Goal: Task Accomplishment & Management: Complete application form

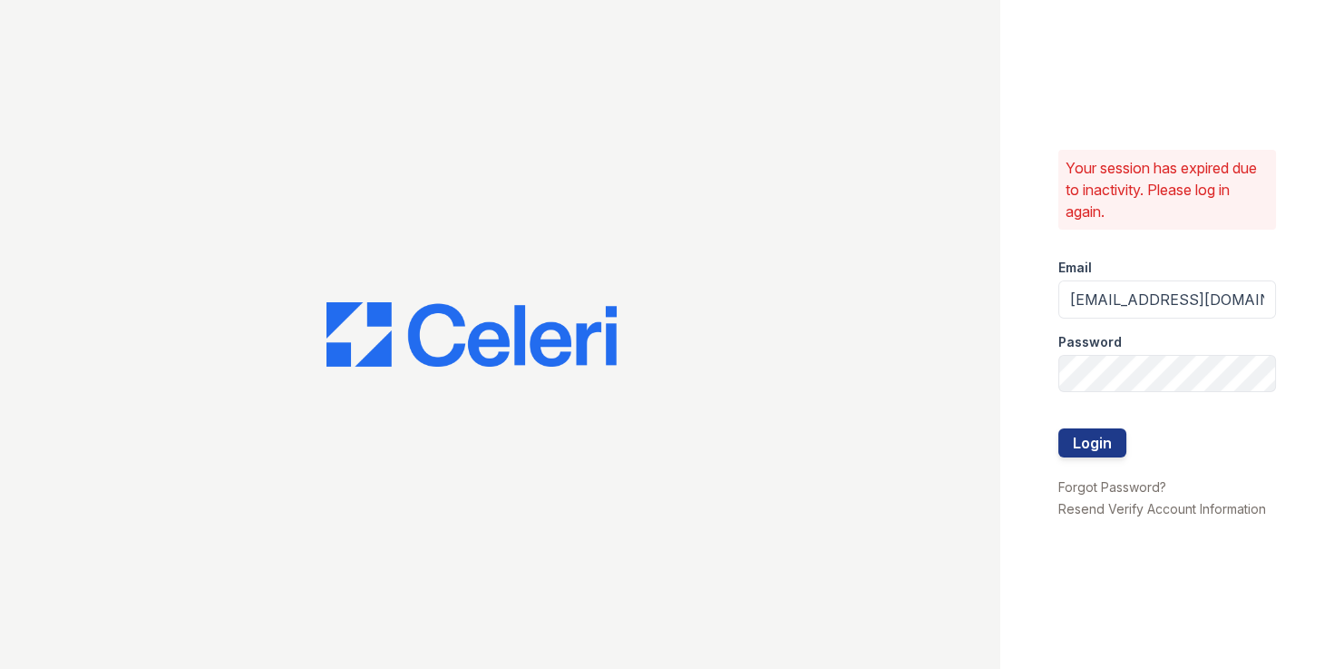
click at [905, 109] on div at bounding box center [500, 334] width 1001 height 669
click at [1059, 428] on button "Login" at bounding box center [1093, 442] width 68 height 29
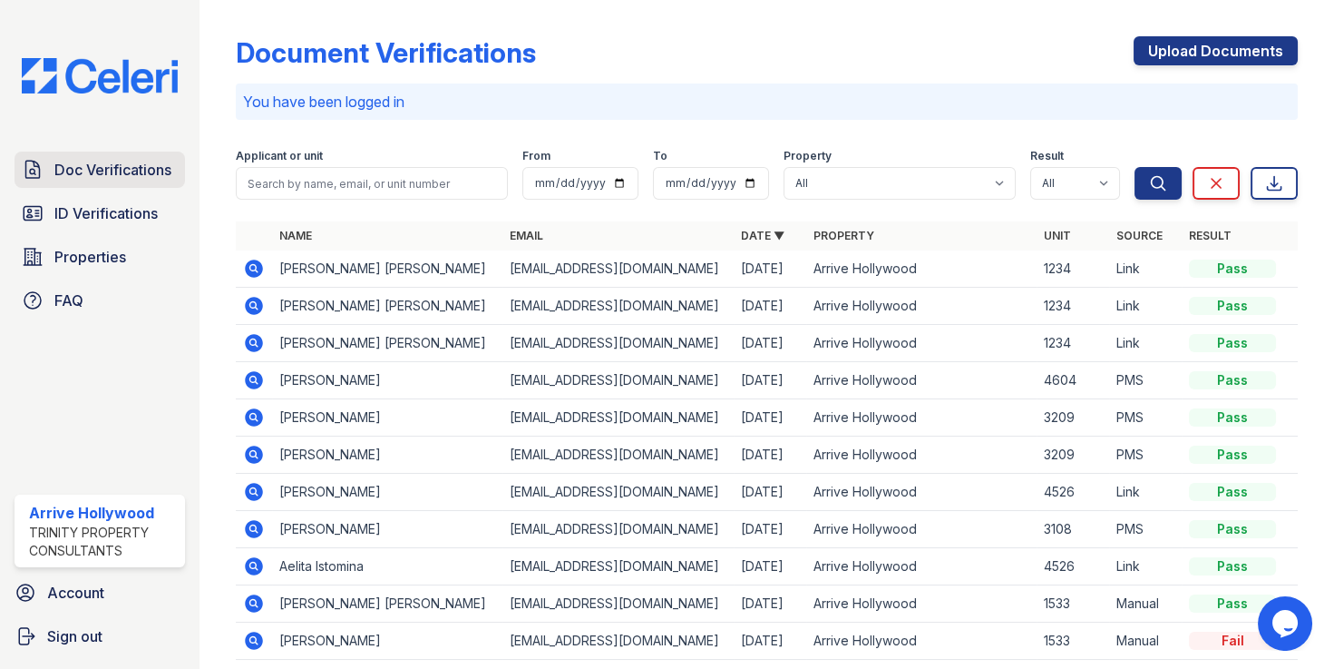
click at [69, 179] on span "Doc Verifications" at bounding box center [112, 170] width 117 height 22
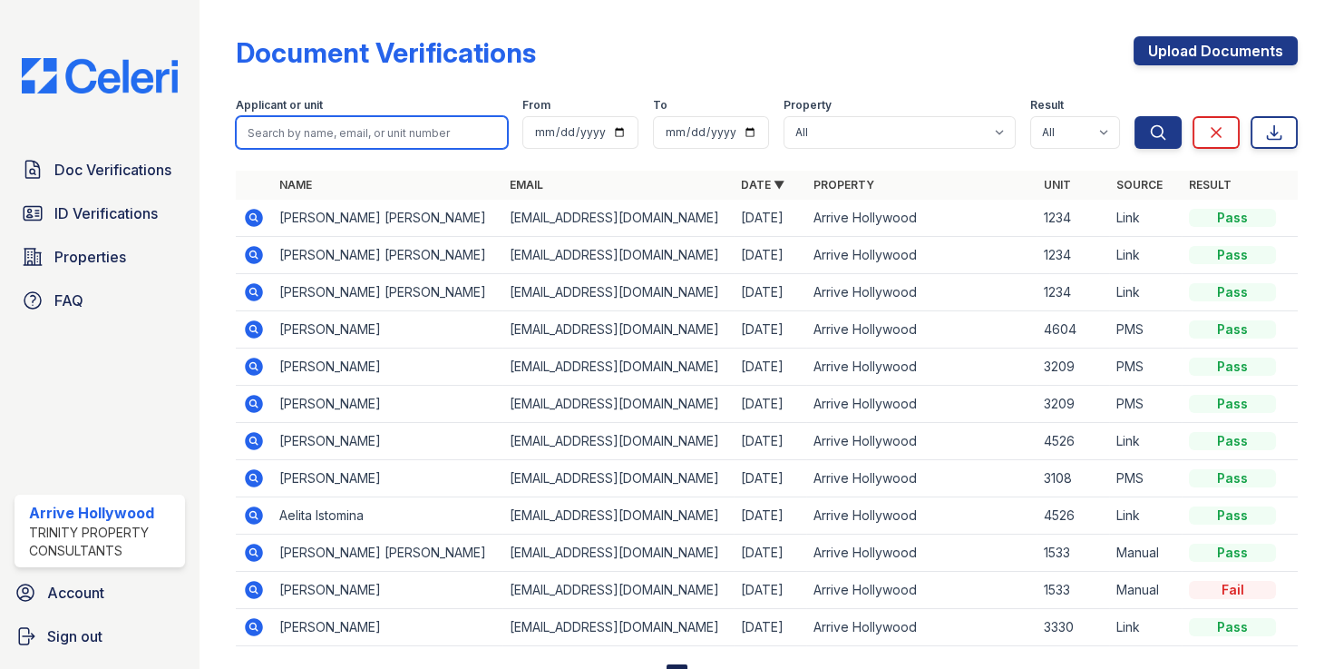
click at [367, 137] on input "search" at bounding box center [372, 132] width 272 height 33
click at [411, 133] on input "search" at bounding box center [372, 132] width 272 height 33
type input "juris"
click at [1135, 116] on button "Search" at bounding box center [1158, 132] width 47 height 33
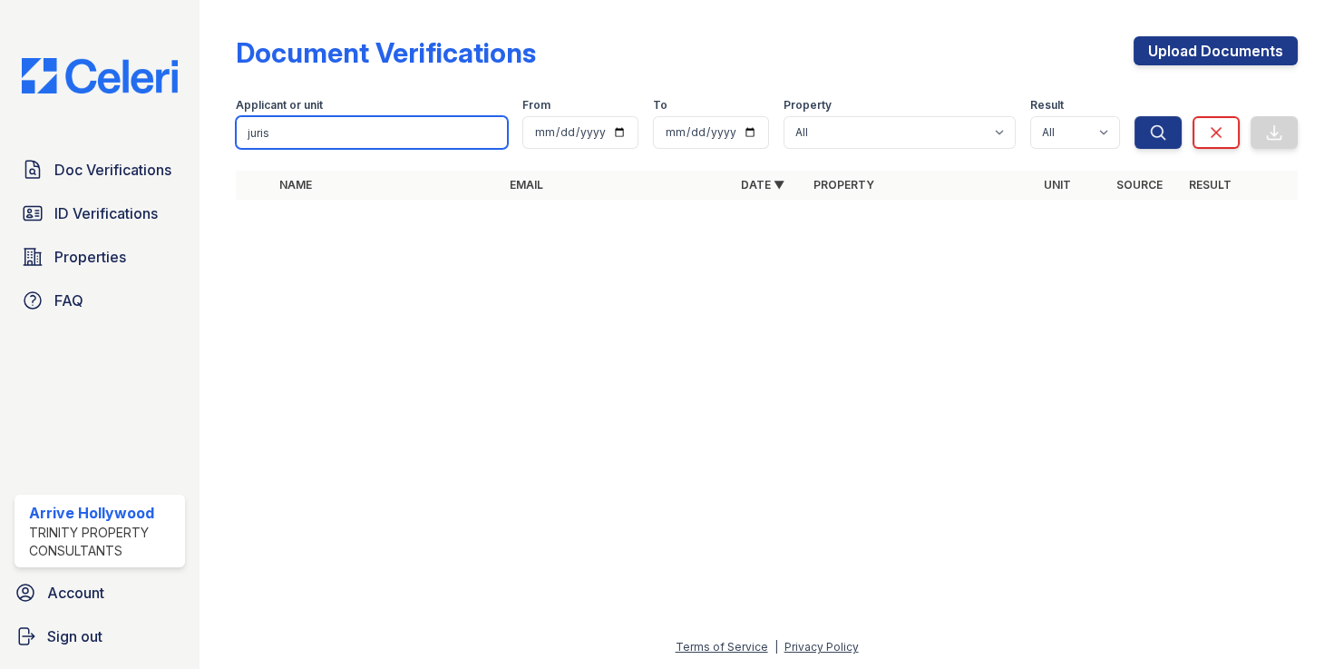
click at [408, 141] on input "juris" at bounding box center [372, 132] width 272 height 33
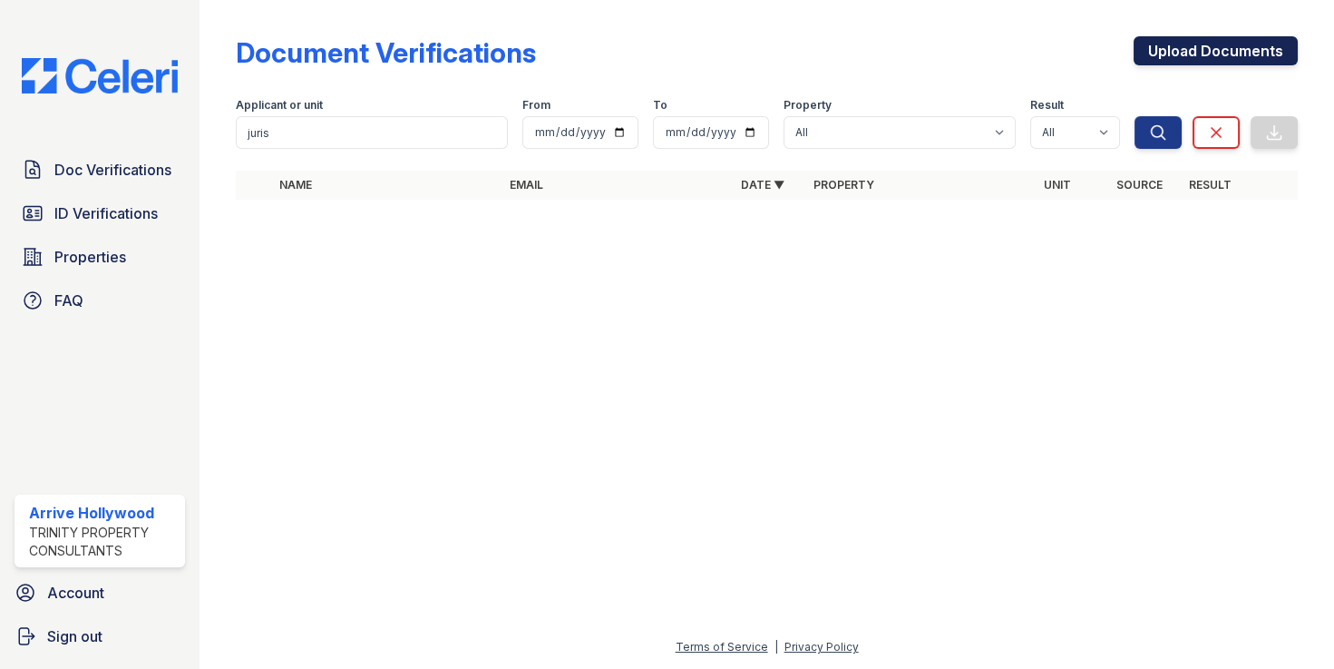
click at [1182, 51] on link "Upload Documents" at bounding box center [1216, 50] width 164 height 29
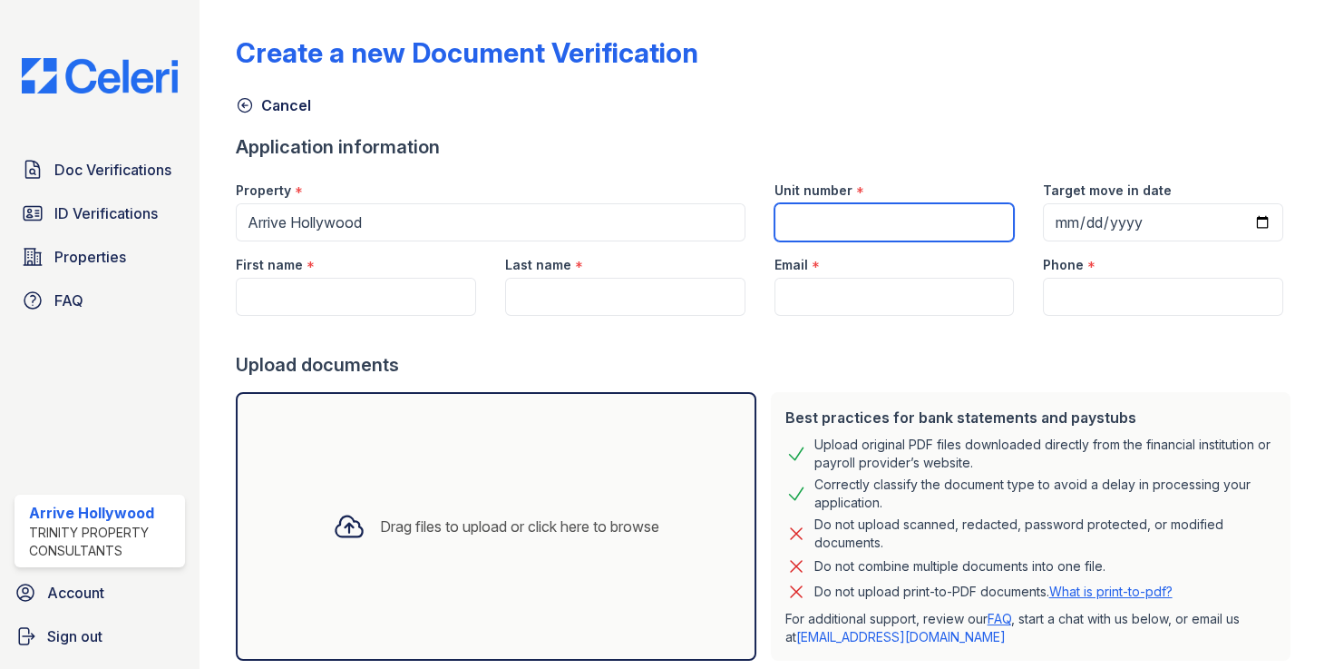
click at [899, 226] on input "Unit number" at bounding box center [895, 222] width 240 height 38
type input "3330"
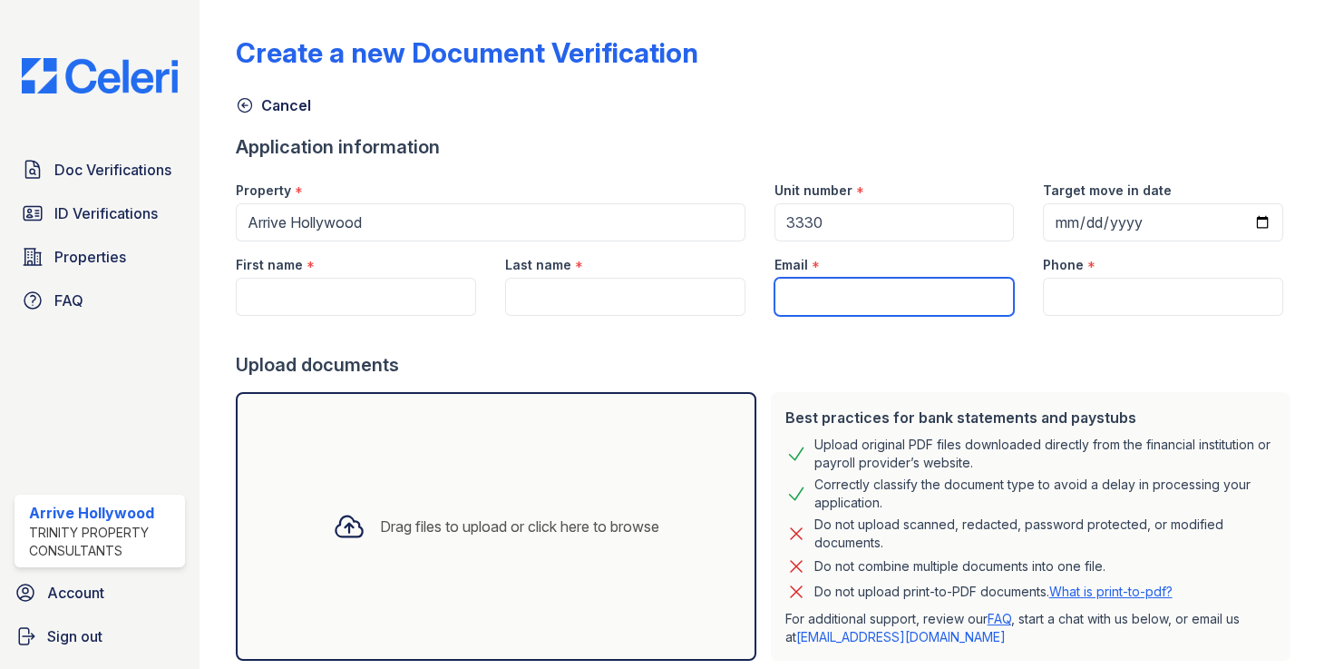
click at [845, 281] on input "Email" at bounding box center [895, 297] width 240 height 38
paste input "[EMAIL_ADDRESS][DOMAIN_NAME]"
type input "[EMAIL_ADDRESS][DOMAIN_NAME]"
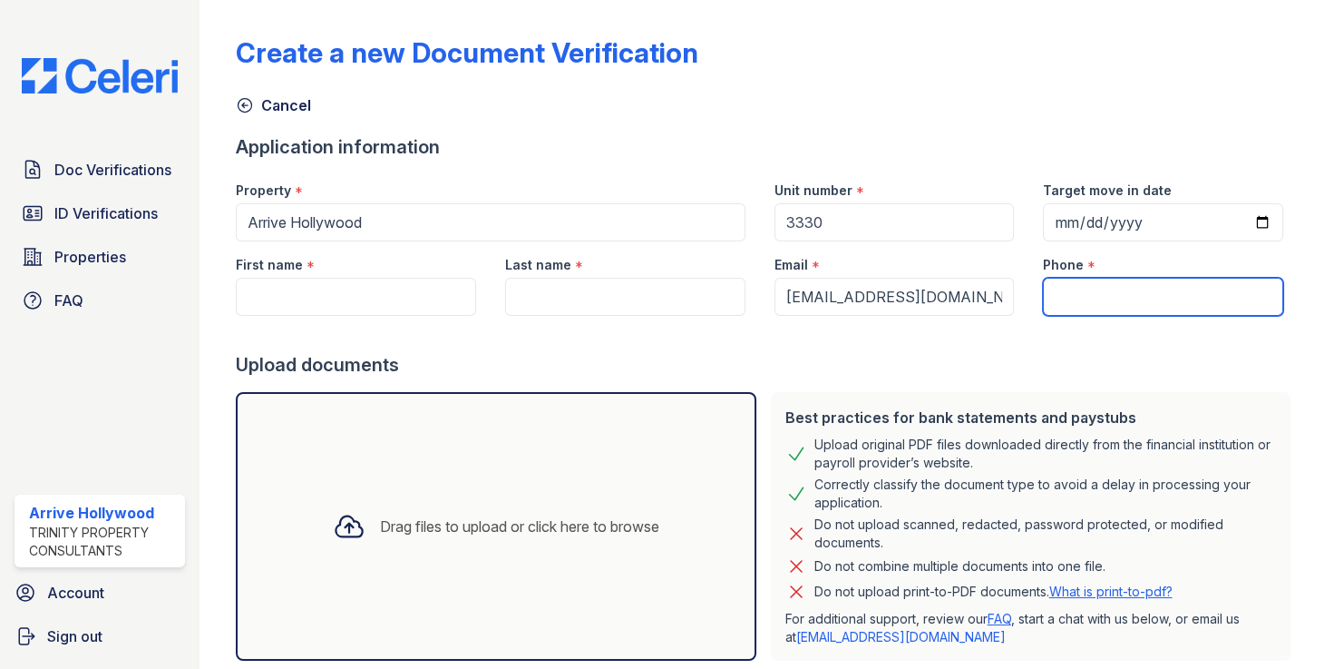
click at [1103, 297] on input "Phone" at bounding box center [1163, 297] width 240 height 38
paste input "(323) 540-9646"
type input "(323) 540-9646"
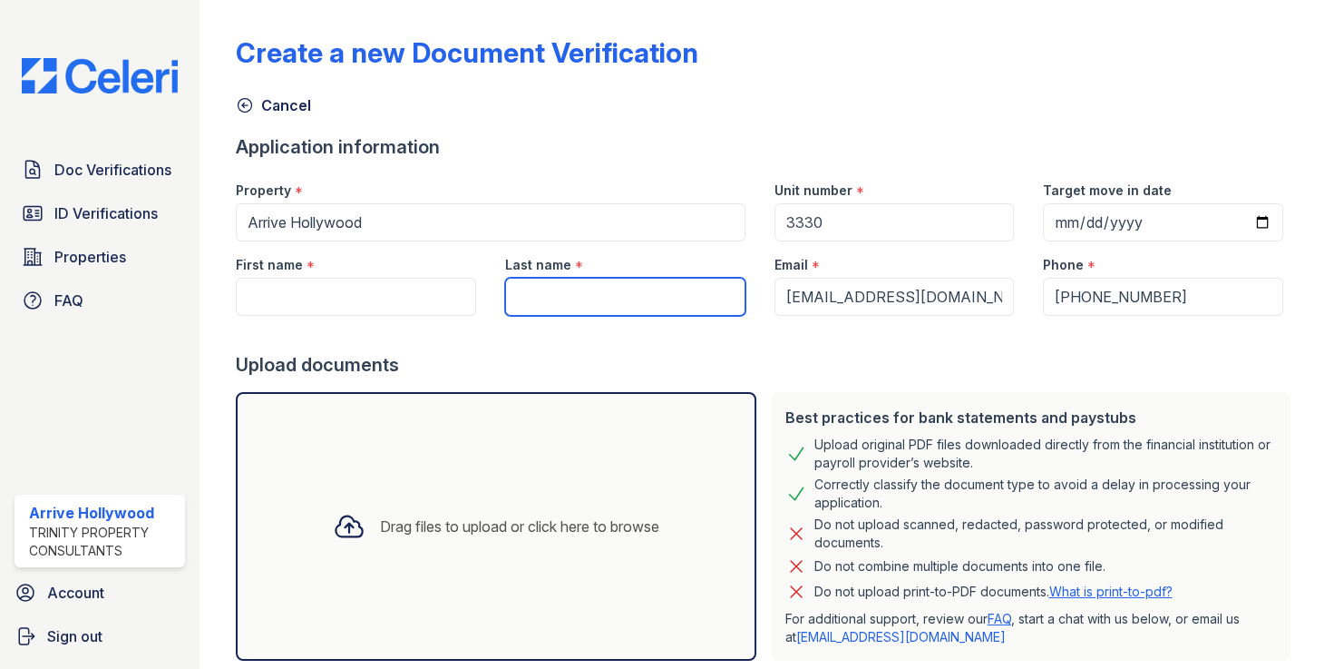
click at [568, 301] on input "Last name" at bounding box center [625, 297] width 240 height 38
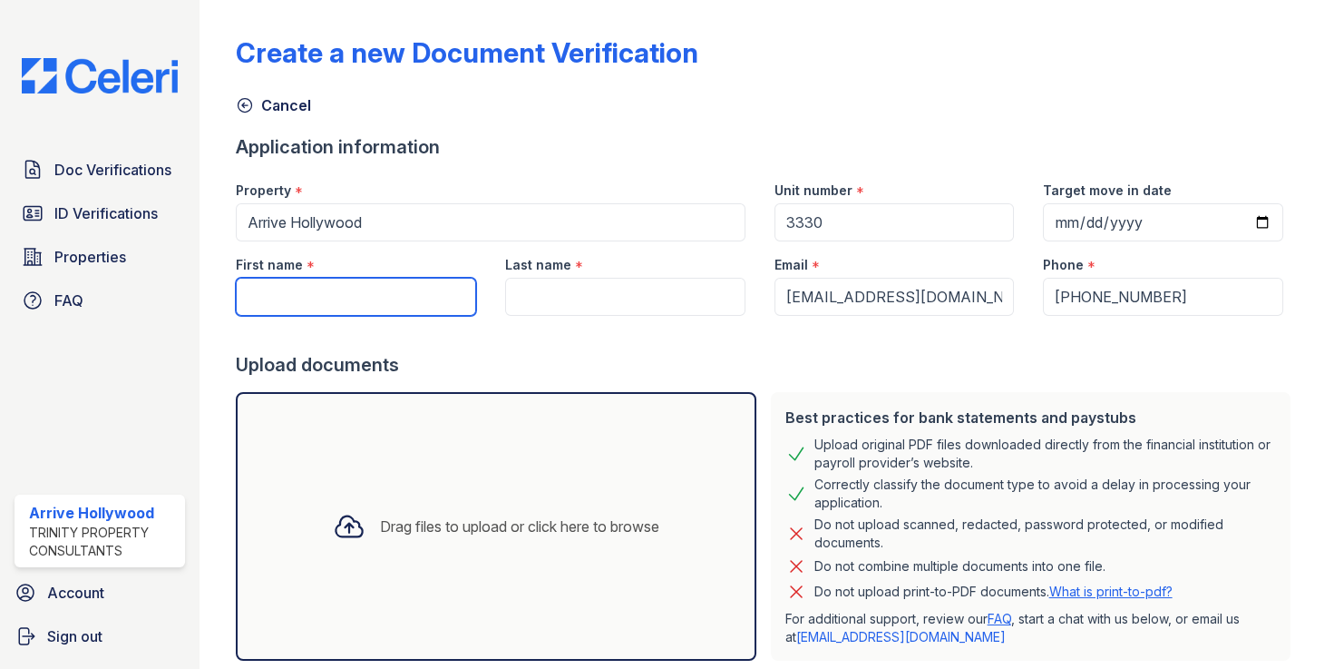
click at [331, 298] on input "First name" at bounding box center [356, 297] width 240 height 38
type input "Juris"
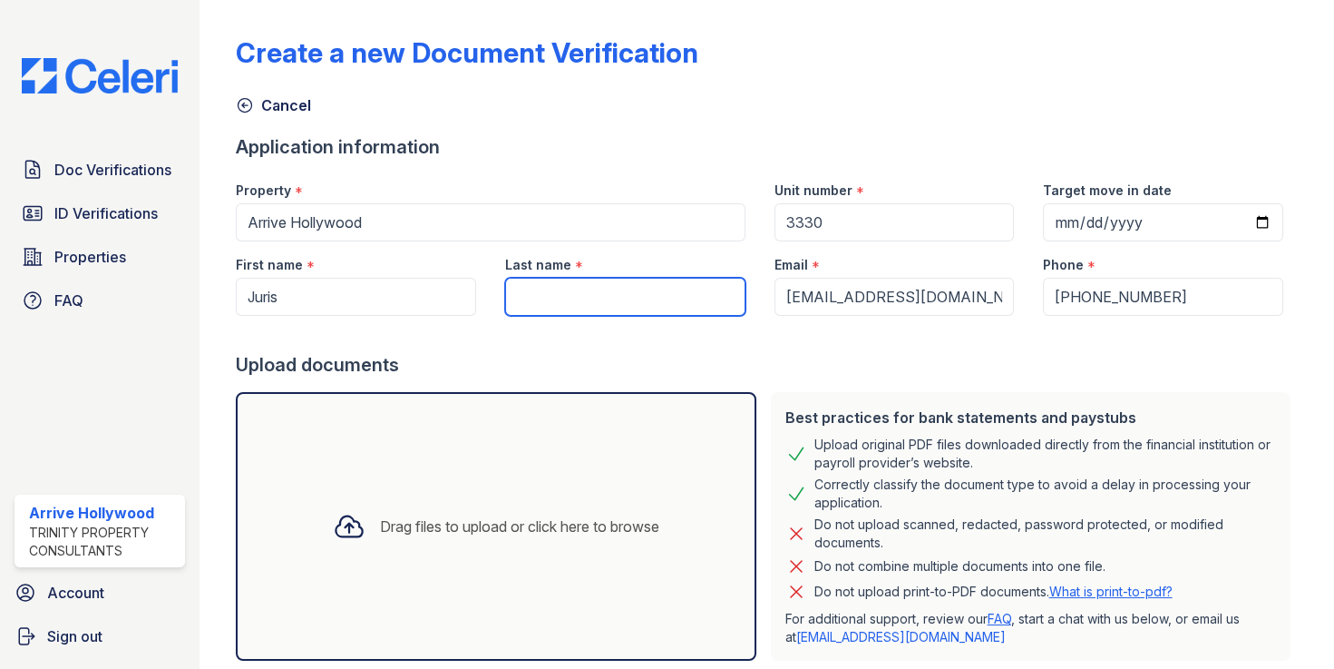
click at [581, 292] on input "Last name" at bounding box center [625, 297] width 240 height 38
type input "Bubisa"
click at [614, 363] on div "Upload documents" at bounding box center [767, 364] width 1062 height 25
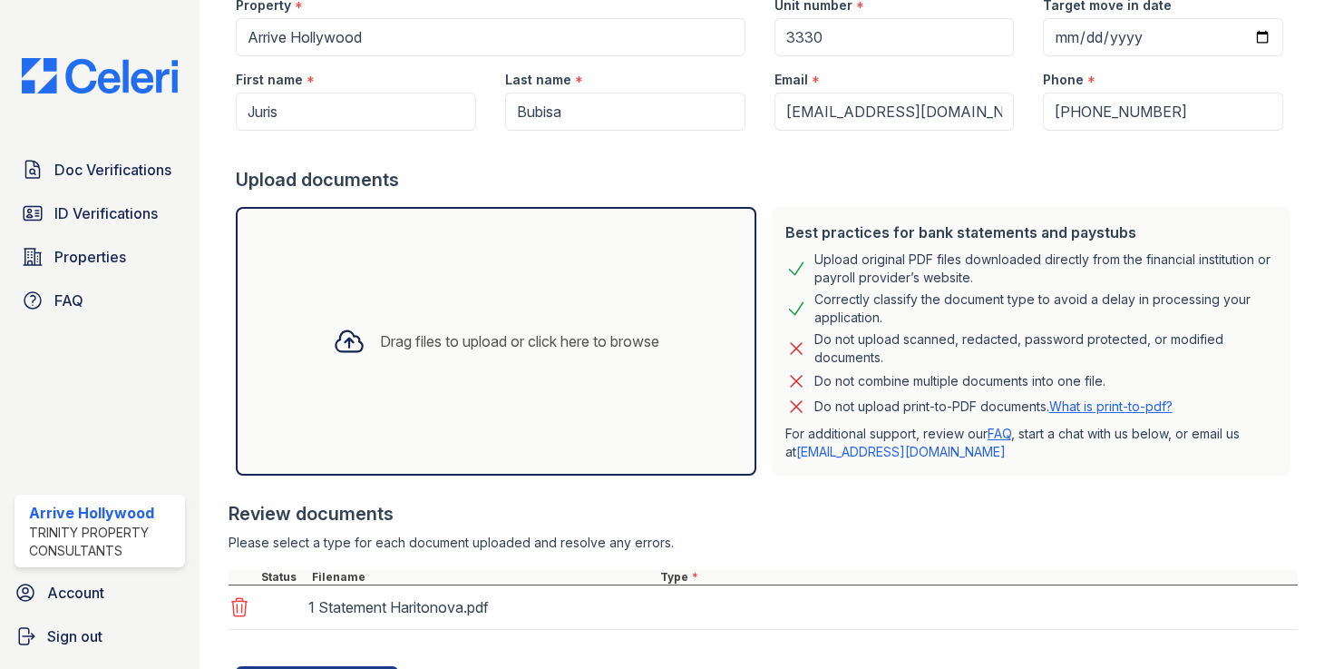
scroll to position [272, 0]
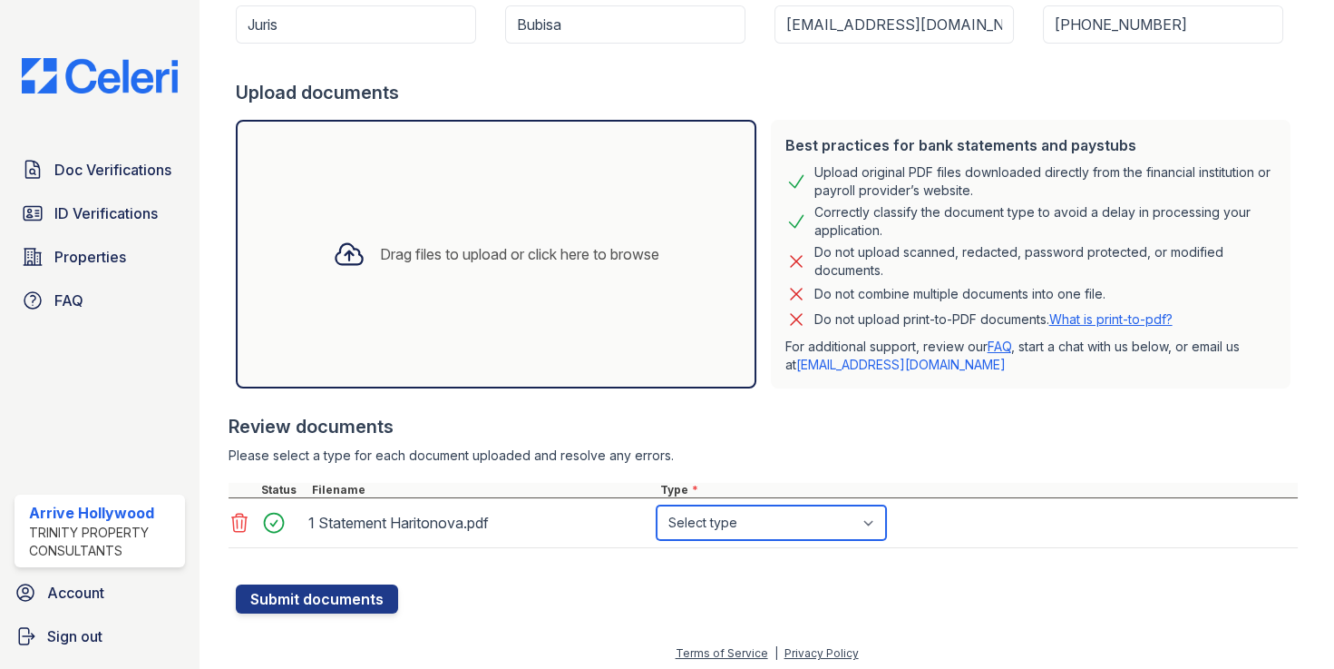
click at [712, 521] on select "Select type Paystub Bank Statement Offer Letter Tax Documents Benefit Award Let…" at bounding box center [771, 522] width 229 height 34
select select "bank_statement"
click at [657, 505] on select "Select type Paystub Bank Statement Offer Letter Tax Documents Benefit Award Let…" at bounding box center [771, 522] width 229 height 34
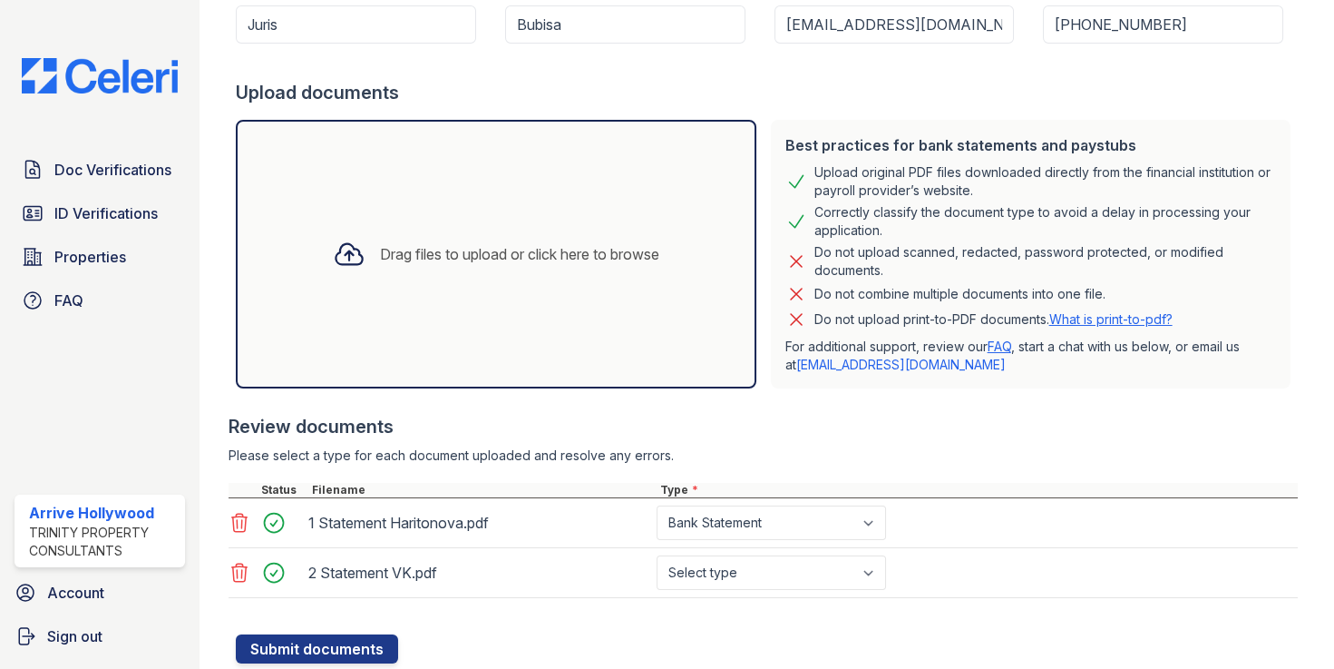
click at [503, 400] on div at bounding box center [763, 404] width 1069 height 18
click at [753, 563] on select "Select type Paystub Bank Statement Offer Letter Tax Documents Benefit Award Let…" at bounding box center [771, 572] width 229 height 34
select select "bank_statement"
click at [657, 555] on select "Select type Paystub Bank Statement Offer Letter Tax Documents Benefit Award Let…" at bounding box center [771, 572] width 229 height 34
click at [472, 621] on div "3 Protokol.pdf" at bounding box center [478, 622] width 341 height 29
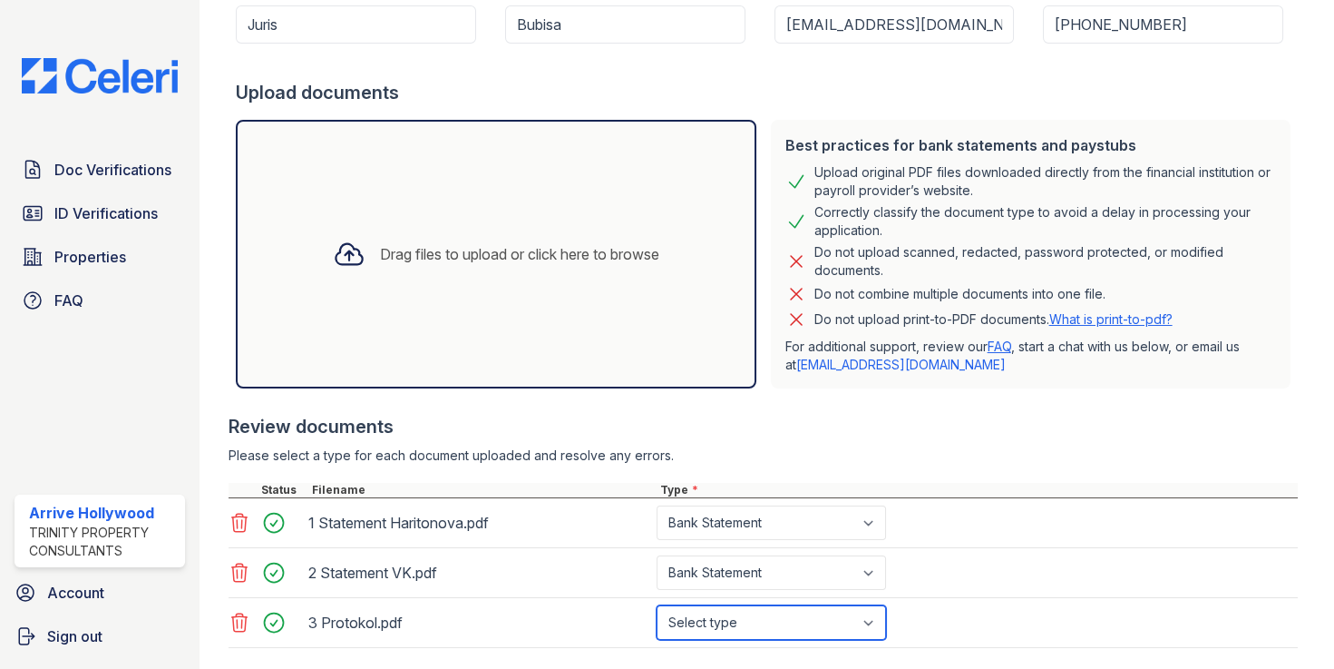
click at [812, 624] on select "Select type Paystub Bank Statement Offer Letter Tax Documents Benefit Award Let…" at bounding box center [771, 622] width 229 height 34
select select "offer_letter"
click at [657, 605] on select "Select type Paystub Bank Statement Offer Letter Tax Documents Benefit Award Let…" at bounding box center [771, 622] width 229 height 34
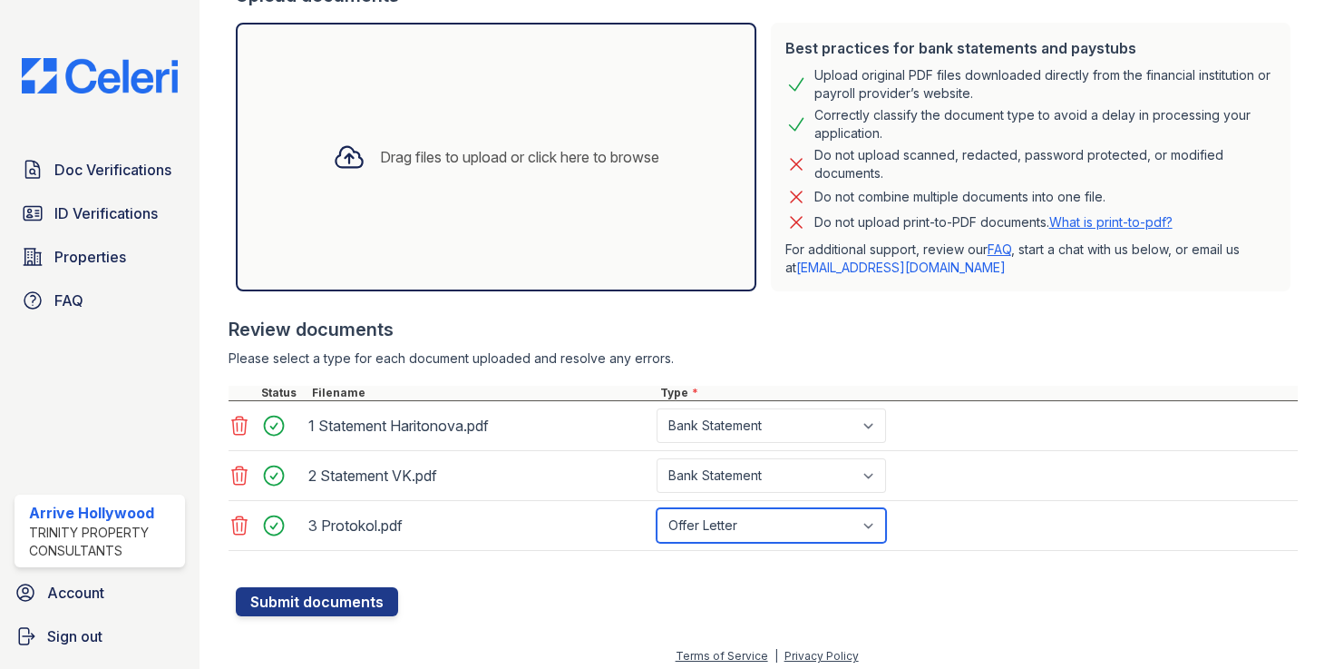
scroll to position [376, 0]
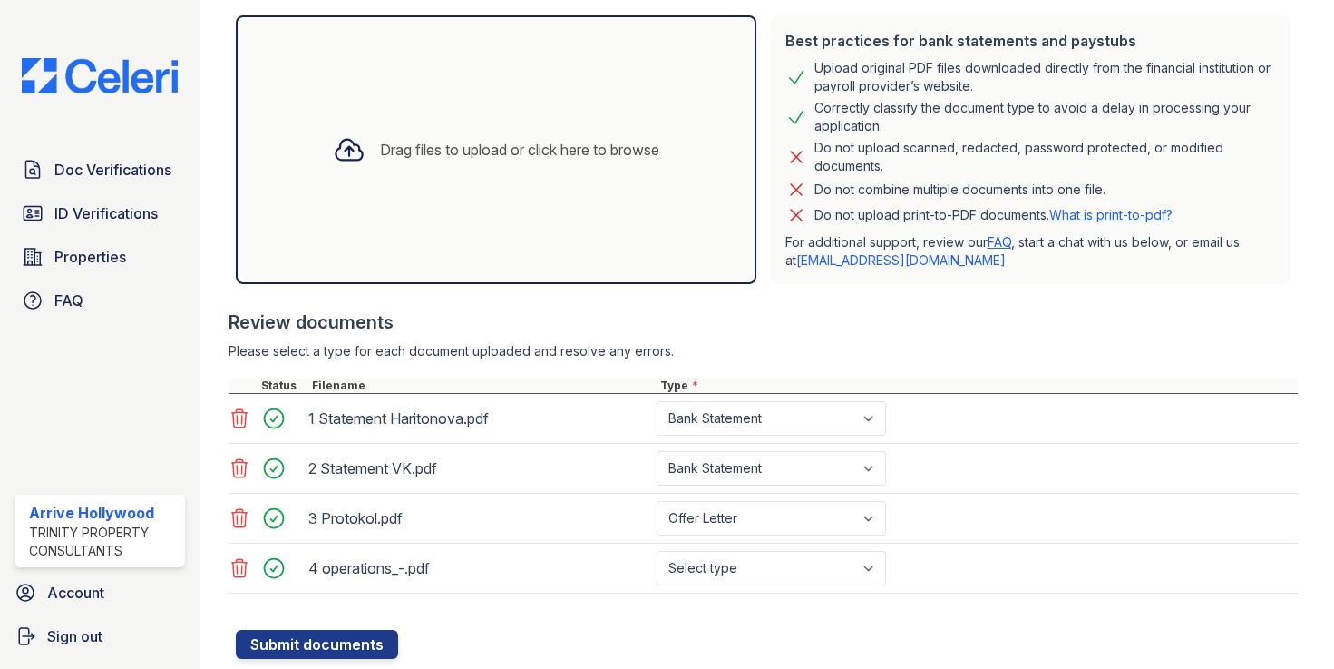
drag, startPoint x: 454, startPoint y: 547, endPoint x: 488, endPoint y: 550, distance: 34.6
click at [454, 547] on div "4 operations_-.pdf Select type Paystub Bank Statement Offer Letter Tax Document…" at bounding box center [763, 568] width 1069 height 50
click at [811, 568] on select "Select type Paystub Bank Statement Offer Letter Tax Documents Benefit Award Let…" at bounding box center [771, 568] width 229 height 34
select select "paystub"
click at [657, 551] on select "Select type Paystub Bank Statement Offer Letter Tax Documents Benefit Award Let…" at bounding box center [771, 568] width 229 height 34
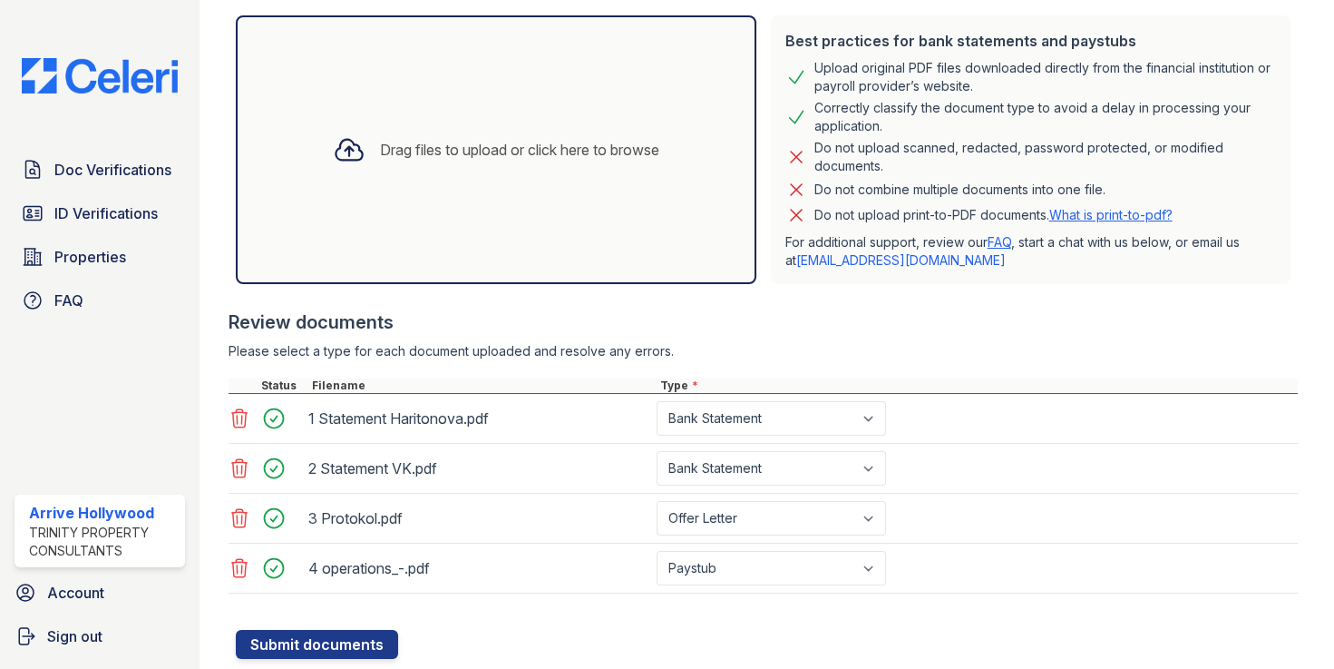
click at [471, 503] on div "3 Protokol.pdf" at bounding box center [478, 517] width 341 height 29
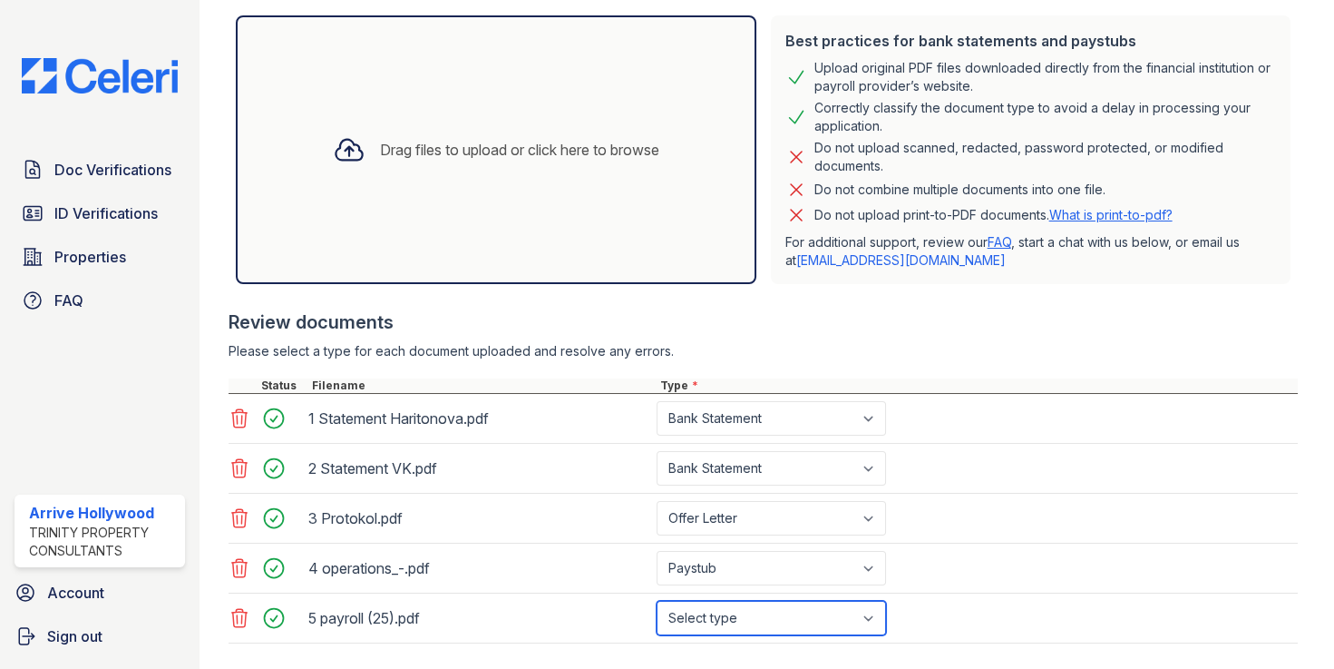
click at [743, 614] on select "Select type Paystub Bank Statement Offer Letter Tax Documents Benefit Award Let…" at bounding box center [771, 617] width 229 height 34
select select "paystub"
click at [657, 600] on select "Select type Paystub Bank Statement Offer Letter Tax Documents Benefit Award Let…" at bounding box center [771, 617] width 229 height 34
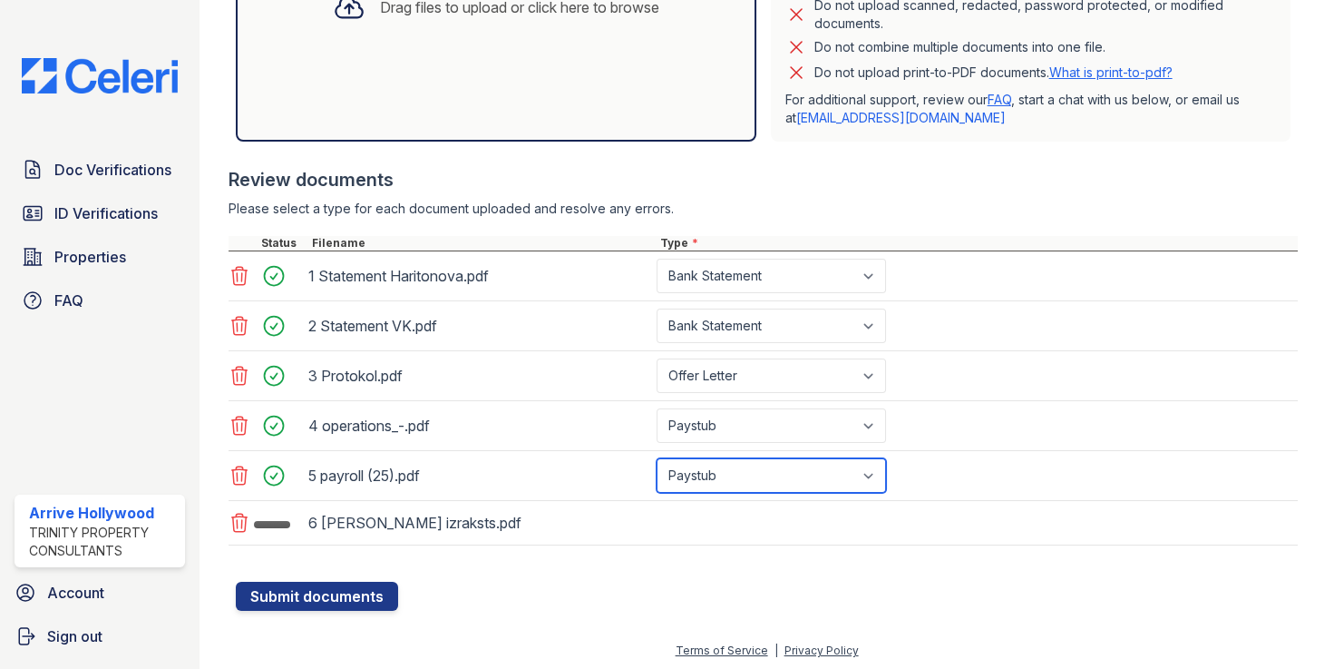
scroll to position [520, 0]
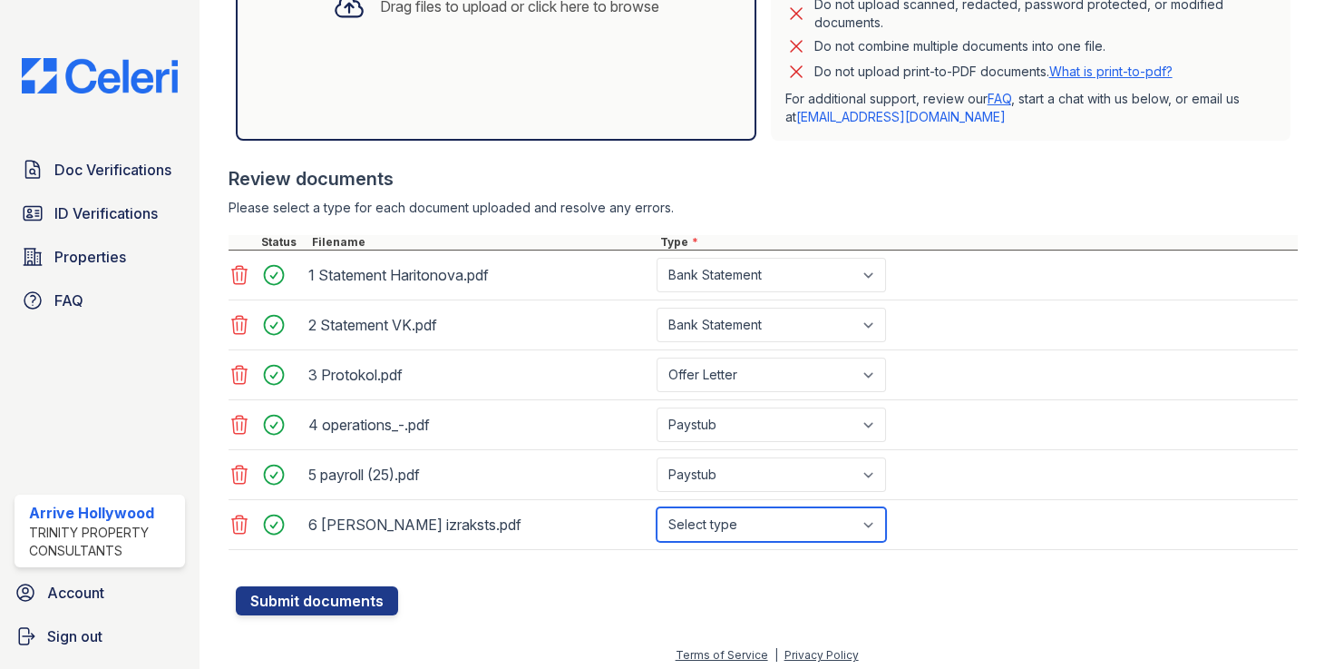
click at [723, 522] on select "Select type Paystub Bank Statement Offer Letter Tax Documents Benefit Award Let…" at bounding box center [771, 524] width 229 height 34
select select "bank_statement"
click at [657, 507] on select "Select type Paystub Bank Statement Offer Letter Tax Documents Benefit Award Let…" at bounding box center [771, 524] width 229 height 34
click at [512, 595] on form "Application information Property * Arrive Hollywood Unit number * 3330 Target m…" at bounding box center [767, 114] width 1062 height 1001
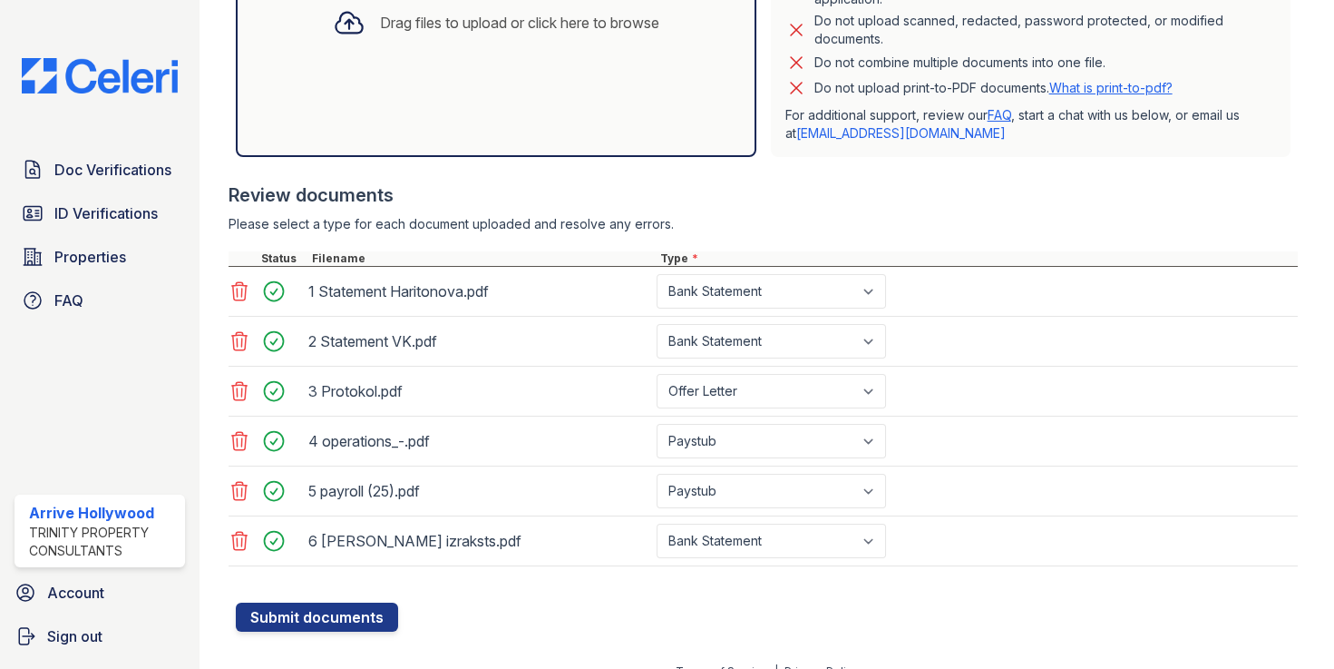
scroll to position [525, 0]
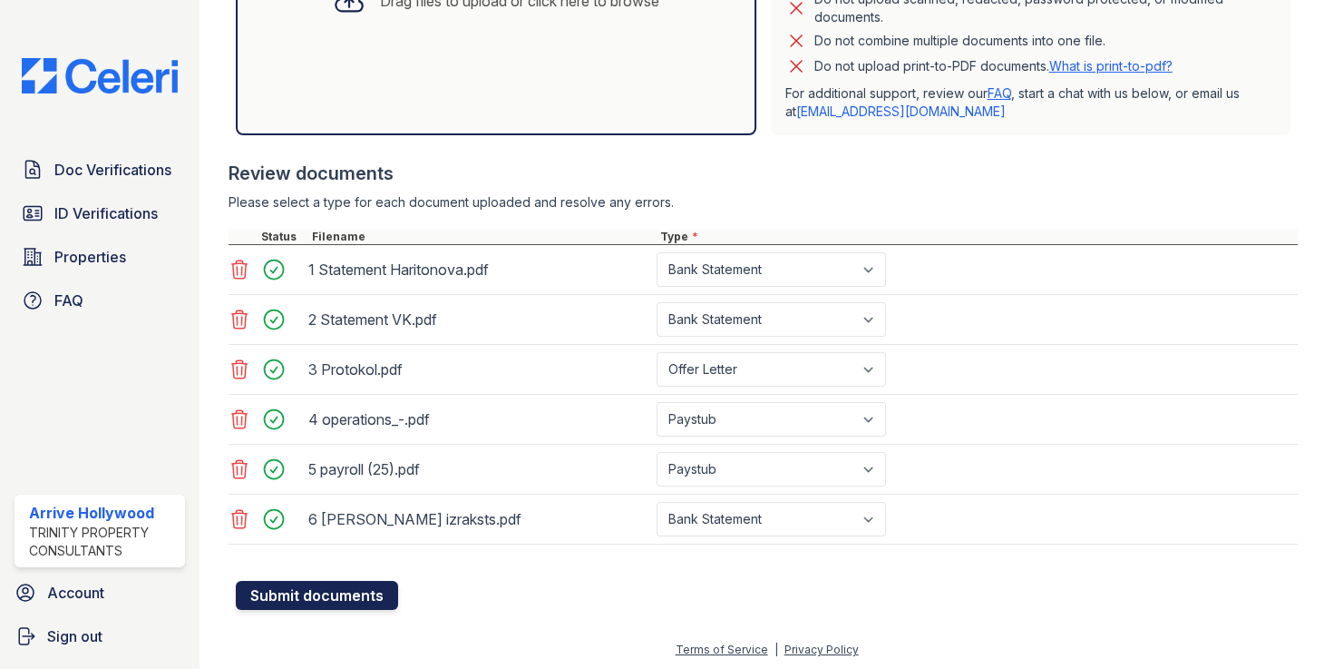
click at [363, 597] on button "Submit documents" at bounding box center [317, 595] width 162 height 29
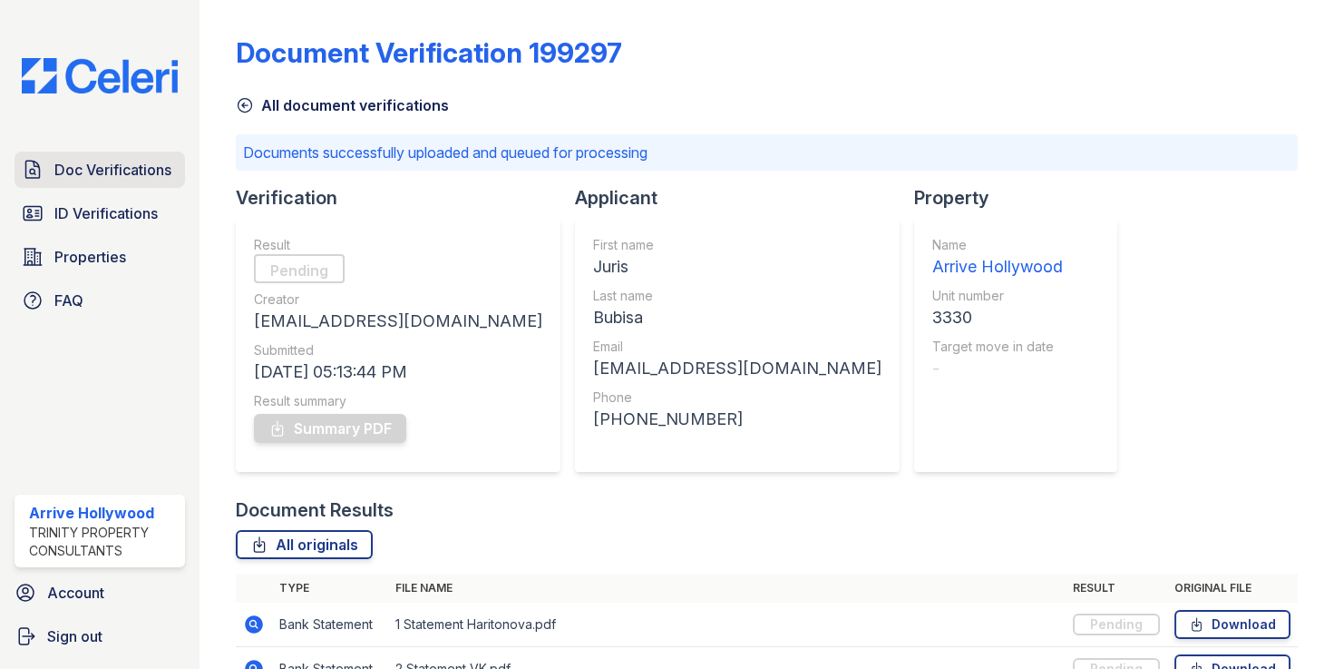
click at [124, 178] on span "Doc Verifications" at bounding box center [112, 170] width 117 height 22
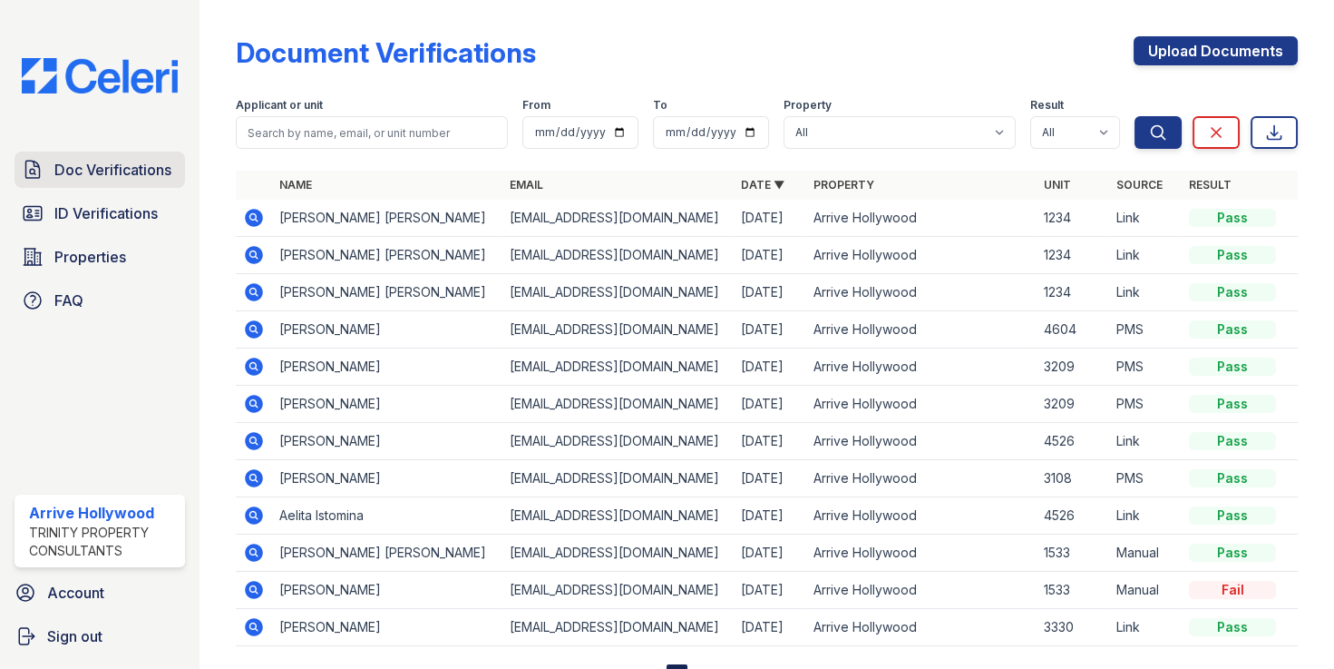
click at [87, 164] on span "Doc Verifications" at bounding box center [112, 170] width 117 height 22
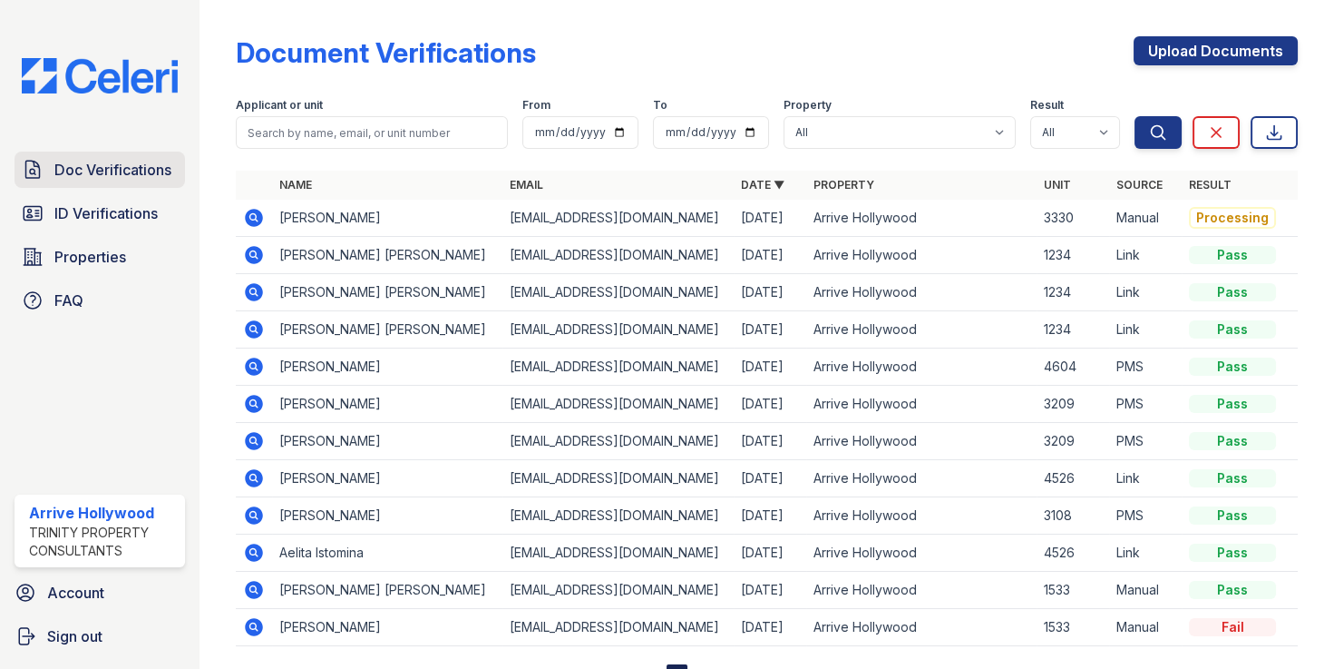
click at [110, 175] on span "Doc Verifications" at bounding box center [112, 170] width 117 height 22
drag, startPoint x: 891, startPoint y: 66, endPoint x: 881, endPoint y: 67, distance: 10.0
click at [891, 66] on div "Document Verifications Upload Documents" at bounding box center [767, 59] width 1062 height 47
click at [104, 173] on span "Doc Verifications" at bounding box center [112, 170] width 117 height 22
click at [163, 176] on span "Doc Verifications" at bounding box center [112, 170] width 117 height 22
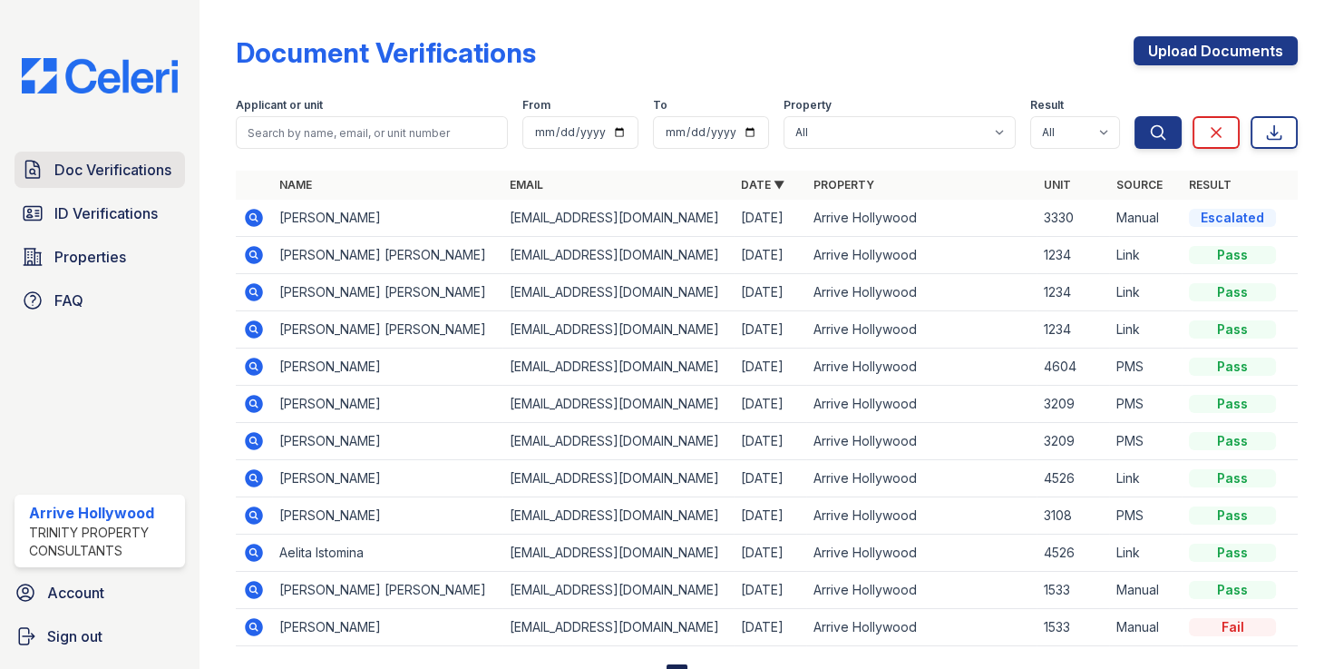
click at [100, 164] on span "Doc Verifications" at bounding box center [112, 170] width 117 height 22
click at [255, 217] on icon at bounding box center [254, 218] width 22 height 22
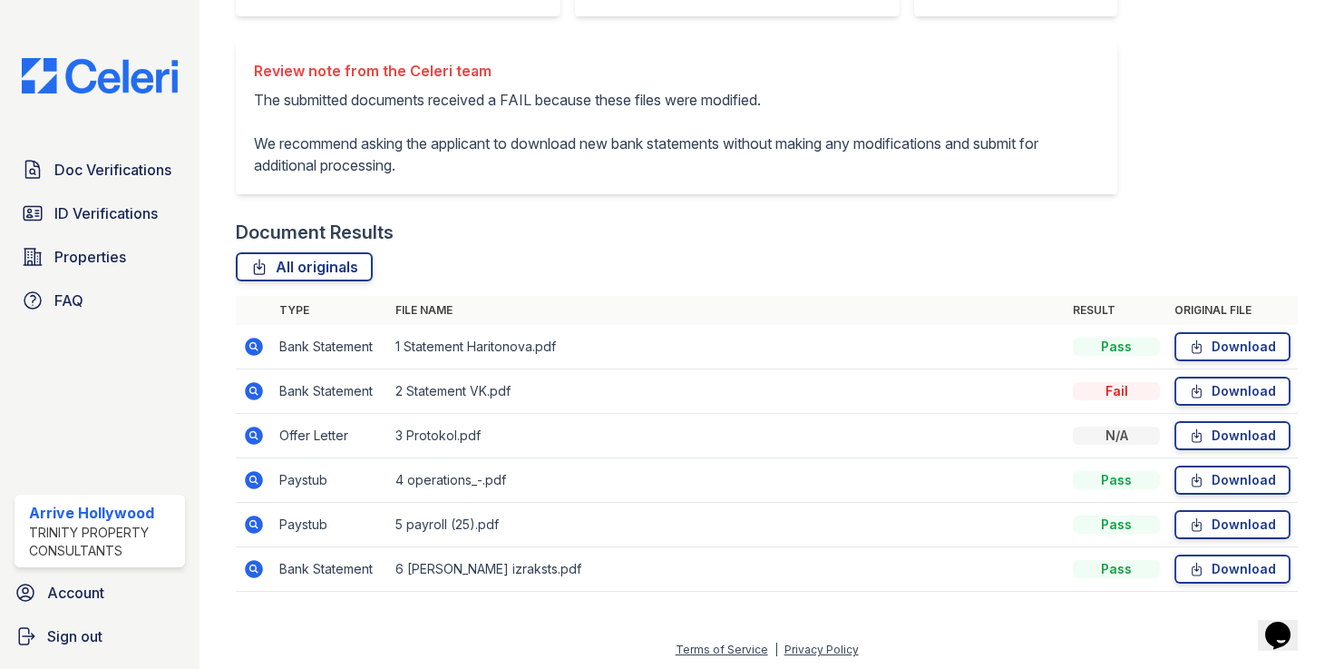
scroll to position [406, 0]
click at [251, 386] on icon at bounding box center [252, 388] width 5 height 5
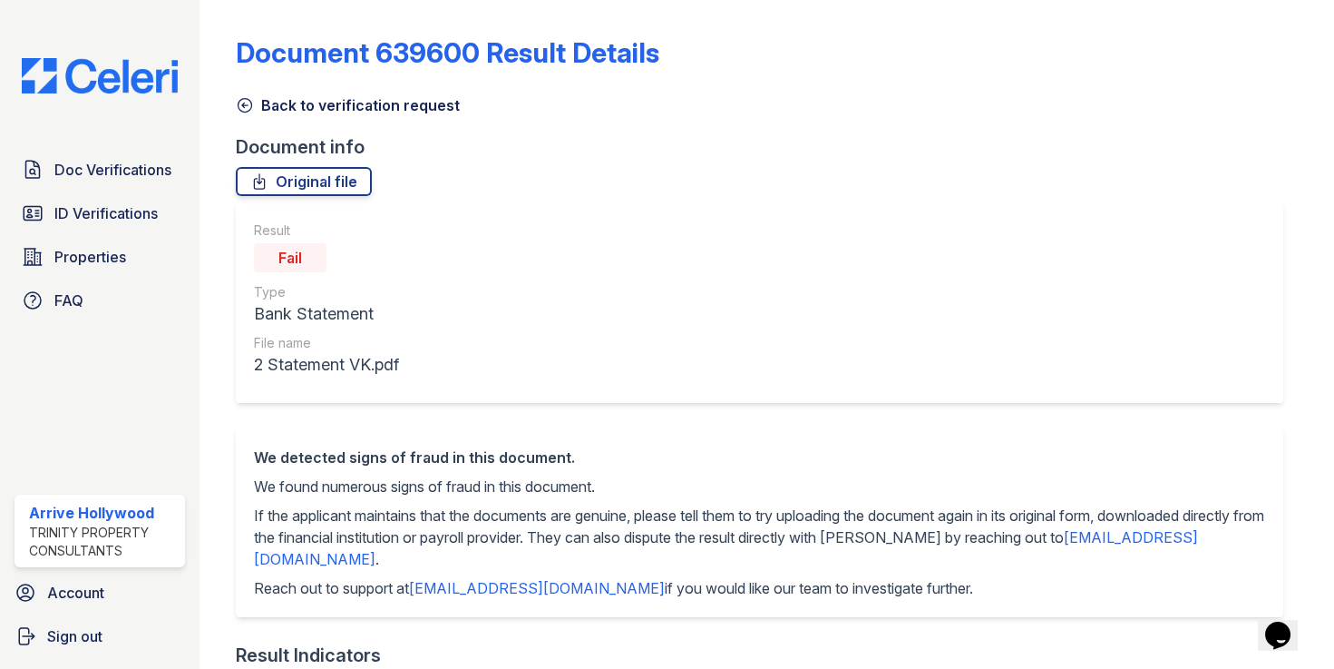
click at [249, 105] on icon at bounding box center [245, 105] width 18 height 18
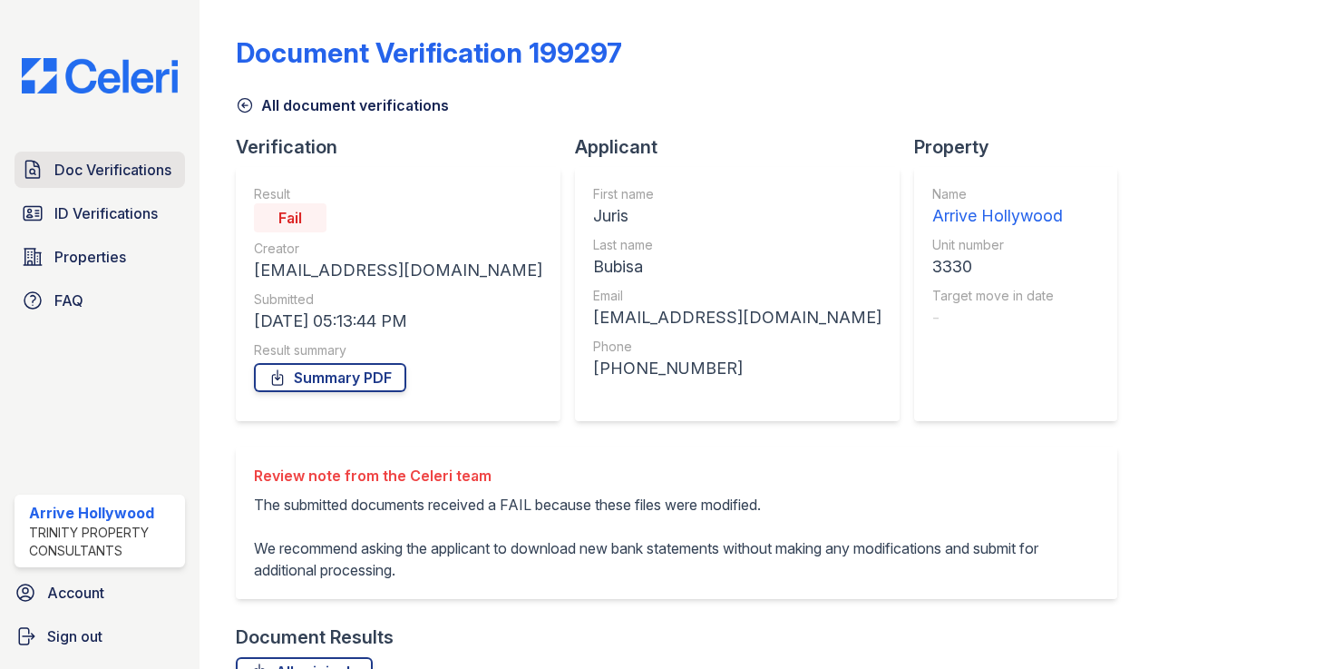
click at [103, 166] on span "Doc Verifications" at bounding box center [112, 170] width 117 height 22
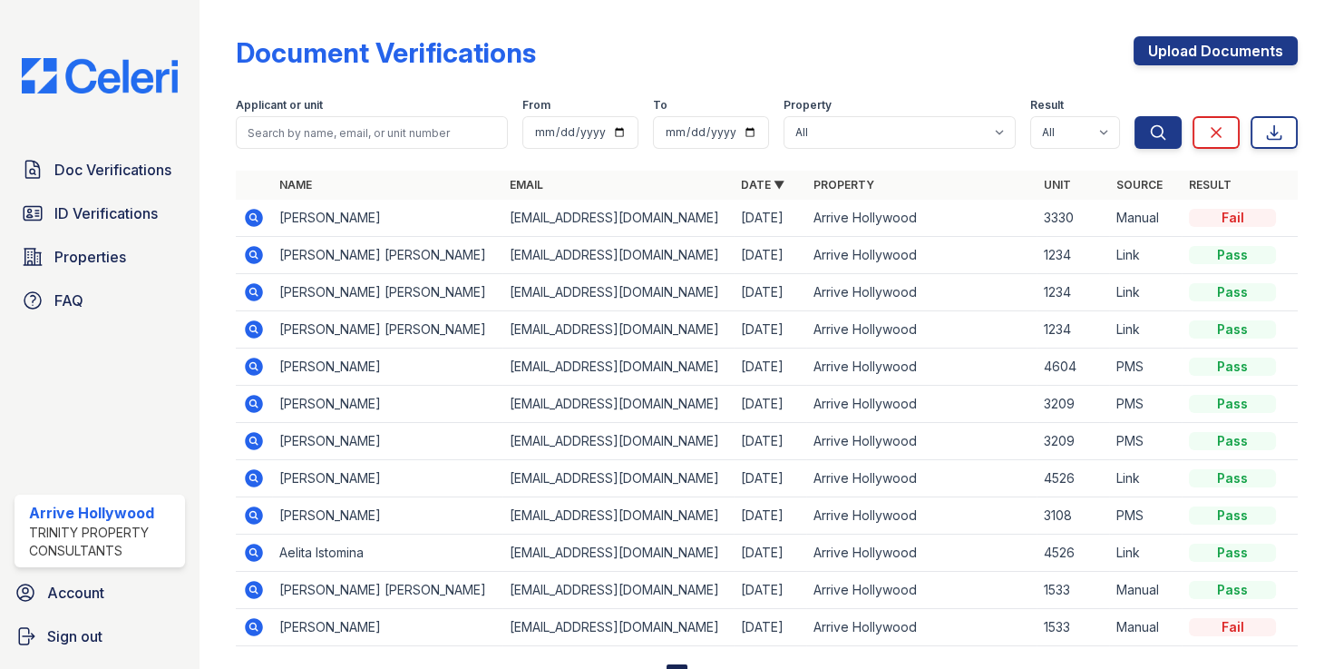
click at [254, 212] on icon at bounding box center [254, 218] width 18 height 18
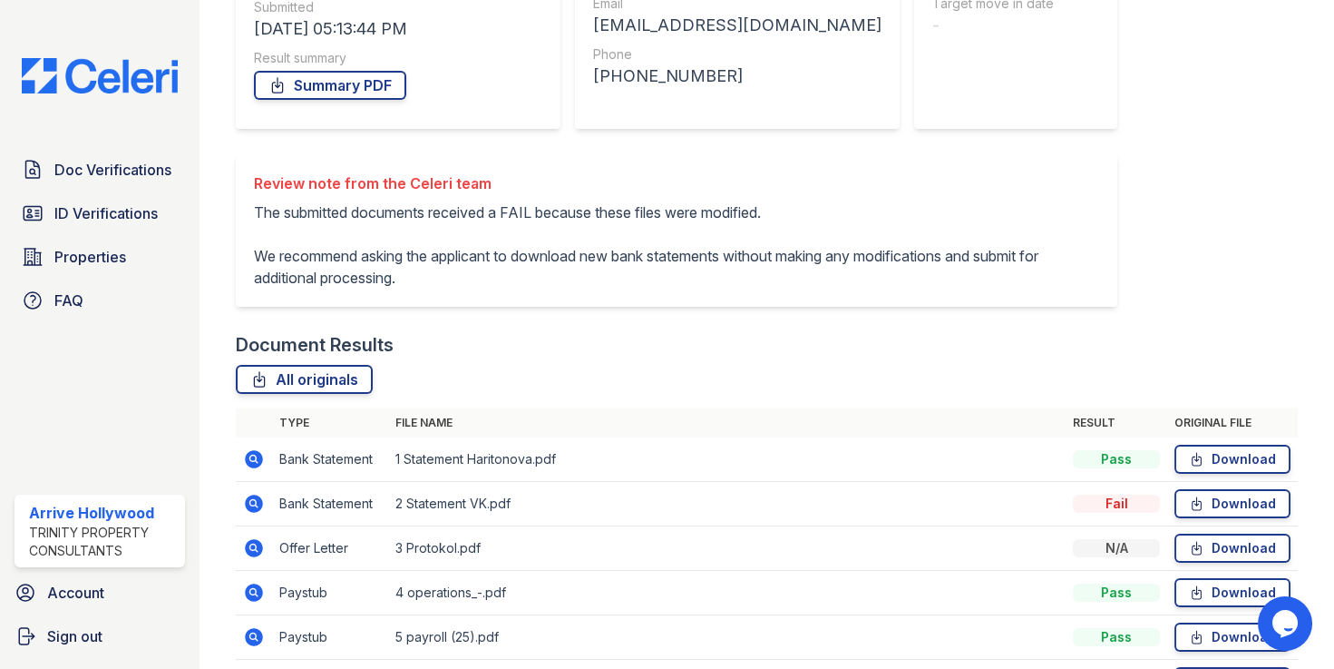
scroll to position [406, 0]
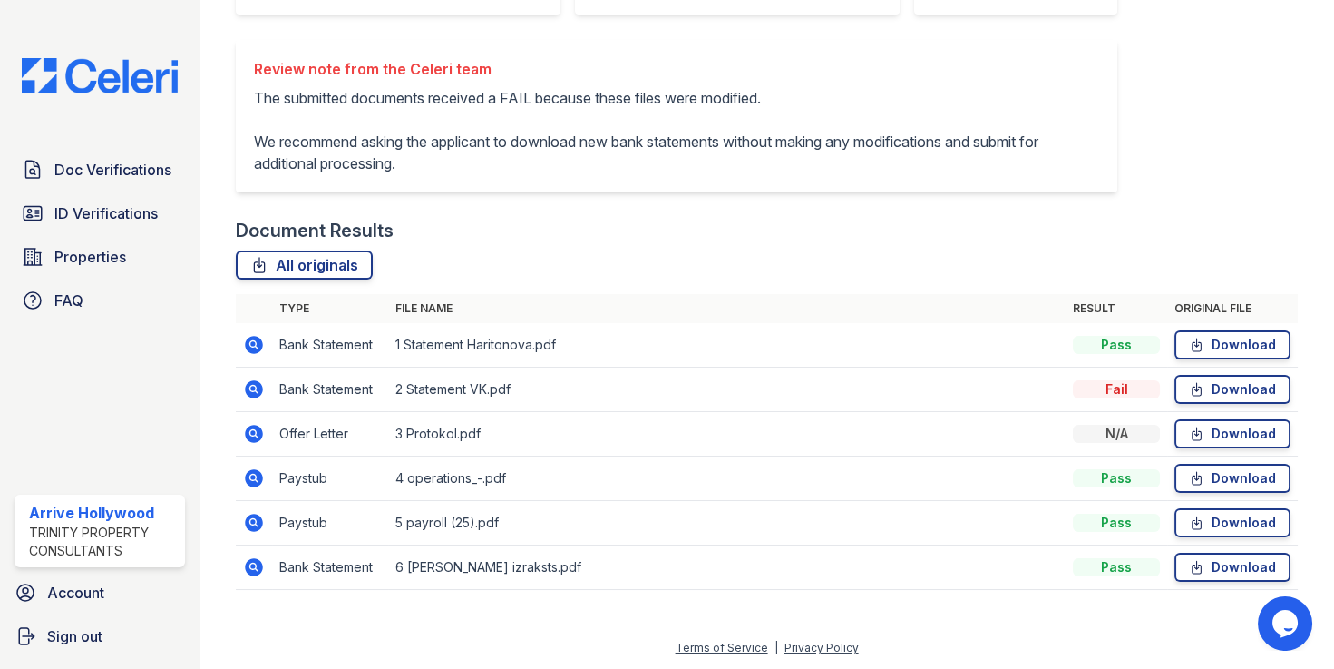
click at [446, 327] on td "1 Statement Haritonova.pdf" at bounding box center [727, 345] width 678 height 44
click at [249, 342] on icon at bounding box center [254, 345] width 18 height 18
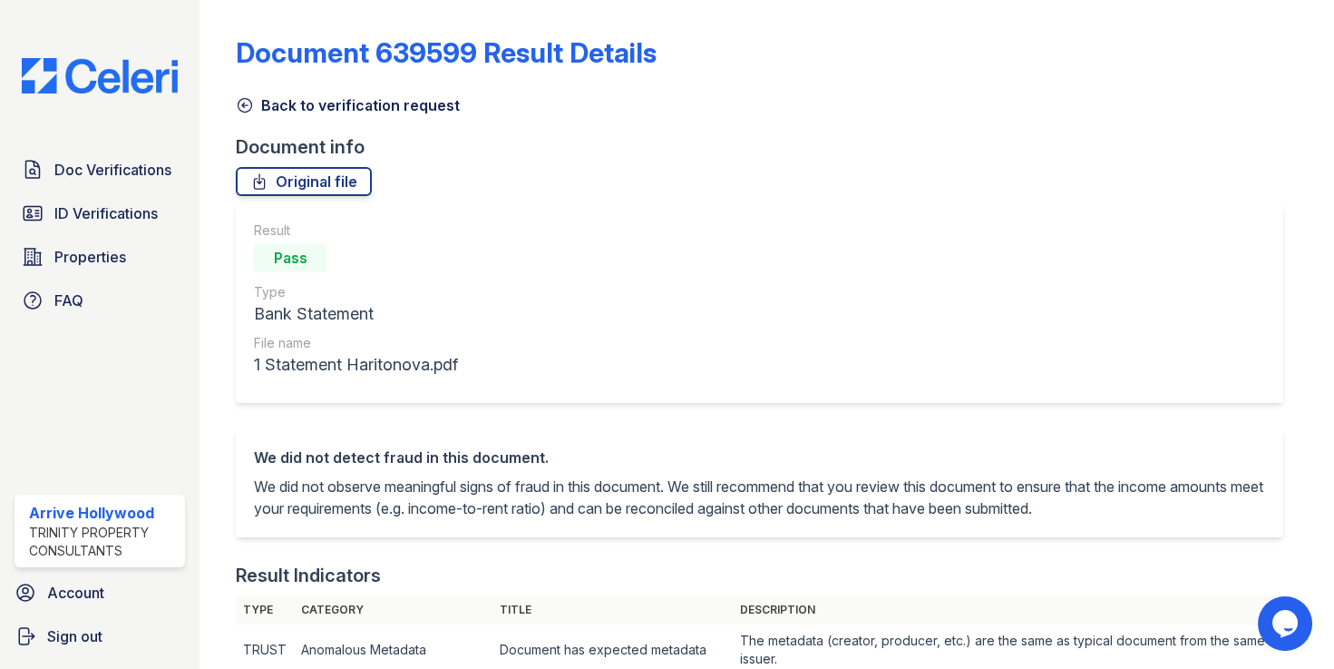
click at [245, 104] on icon at bounding box center [245, 106] width 14 height 14
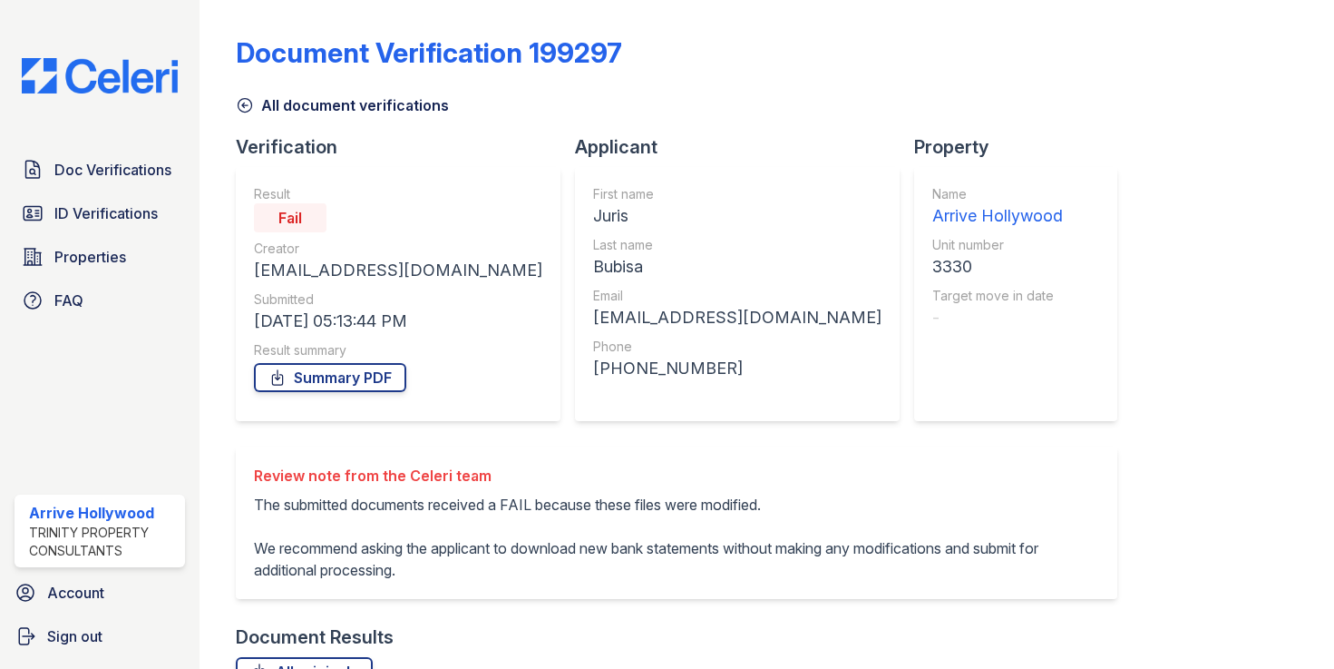
click at [244, 105] on icon at bounding box center [245, 106] width 14 height 14
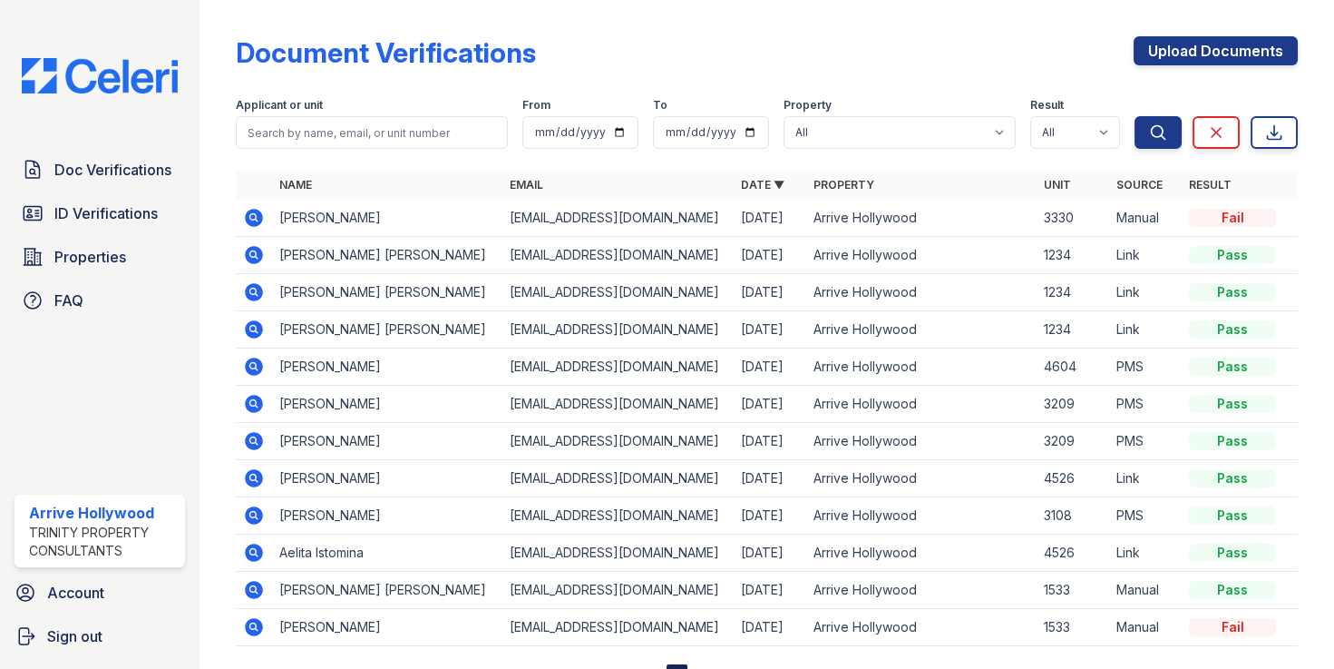
click at [256, 219] on icon at bounding box center [254, 218] width 22 height 22
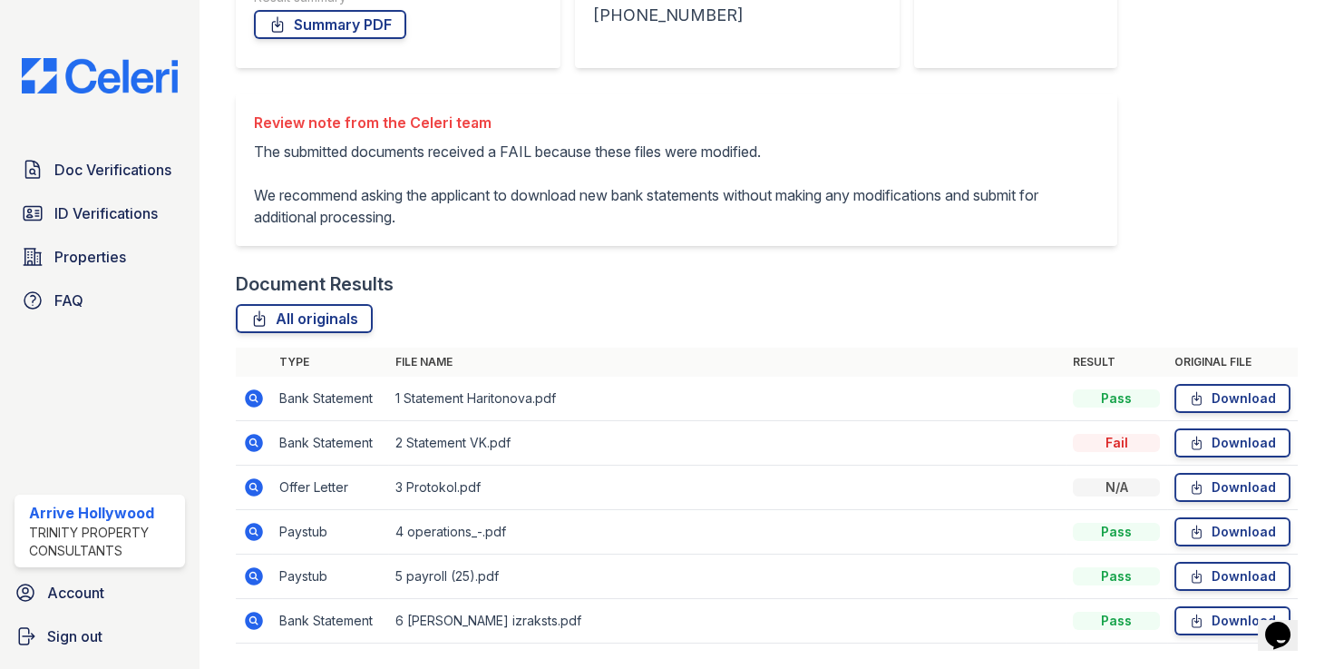
scroll to position [406, 0]
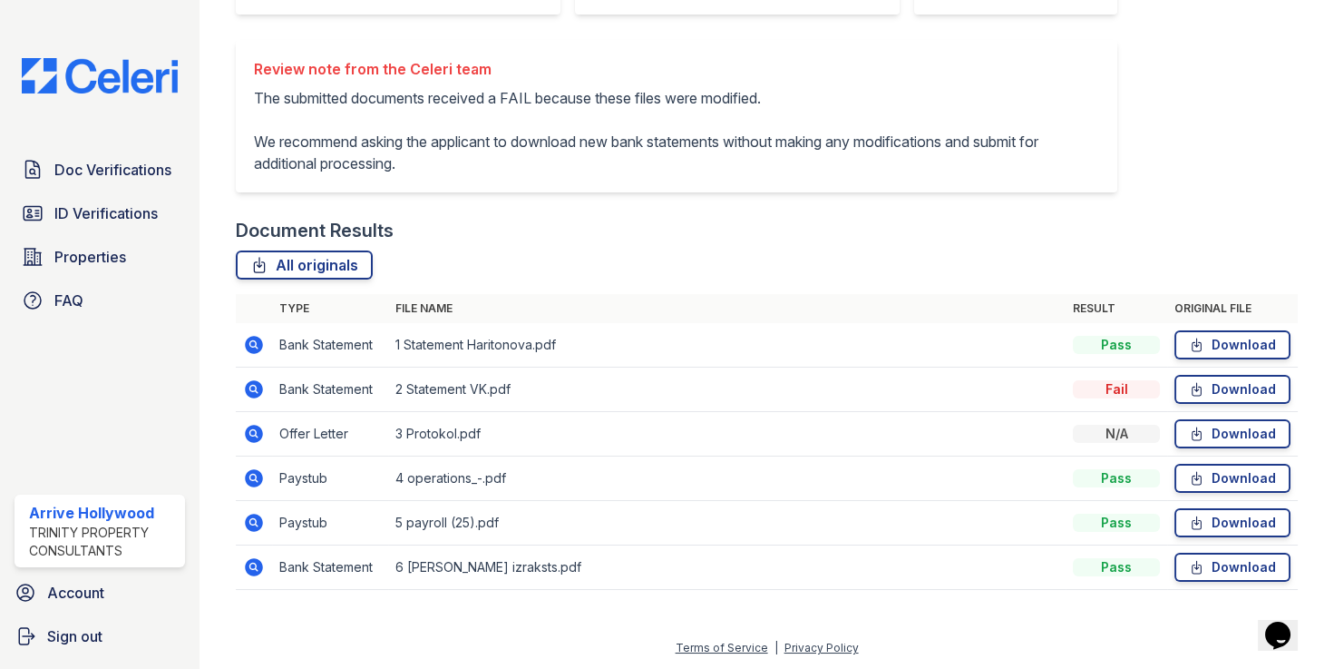
click at [255, 345] on icon at bounding box center [254, 345] width 22 height 22
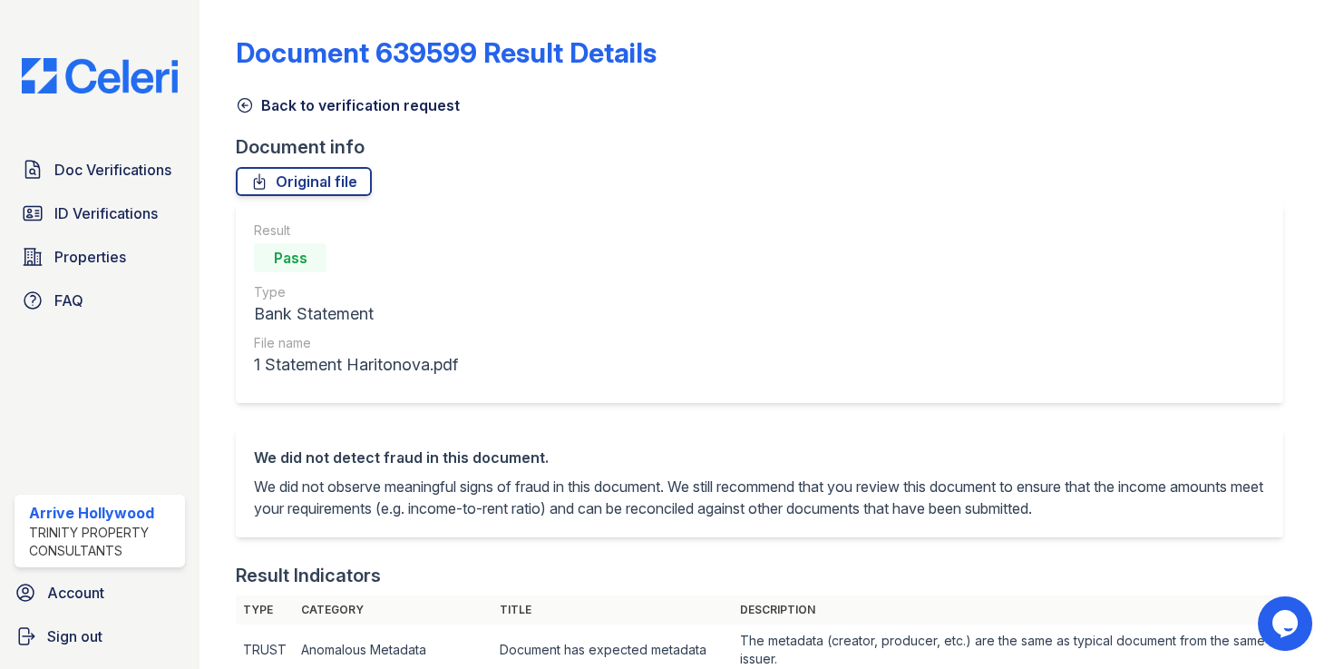
click at [245, 102] on icon at bounding box center [245, 105] width 18 height 18
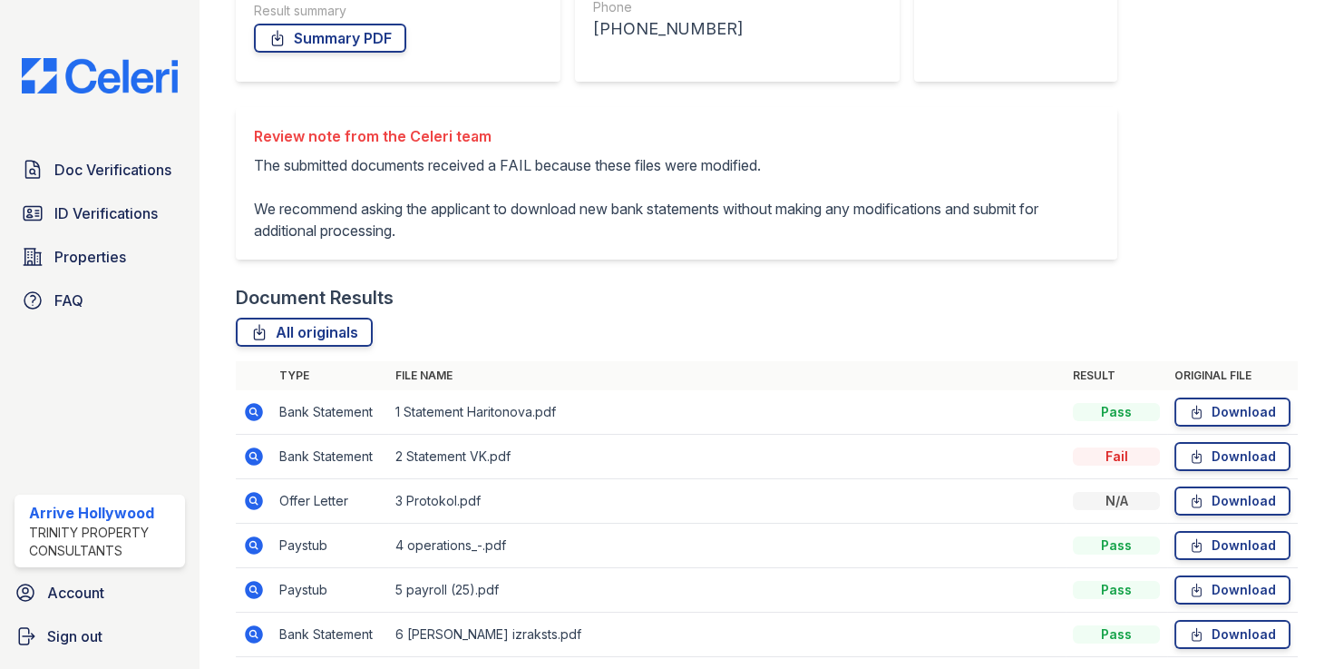
scroll to position [406, 0]
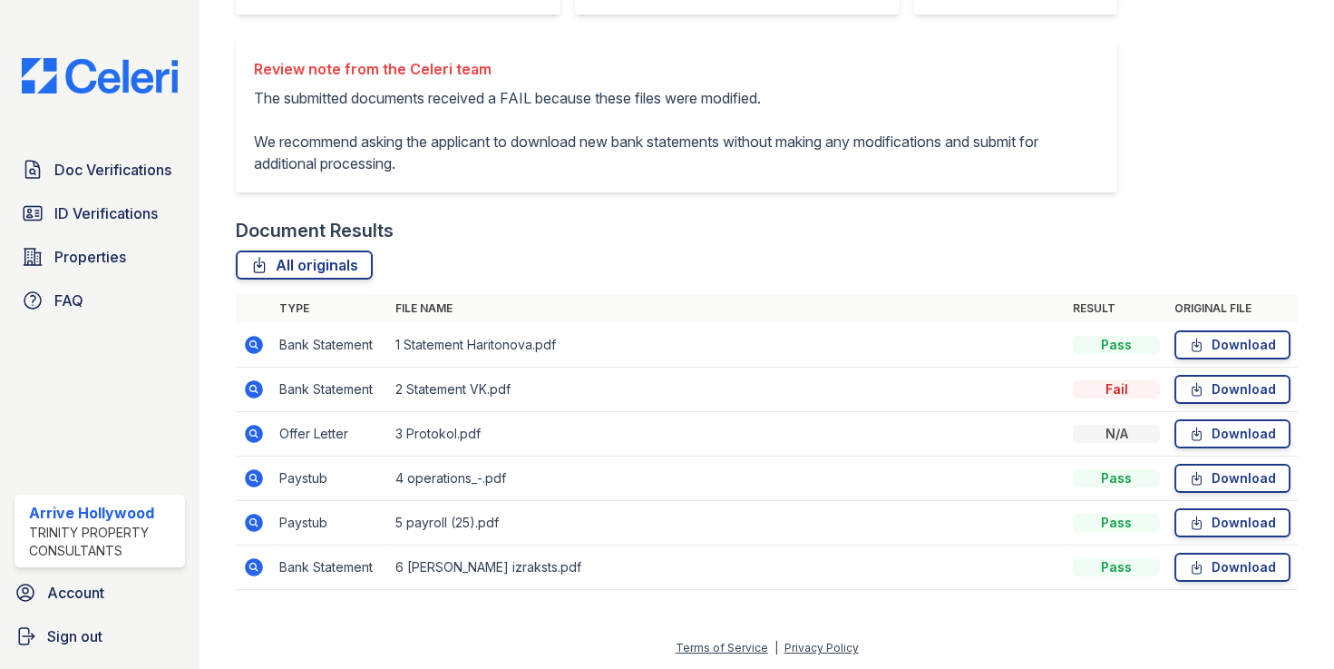
click at [258, 433] on icon at bounding box center [254, 434] width 18 height 18
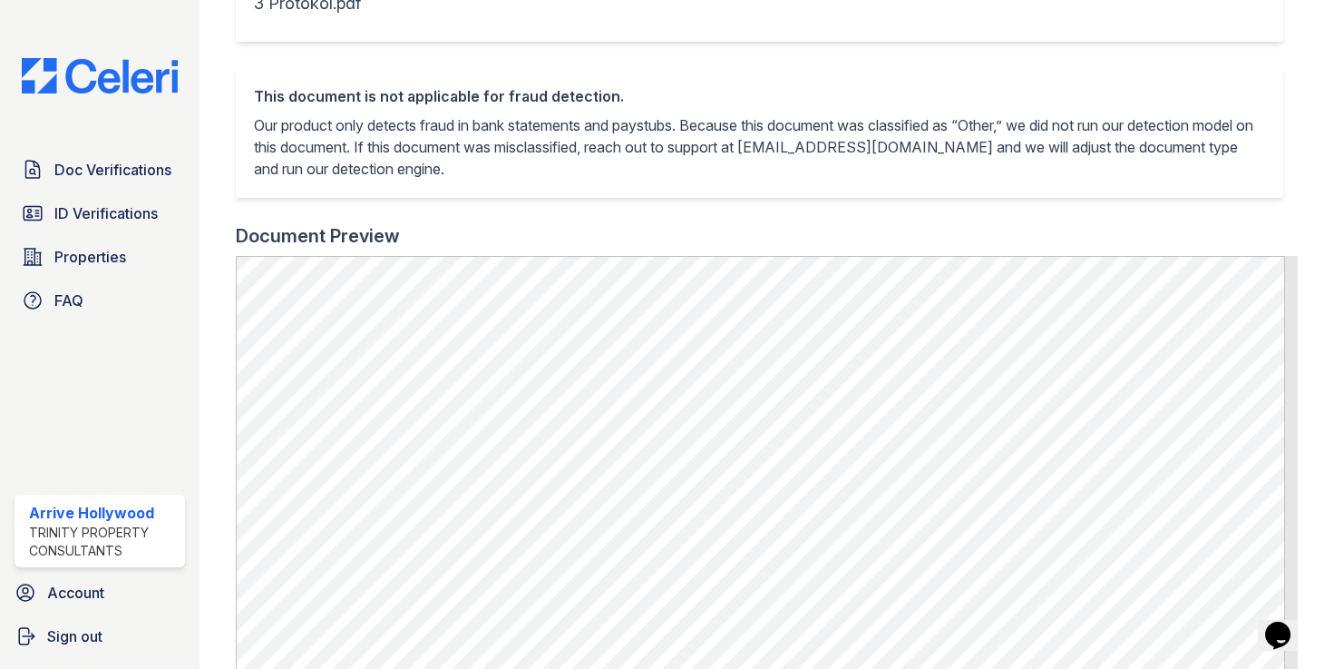
scroll to position [348, 0]
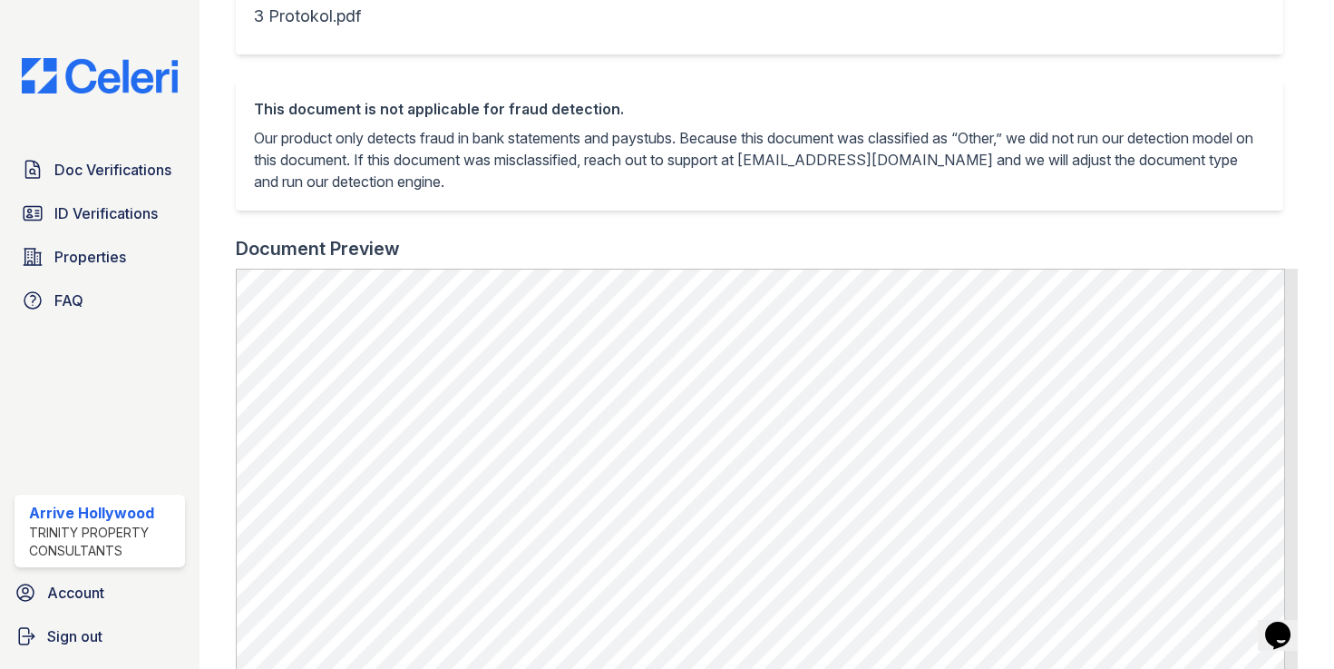
click at [556, 230] on div "This document is not applicable for fraud detection. Our product only detects f…" at bounding box center [767, 158] width 1062 height 156
click at [89, 175] on span "Doc Verifications" at bounding box center [112, 170] width 117 height 22
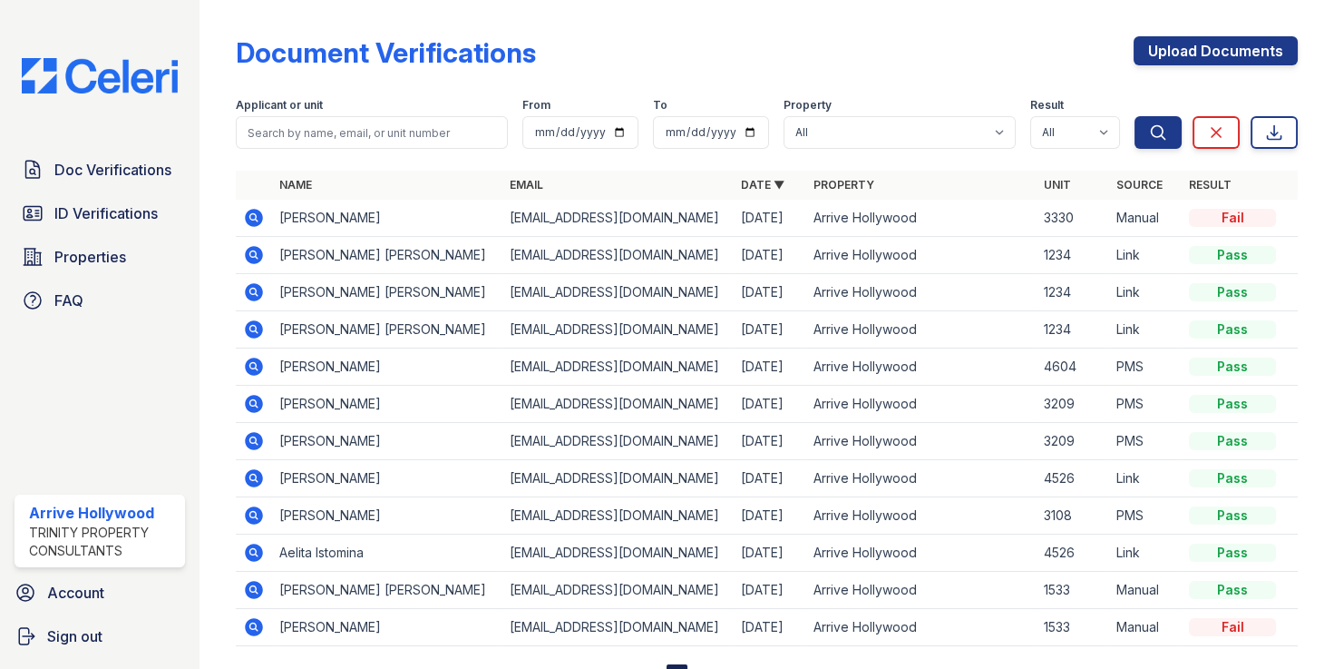
click at [250, 219] on icon at bounding box center [254, 218] width 22 height 22
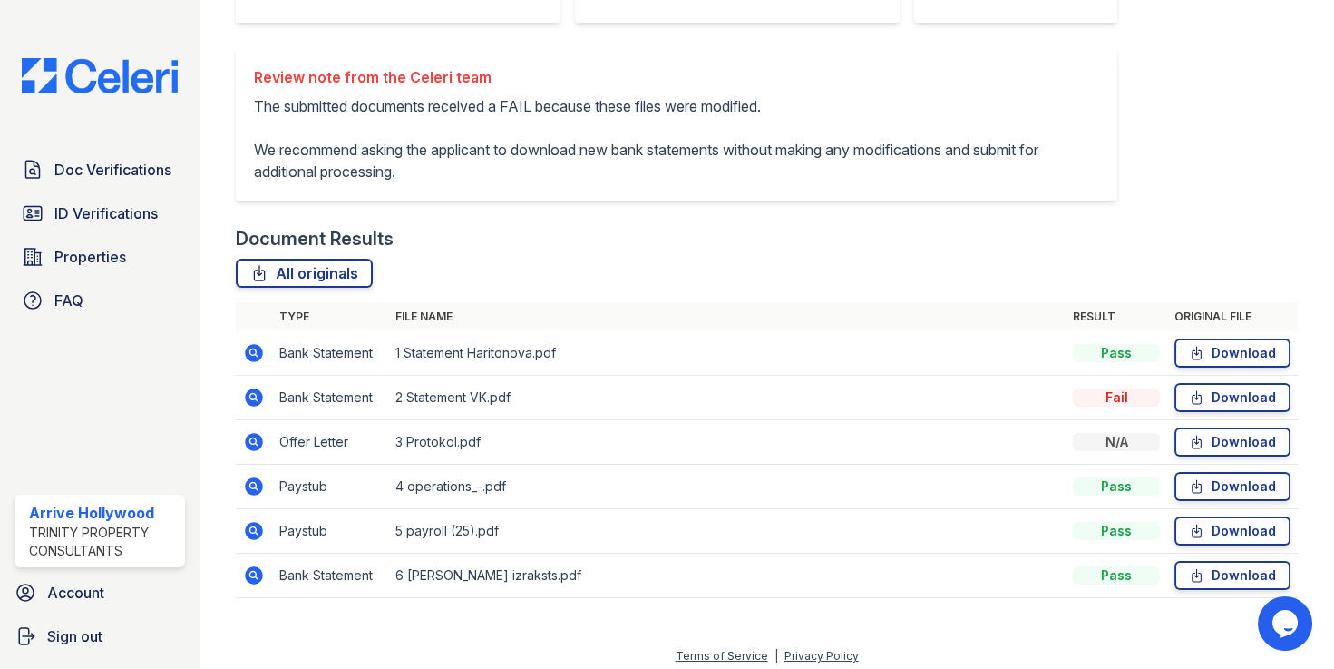
scroll to position [406, 0]
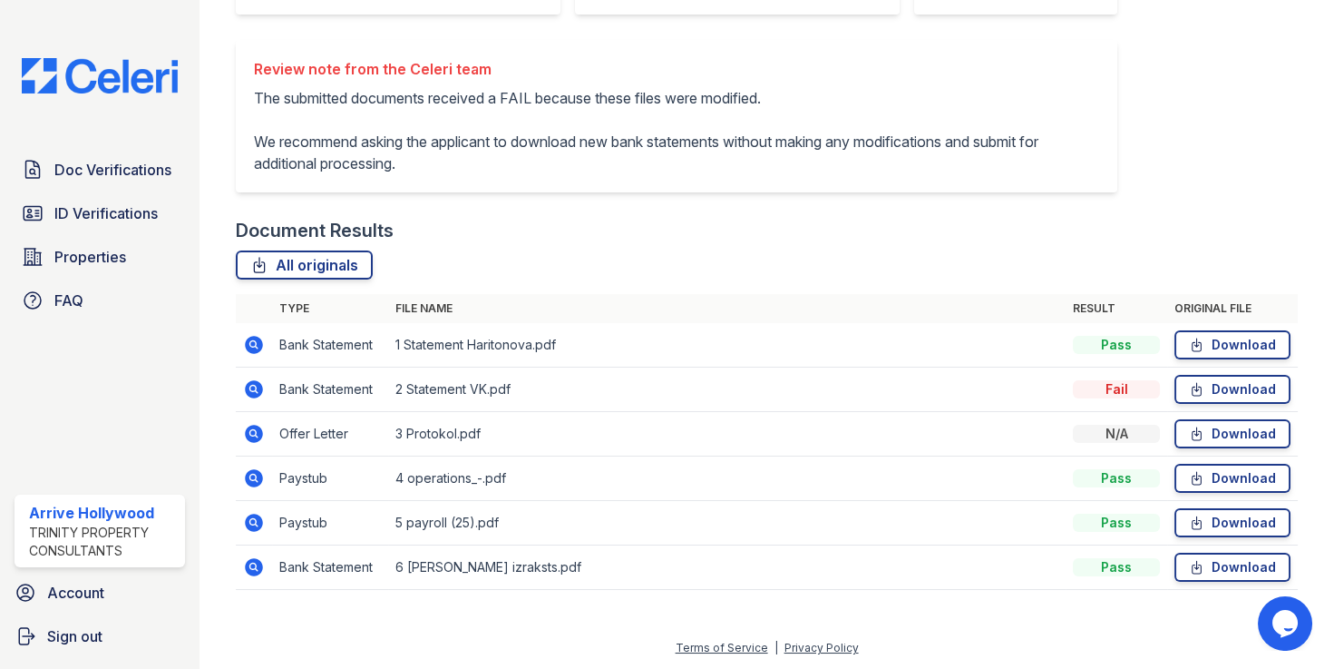
click at [254, 384] on icon at bounding box center [254, 389] width 18 height 18
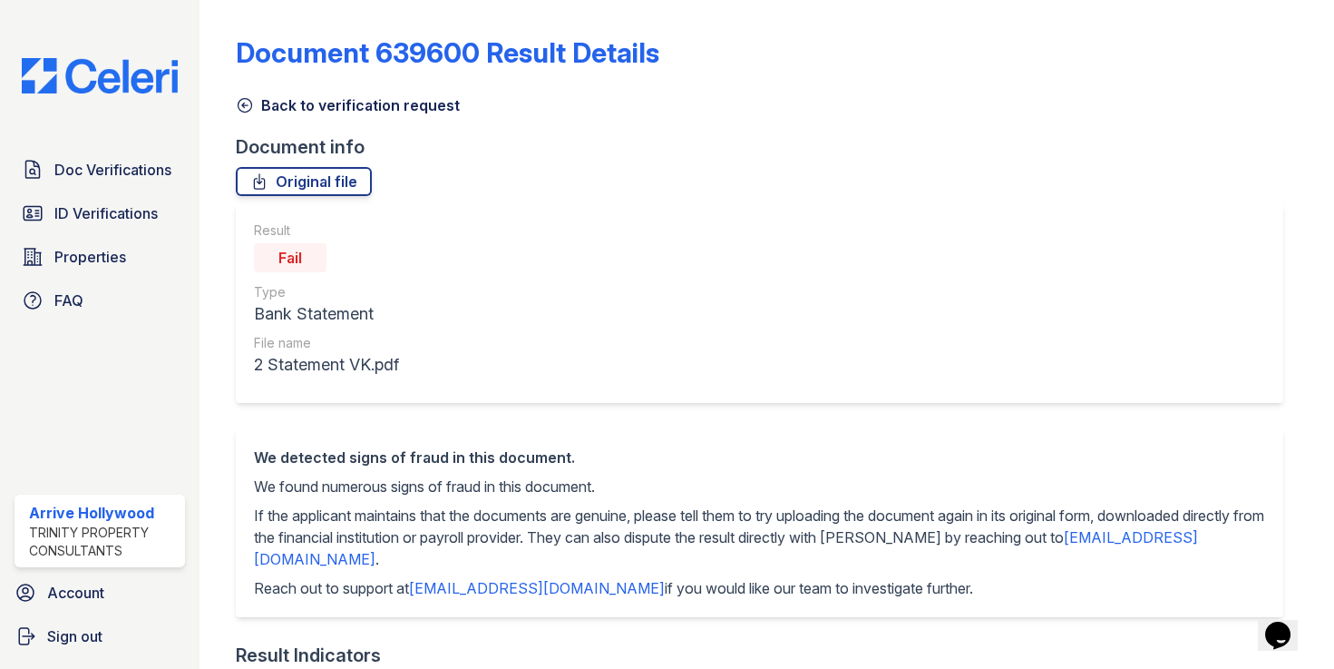
click at [243, 102] on icon at bounding box center [245, 105] width 18 height 18
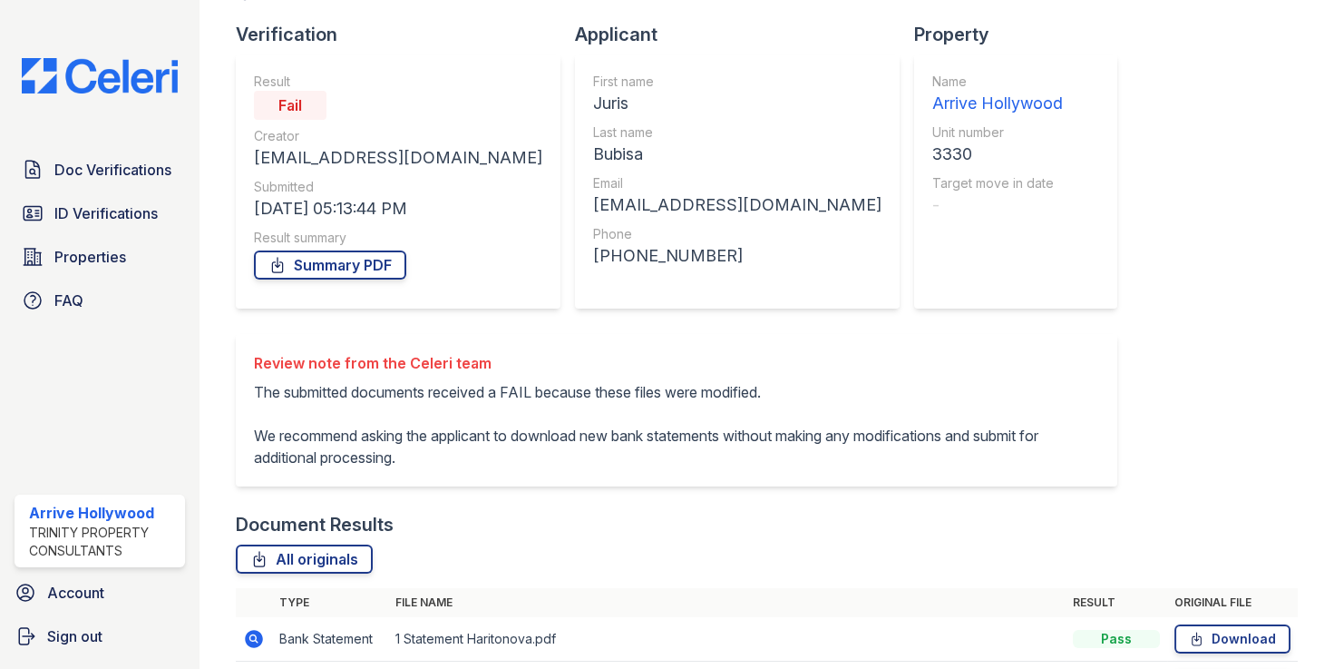
scroll to position [406, 0]
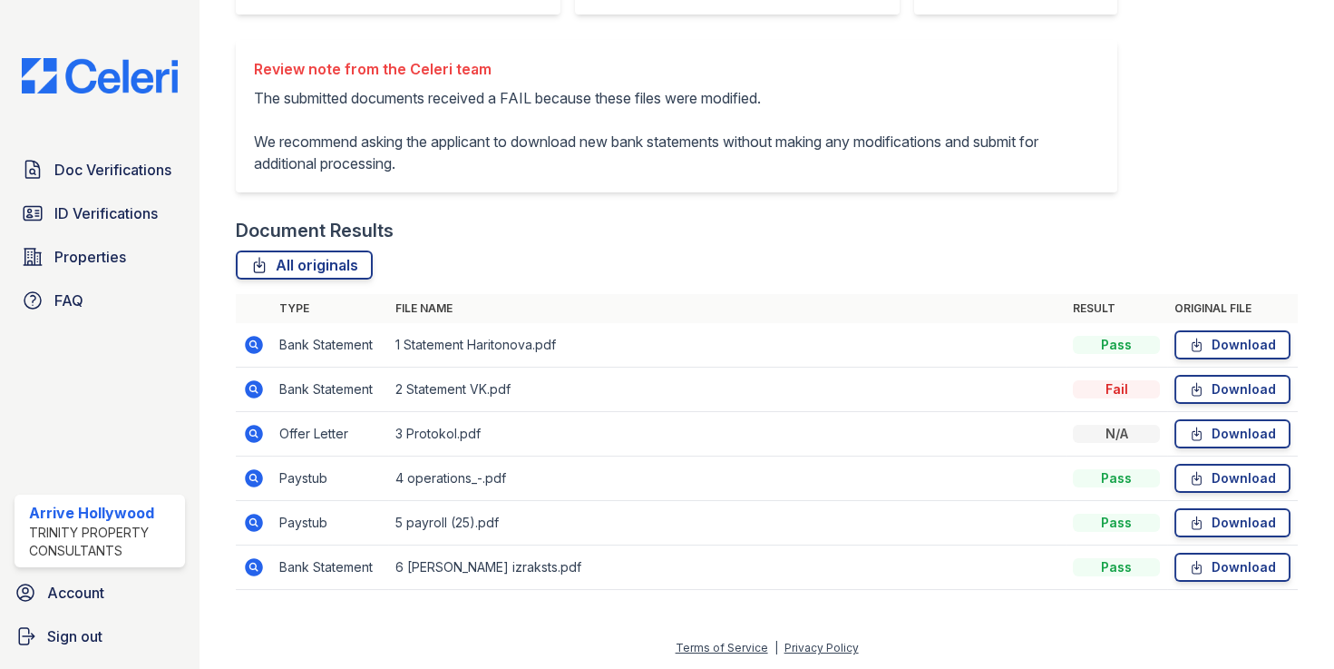
click at [253, 346] on icon at bounding box center [254, 345] width 22 height 22
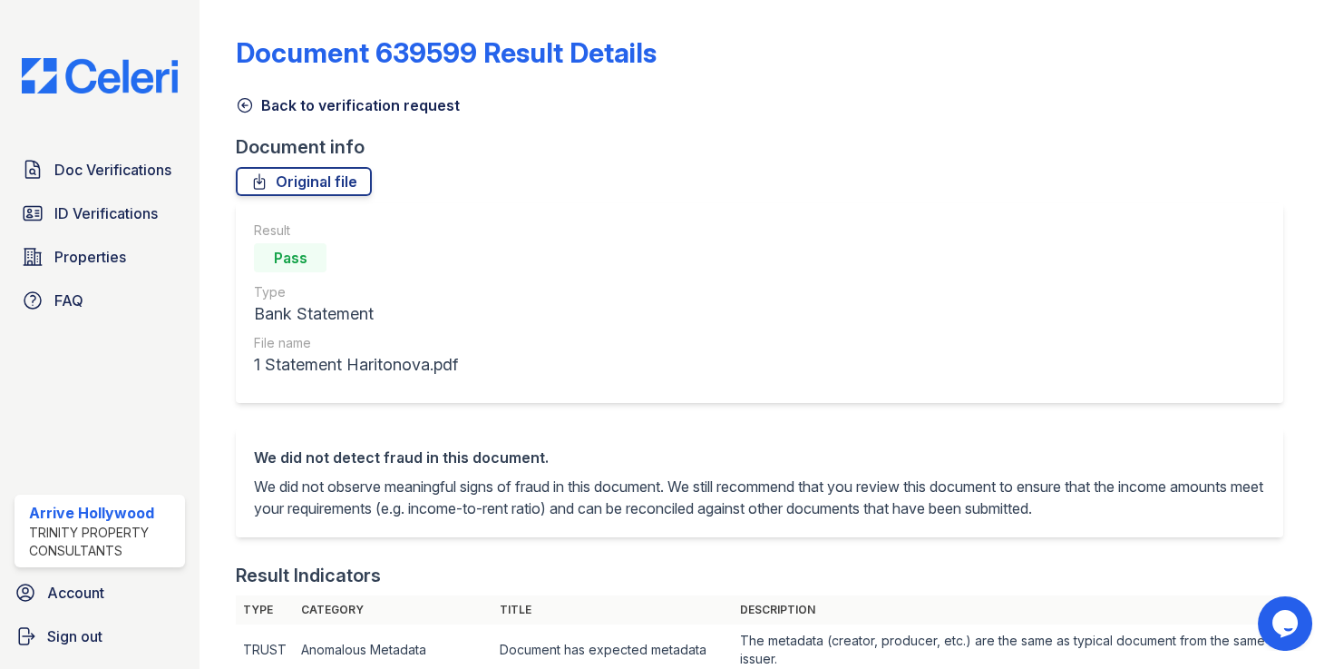
click at [239, 96] on icon at bounding box center [245, 105] width 18 height 18
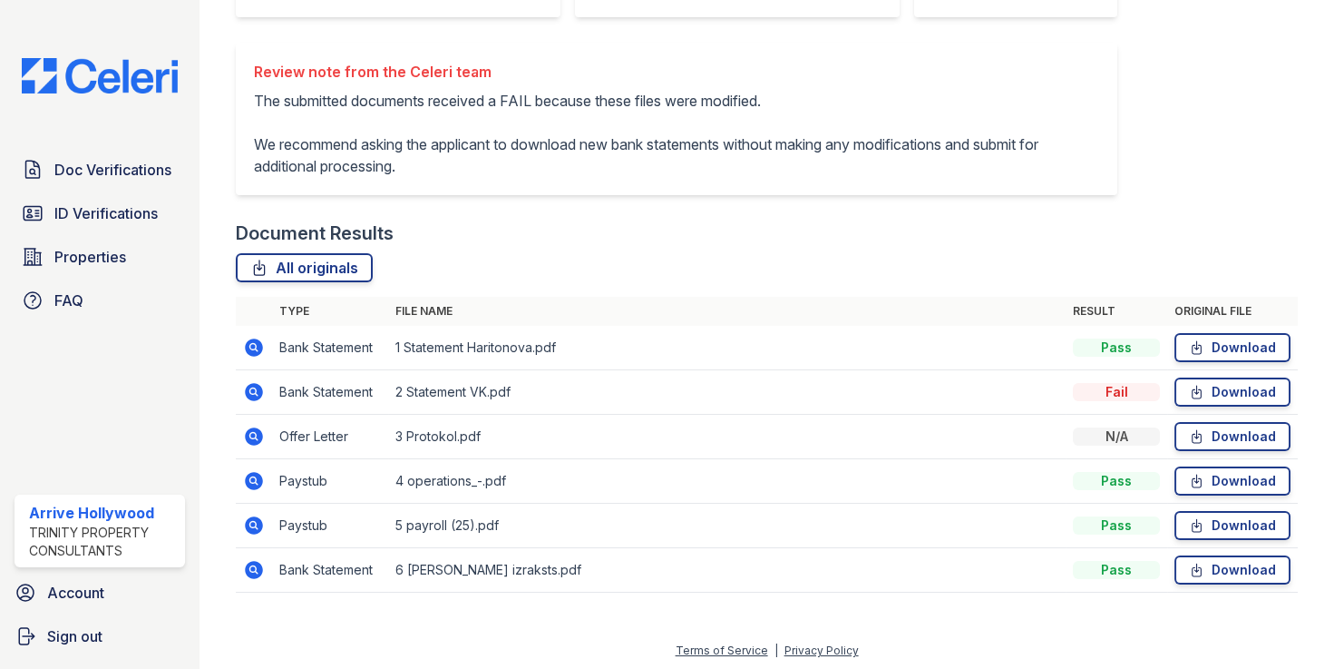
scroll to position [406, 0]
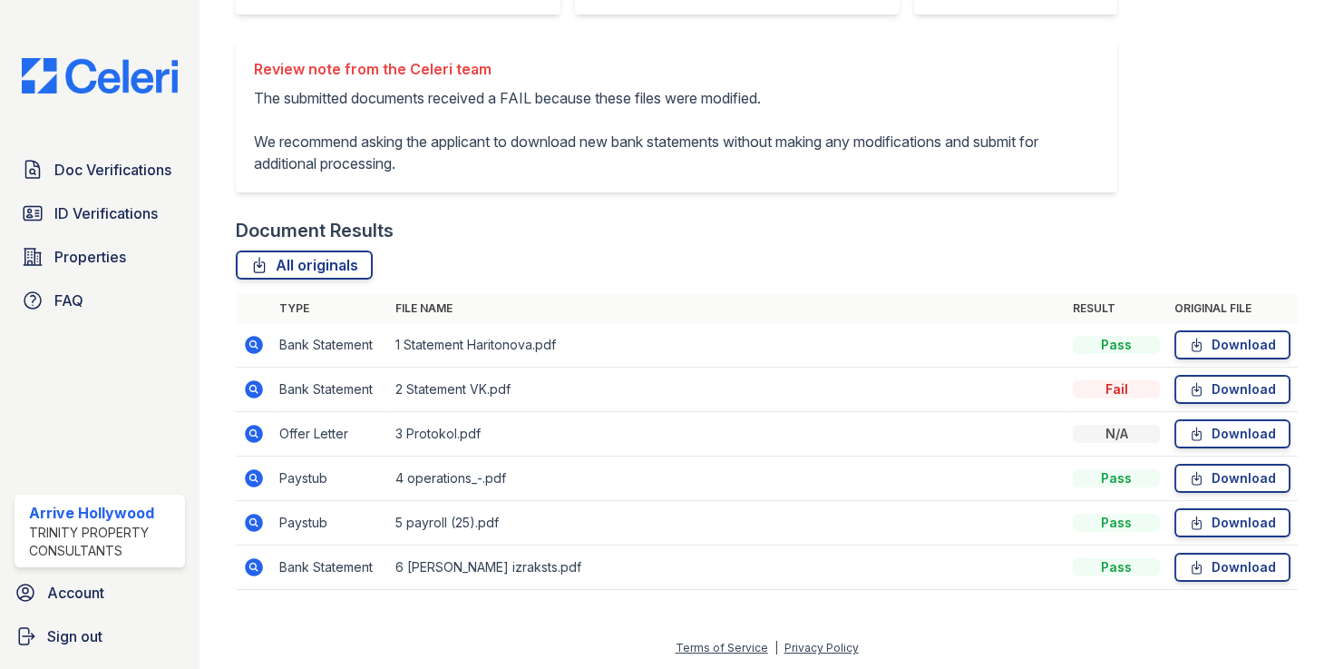
click at [248, 345] on icon at bounding box center [254, 345] width 18 height 18
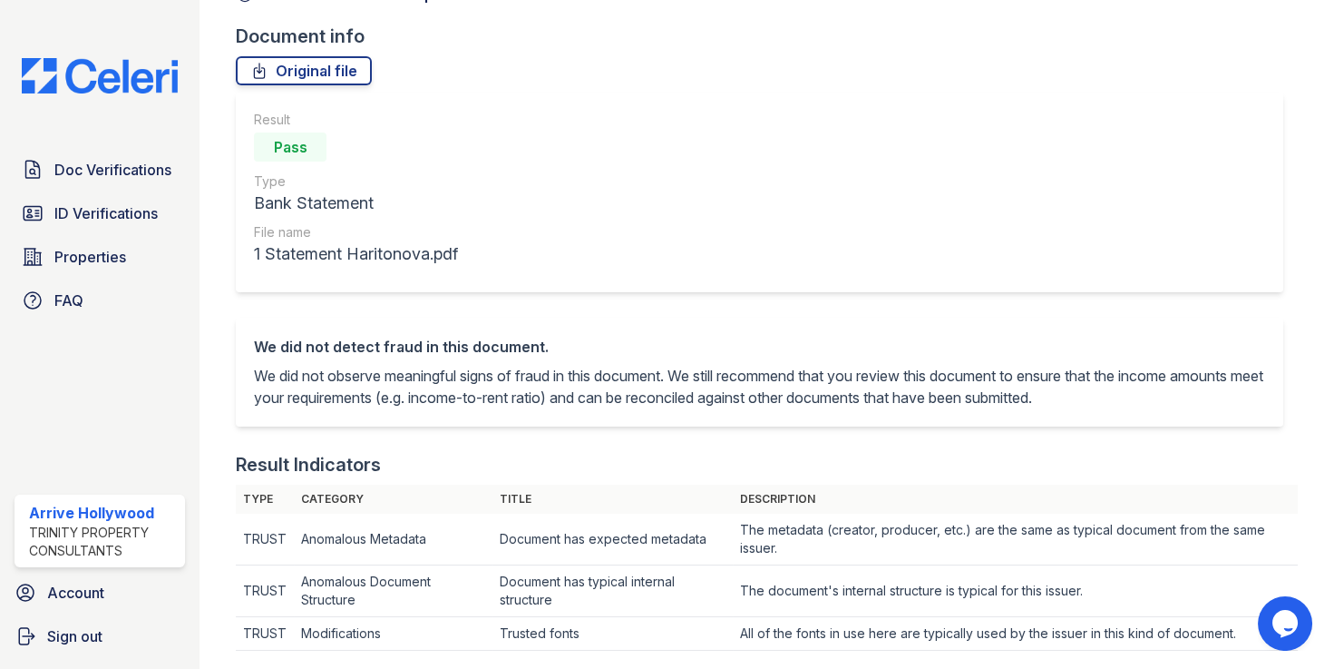
scroll to position [82, 0]
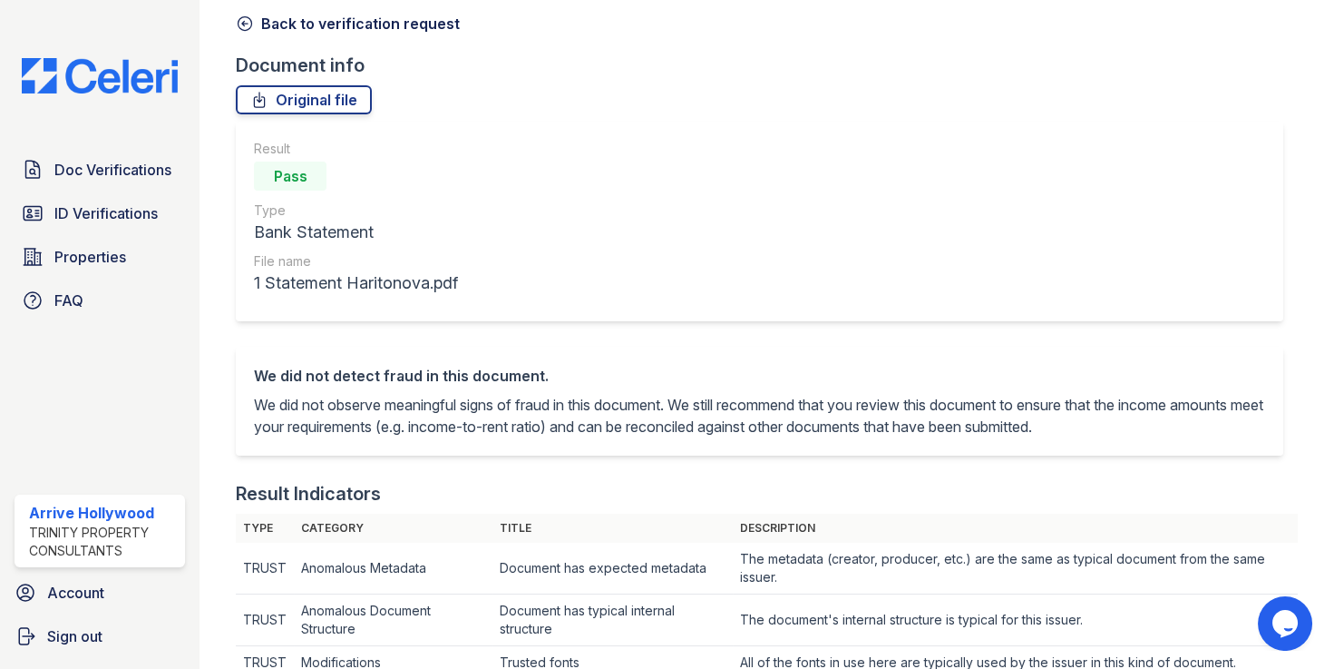
click at [248, 23] on icon at bounding box center [245, 24] width 18 height 18
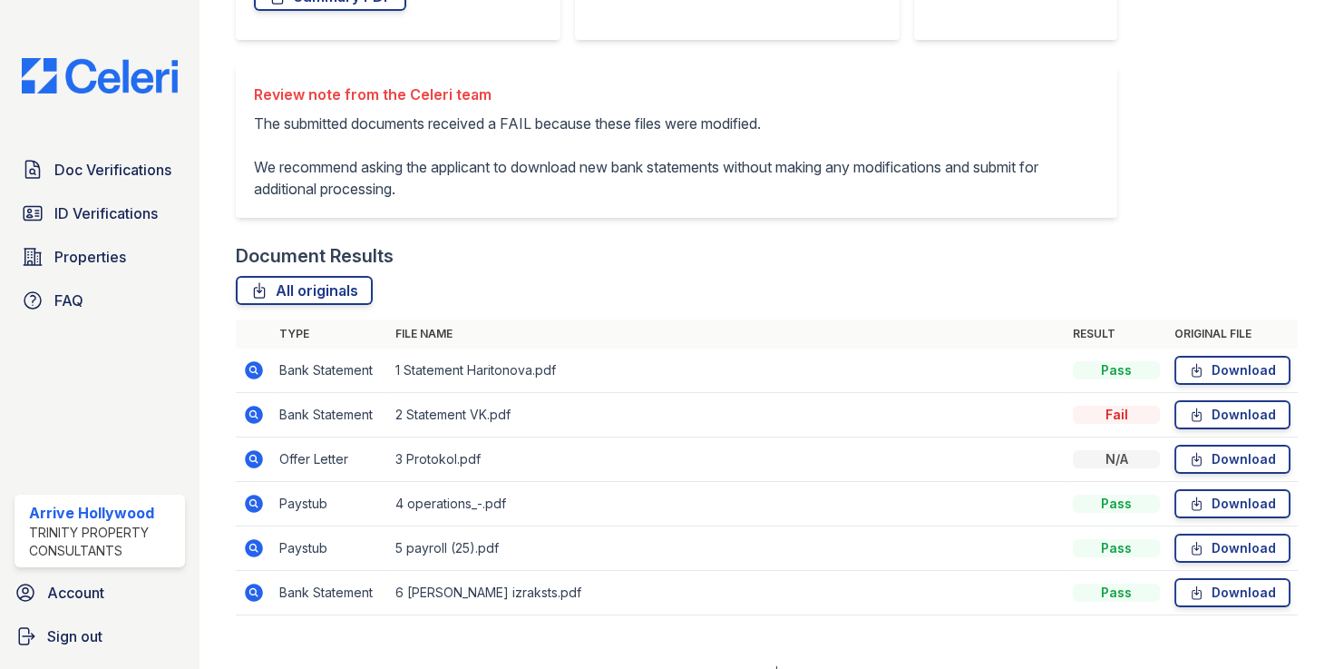
scroll to position [406, 0]
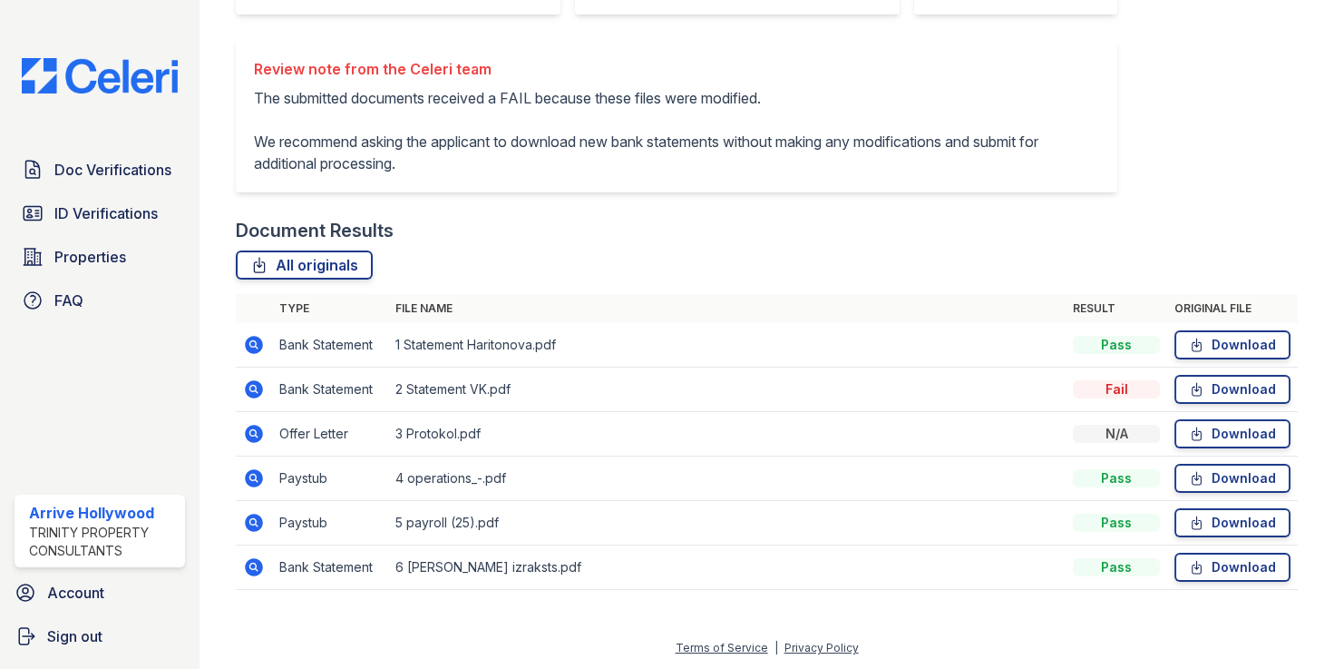
click at [254, 478] on icon at bounding box center [254, 478] width 22 height 22
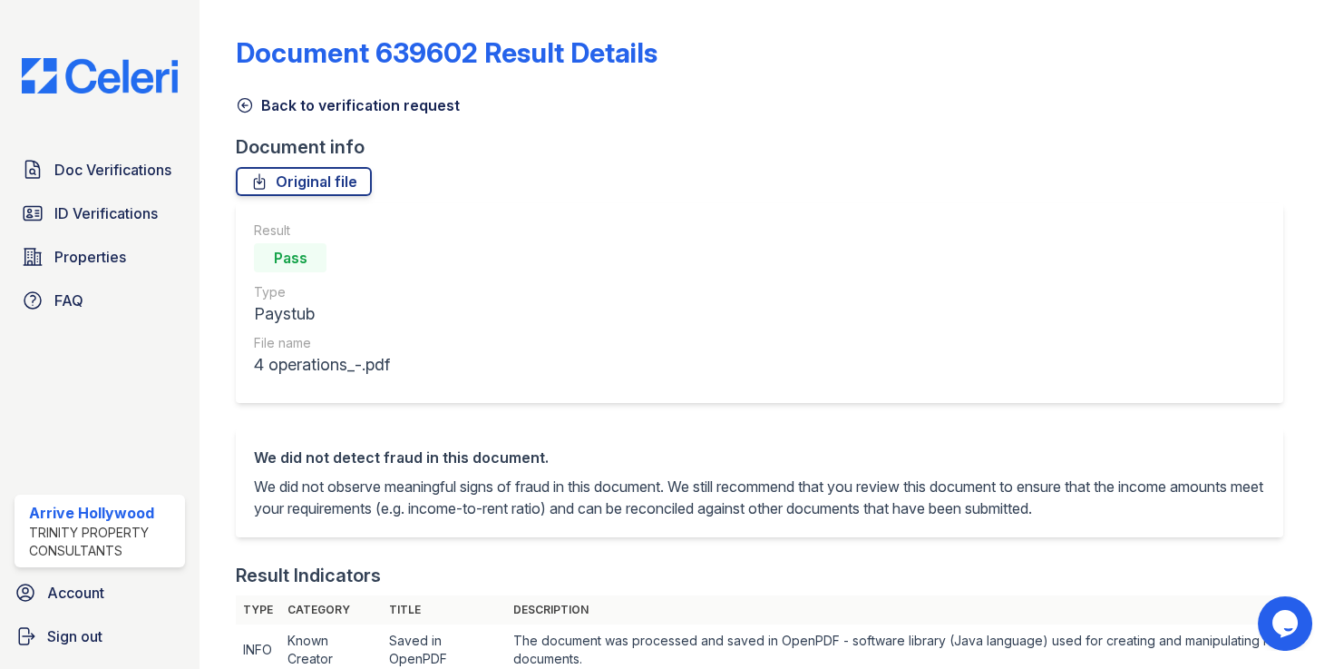
click at [245, 99] on icon at bounding box center [245, 105] width 18 height 18
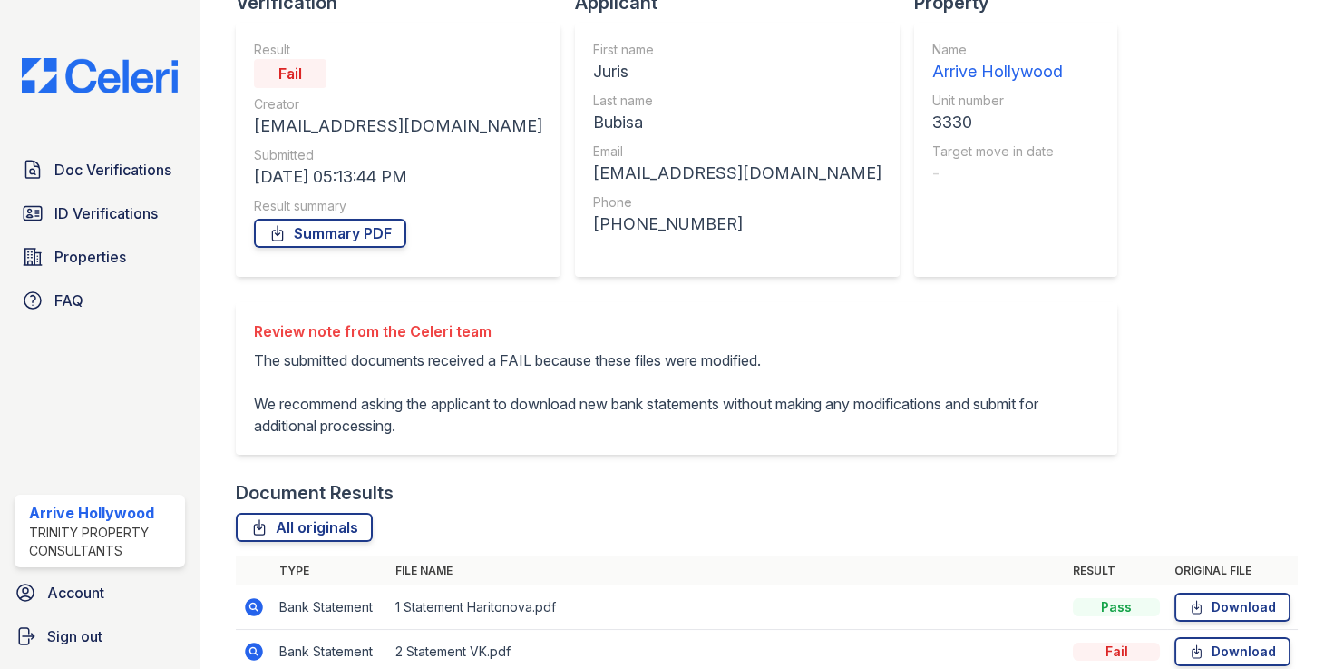
scroll to position [406, 0]
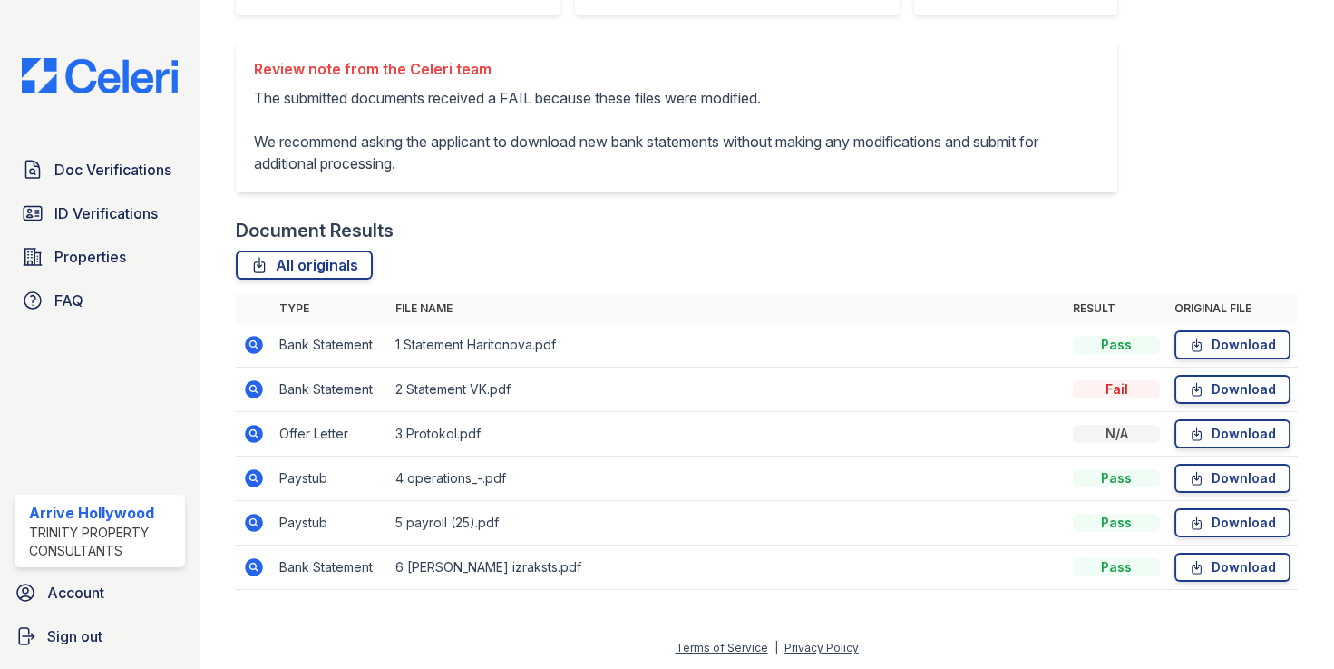
click at [254, 517] on icon at bounding box center [254, 523] width 22 height 22
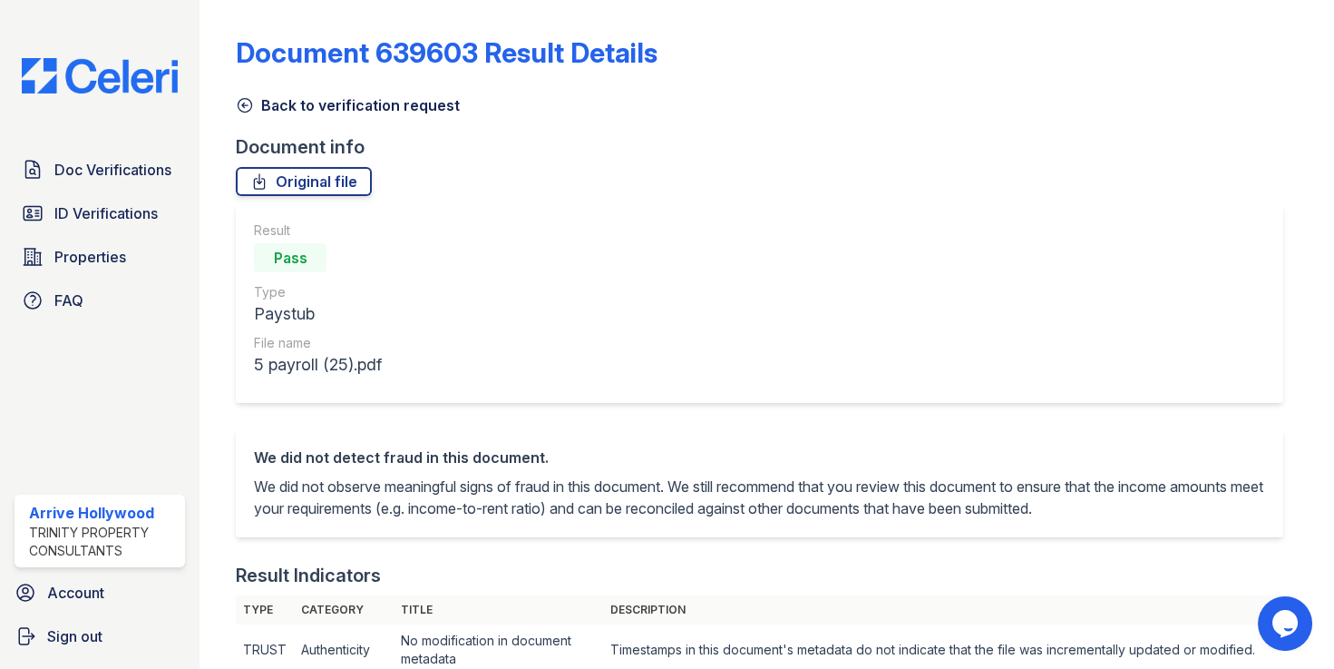
click at [245, 105] on icon at bounding box center [245, 106] width 14 height 14
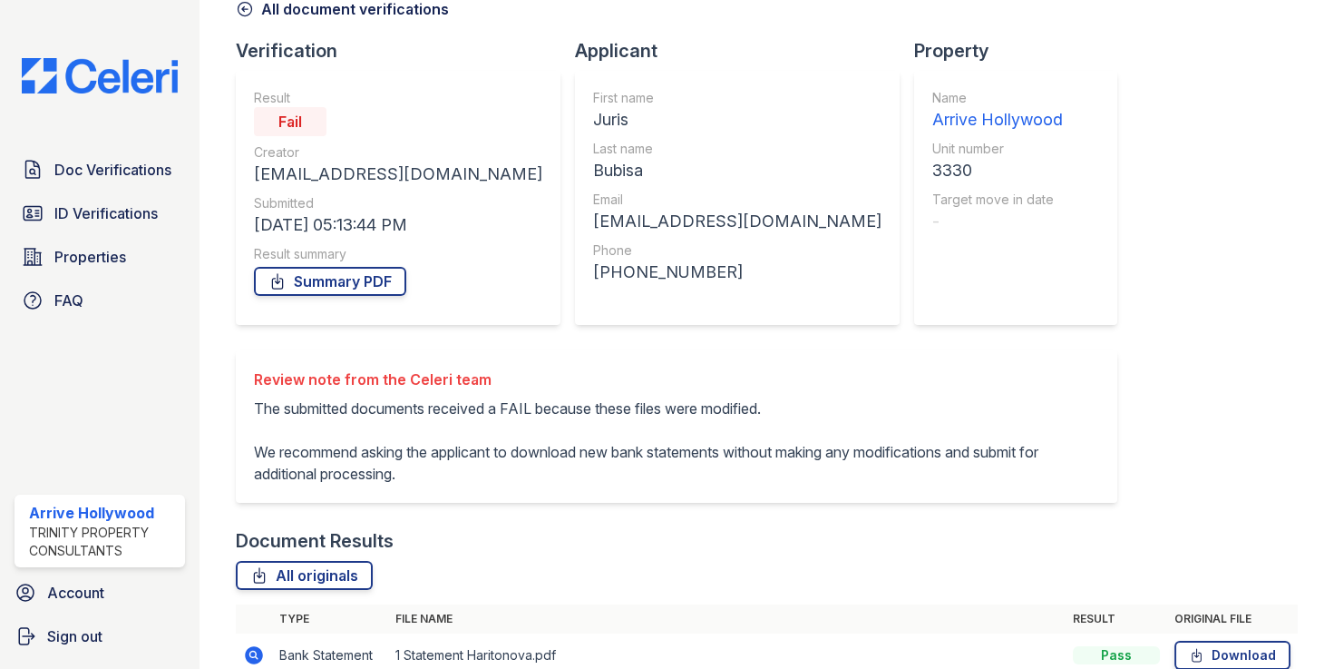
scroll to position [406, 0]
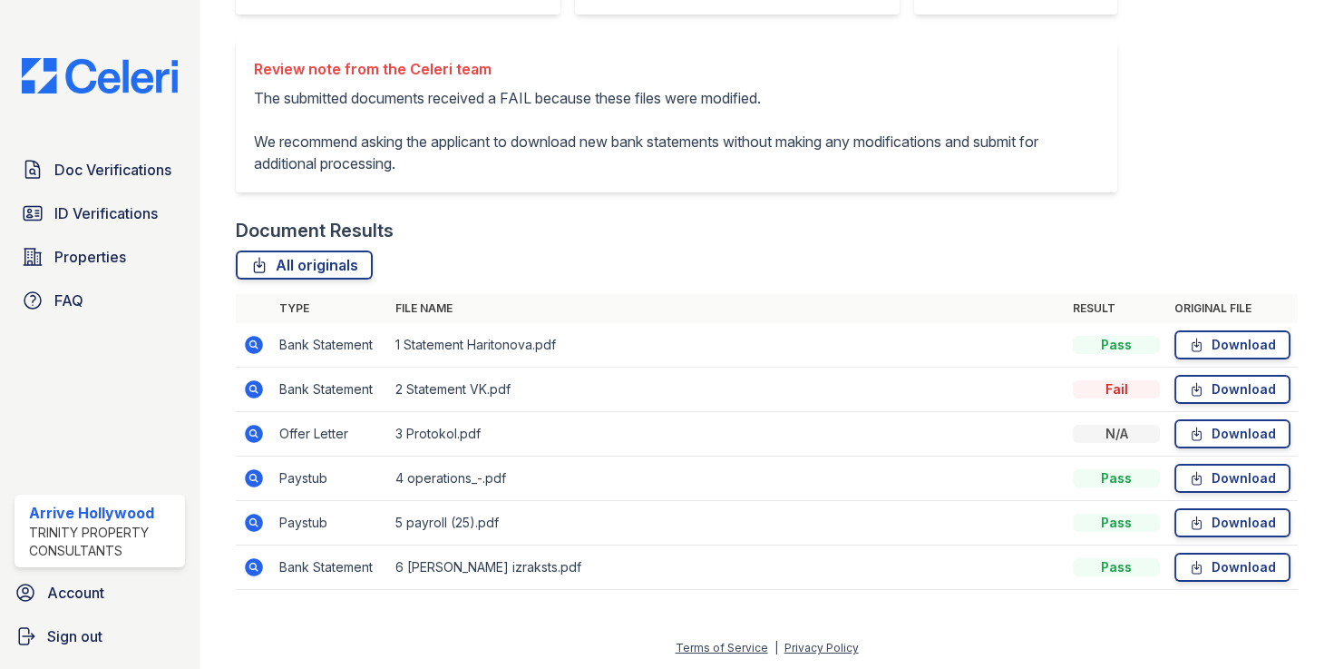
click at [253, 563] on icon at bounding box center [252, 565] width 5 height 5
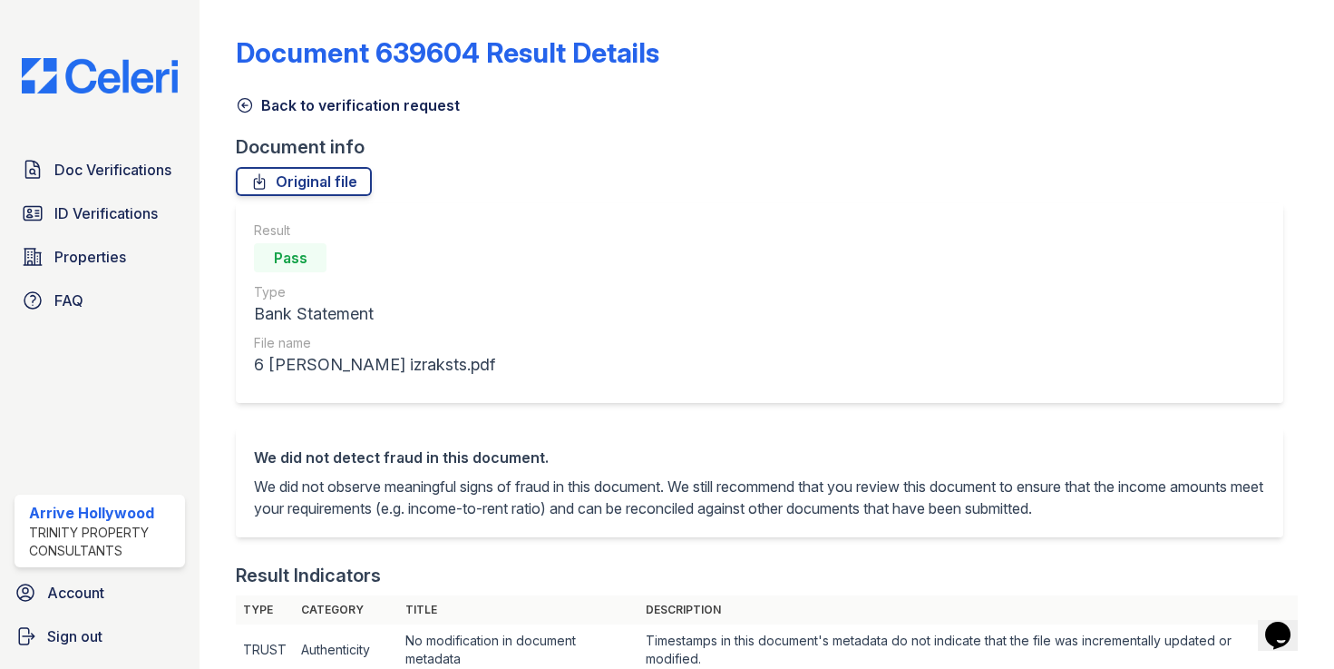
click at [247, 104] on icon at bounding box center [245, 106] width 14 height 14
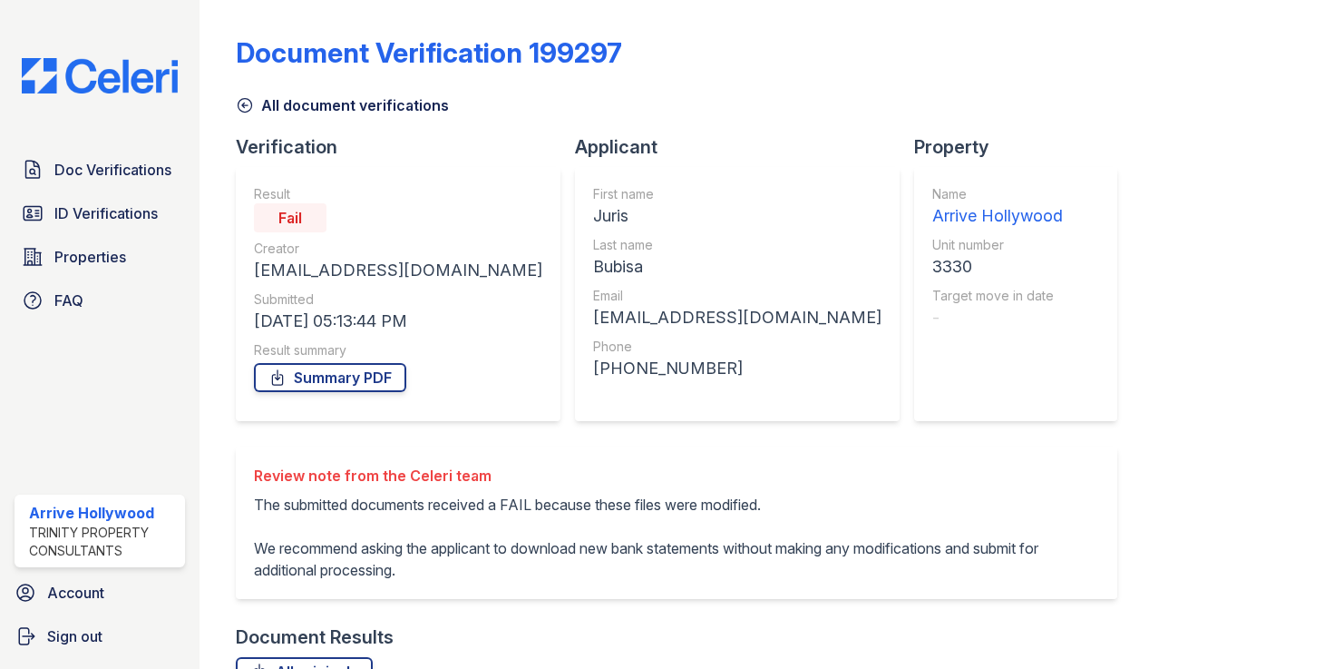
click at [593, 321] on div "[EMAIL_ADDRESS][DOMAIN_NAME]" at bounding box center [737, 317] width 288 height 25
copy div "[EMAIL_ADDRESS][DOMAIN_NAME]"
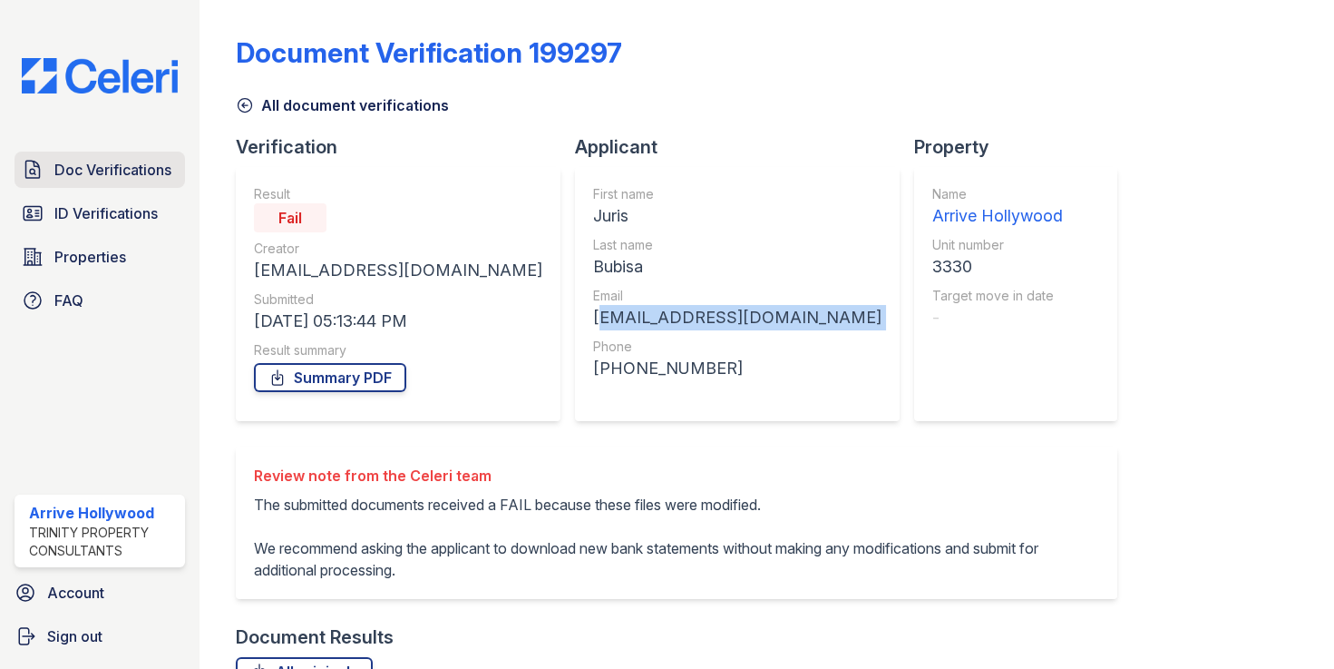
click at [91, 171] on span "Doc Verifications" at bounding box center [112, 170] width 117 height 22
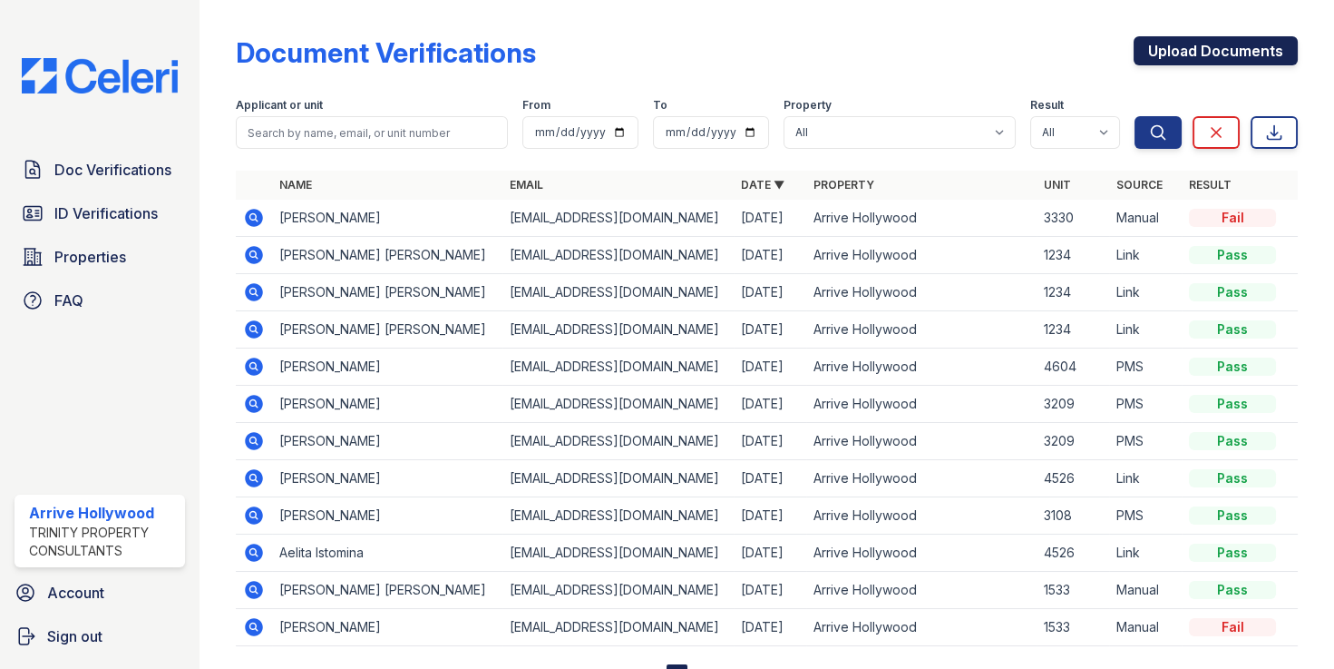
click at [1170, 54] on link "Upload Documents" at bounding box center [1216, 50] width 164 height 29
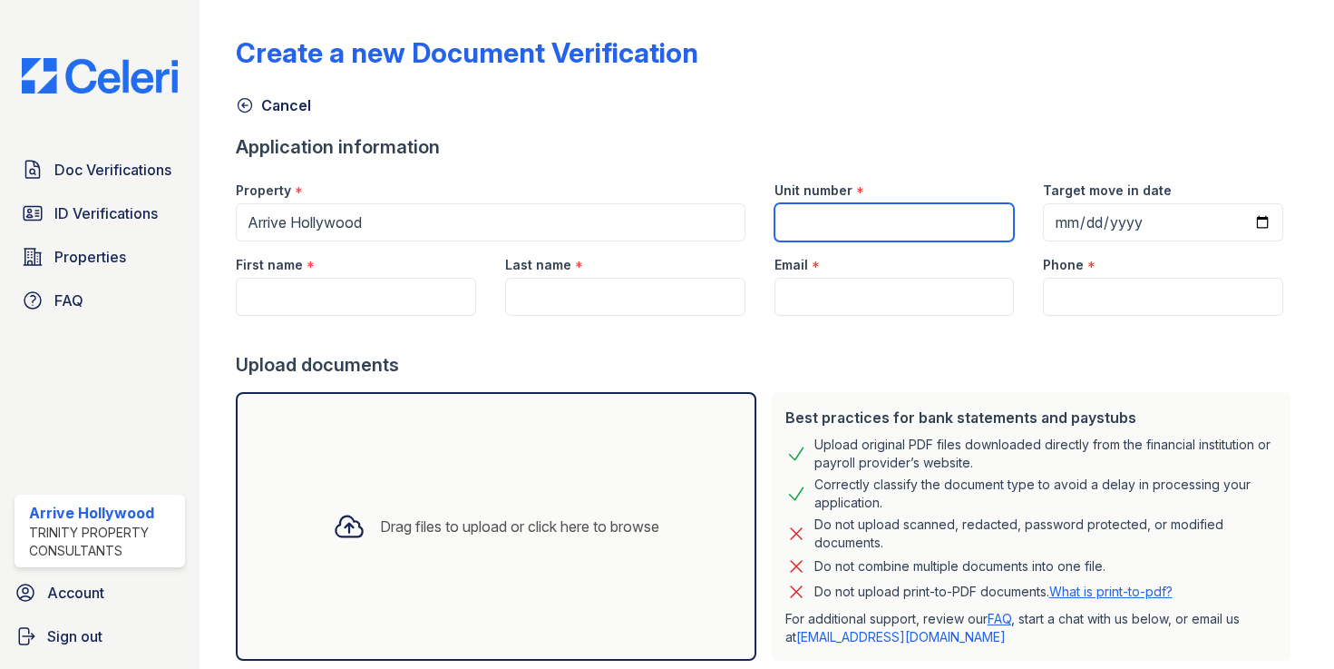
click at [865, 225] on input "Unit number" at bounding box center [895, 222] width 240 height 38
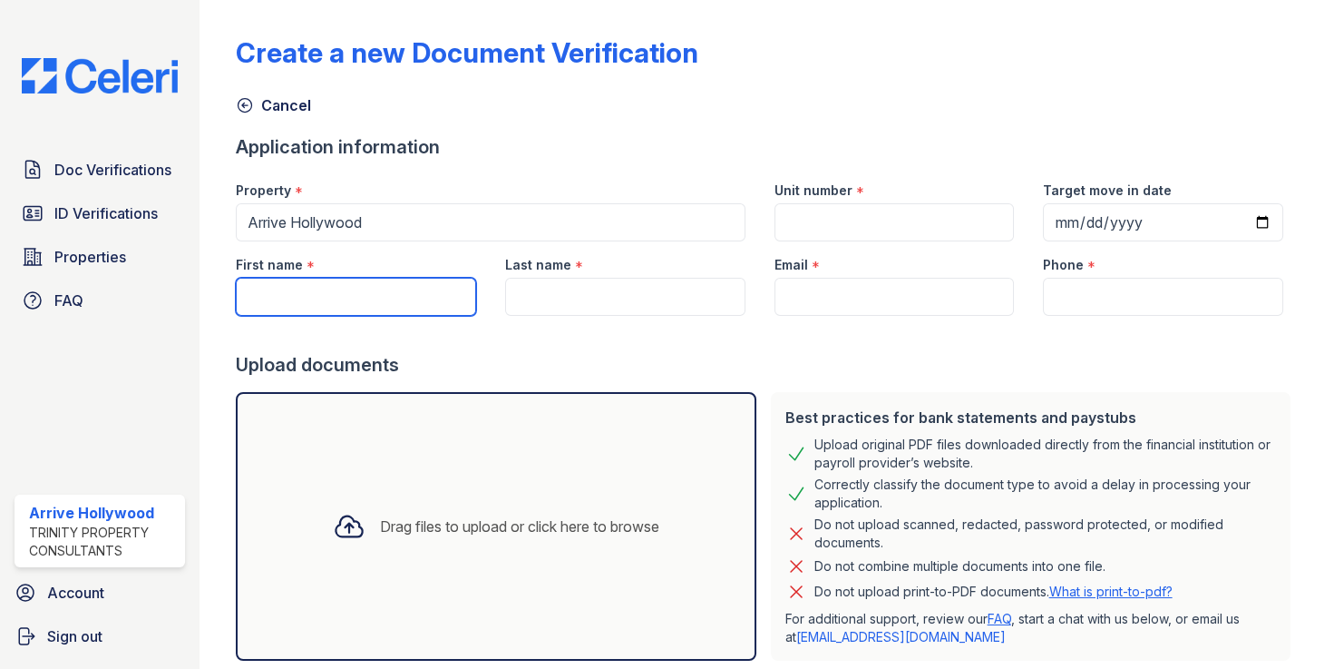
click at [275, 290] on input "First name" at bounding box center [356, 297] width 240 height 38
type input "Juris"
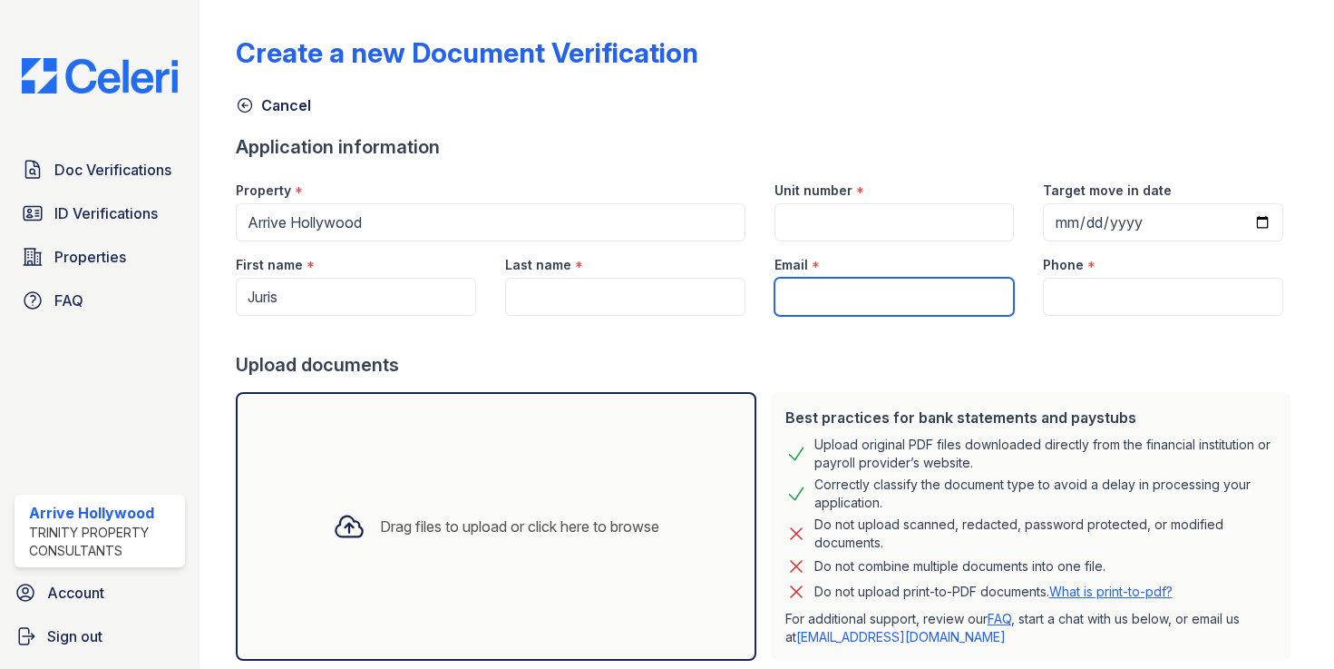
click at [880, 299] on input "Email" at bounding box center [895, 297] width 240 height 38
paste input "[EMAIL_ADDRESS][DOMAIN_NAME]"
type input "[EMAIL_ADDRESS][DOMAIN_NAME]"
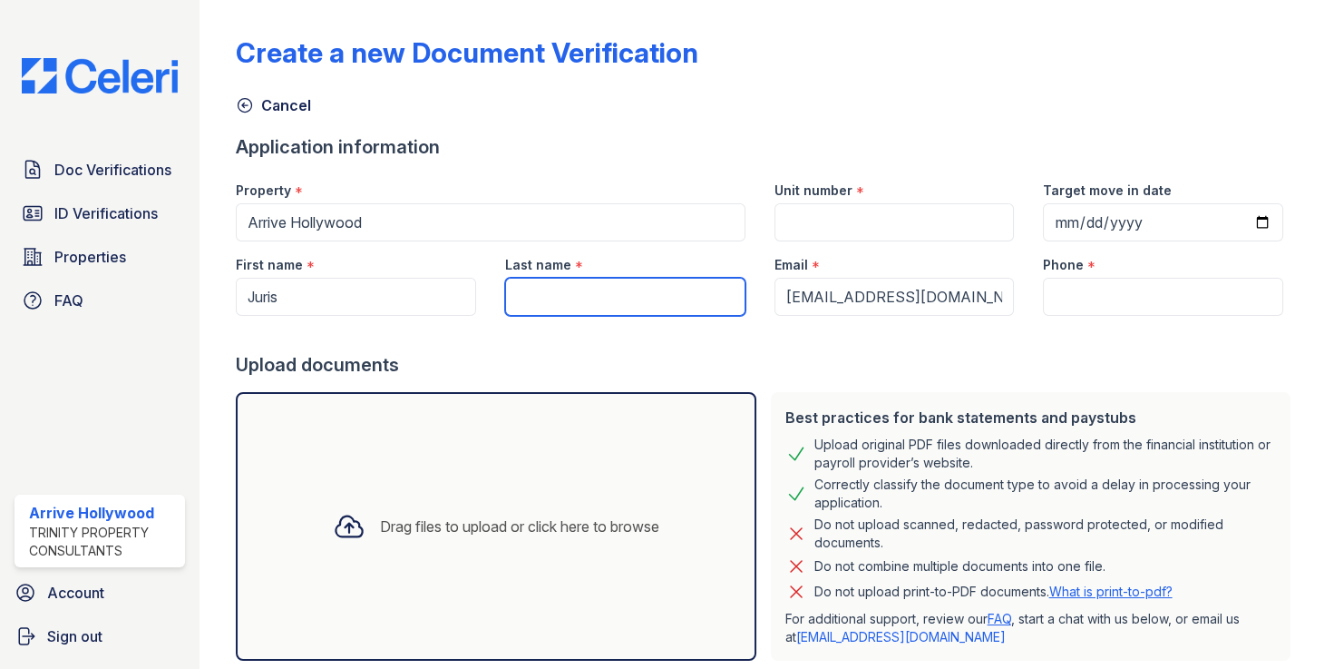
click at [607, 298] on input "Last name" at bounding box center [625, 297] width 240 height 38
type input "Bubisa"
type input "3330"
type input "(323) 540-9646"
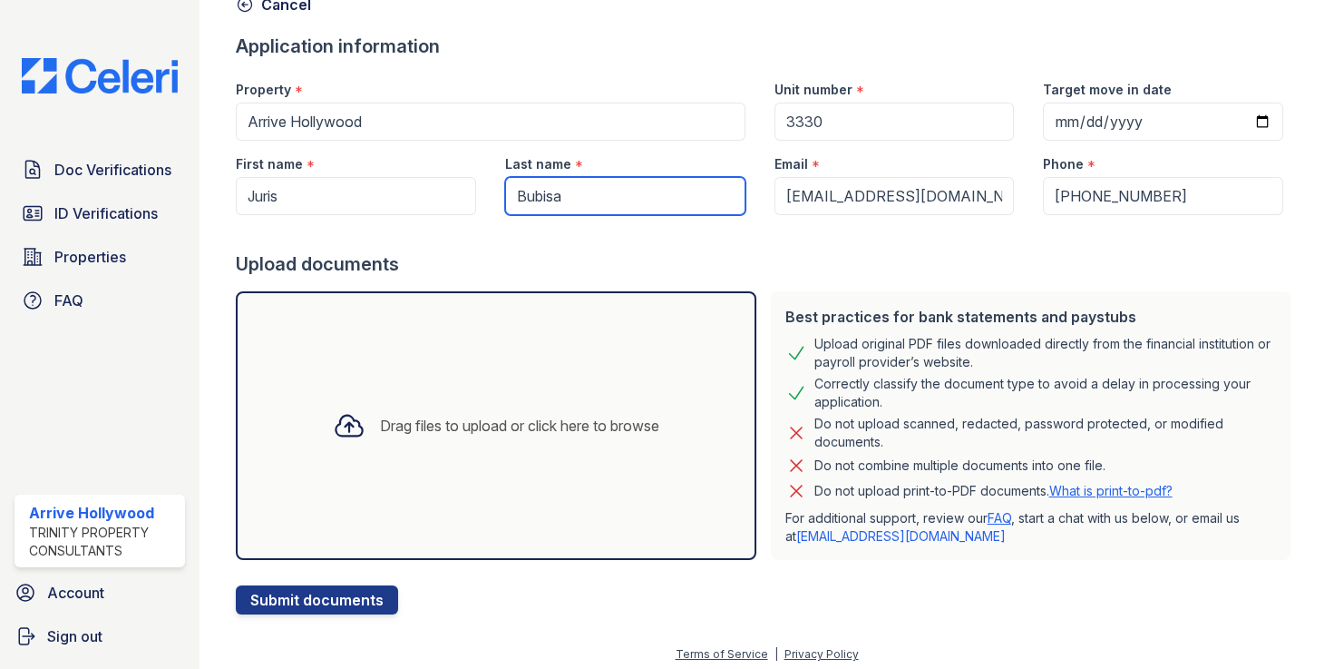
scroll to position [107, 0]
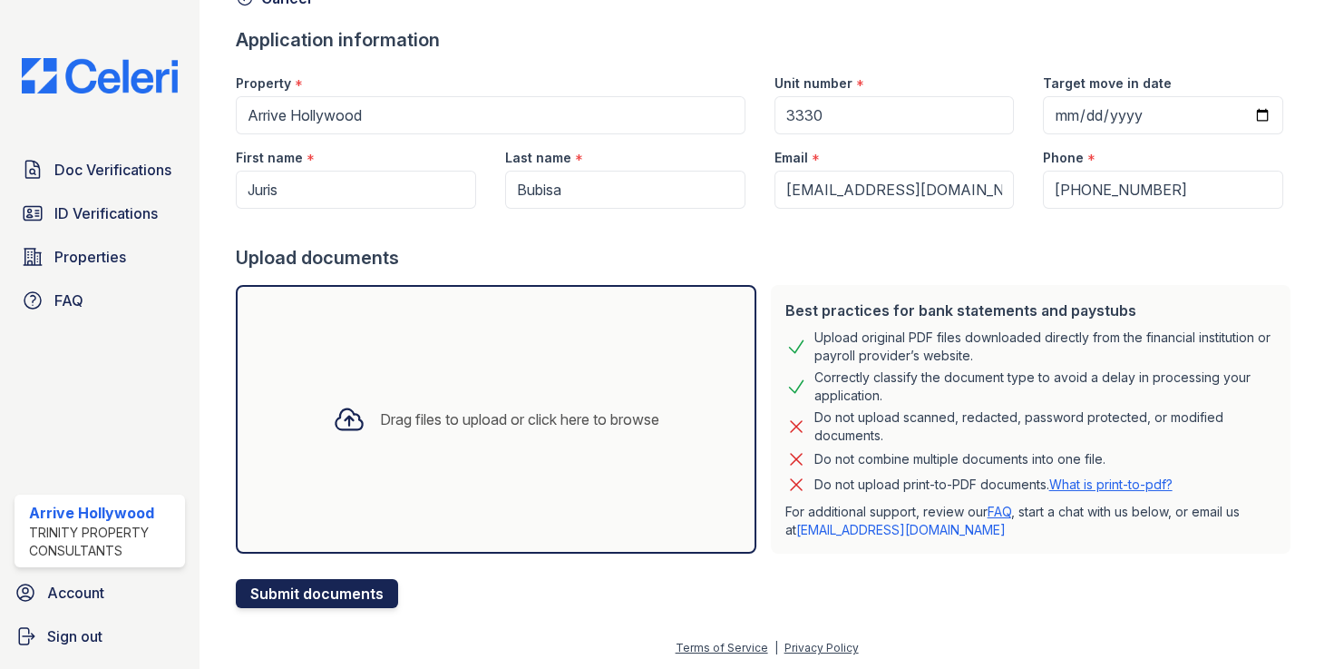
click at [369, 585] on button "Submit documents" at bounding box center [317, 593] width 162 height 29
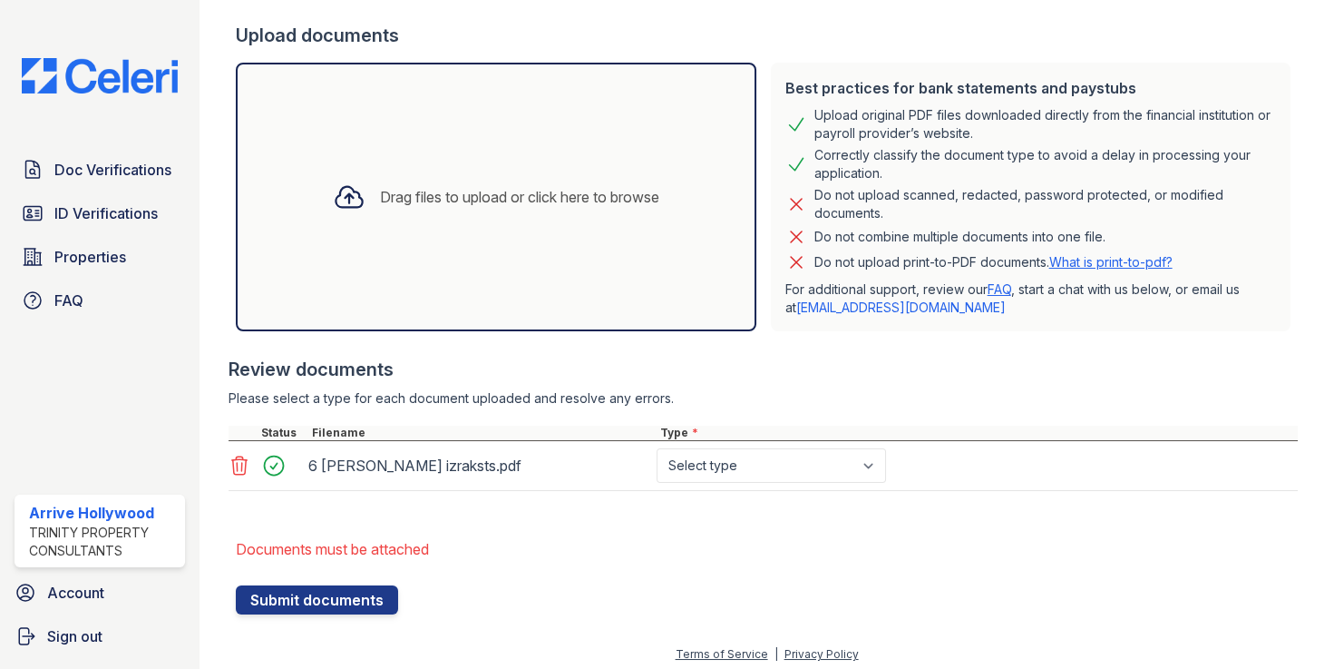
scroll to position [381, 0]
click at [746, 472] on select "Select type Paystub Bank Statement Offer Letter Tax Documents Benefit Award Let…" at bounding box center [771, 464] width 229 height 34
select select "bank_statement"
click at [657, 447] on select "Select type Paystub Bank Statement Offer Letter Tax Documents Benefit Award Let…" at bounding box center [771, 464] width 229 height 34
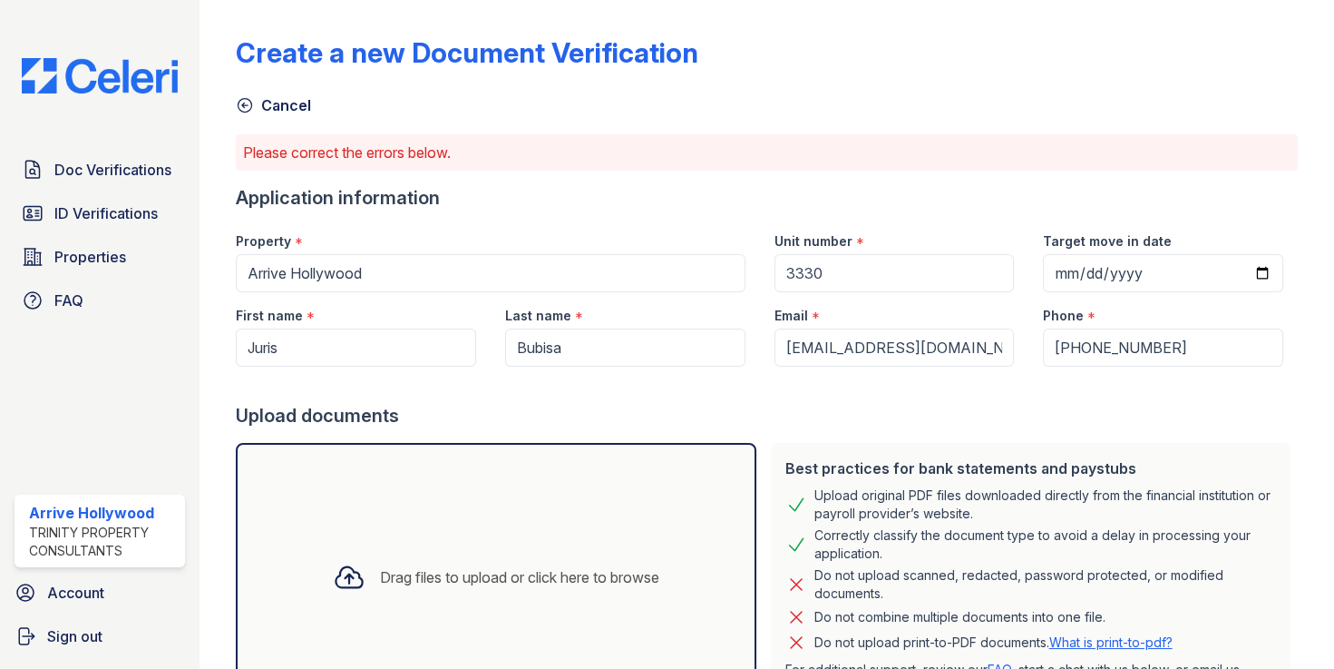
scroll to position [386, 0]
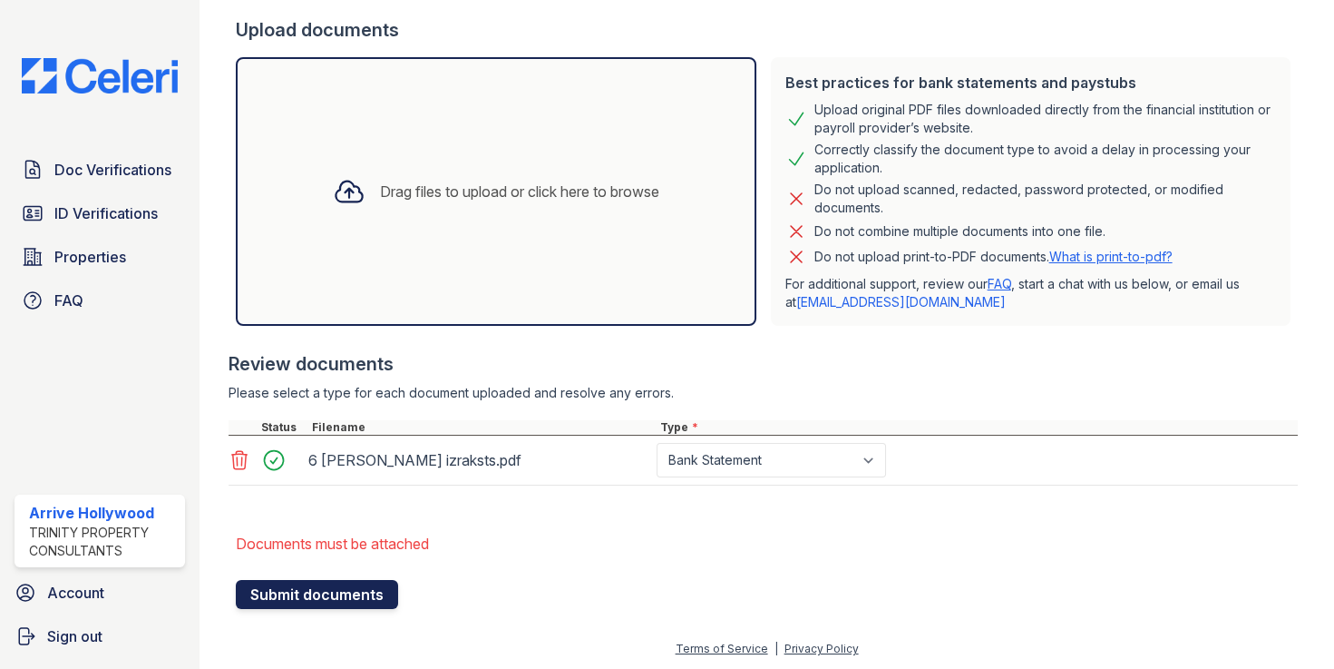
click at [291, 595] on button "Submit documents" at bounding box center [317, 594] width 162 height 29
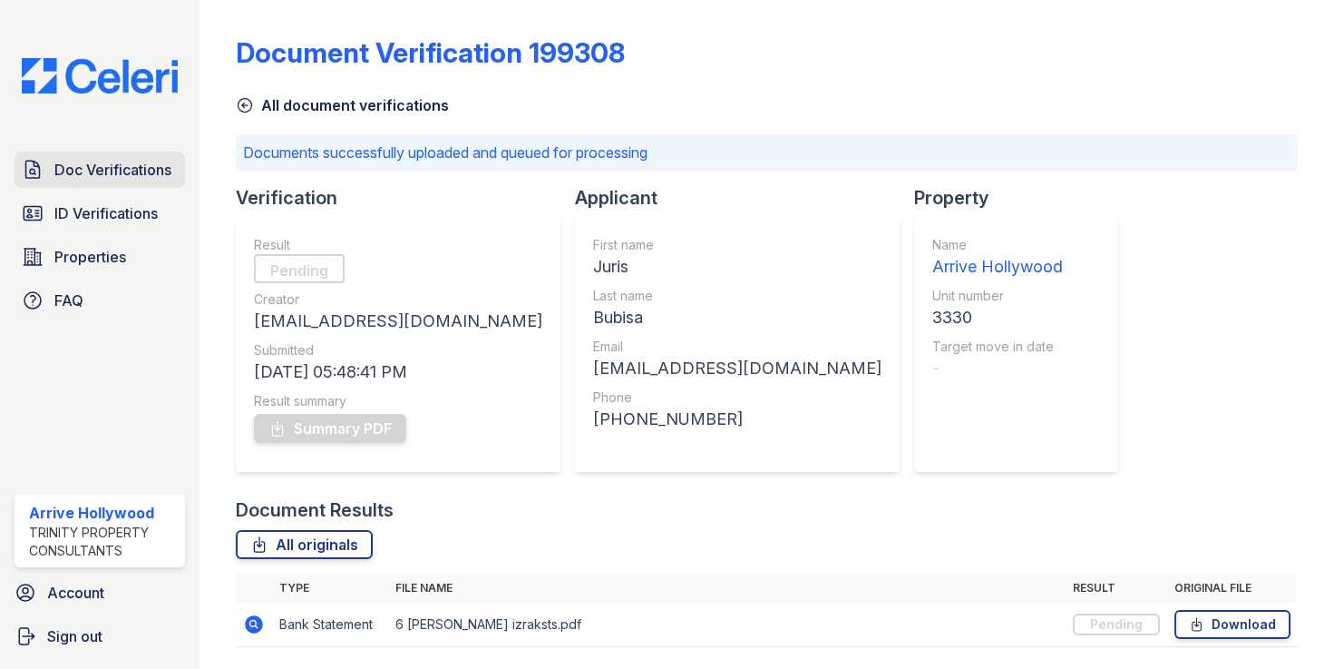
click at [144, 175] on span "Doc Verifications" at bounding box center [112, 170] width 117 height 22
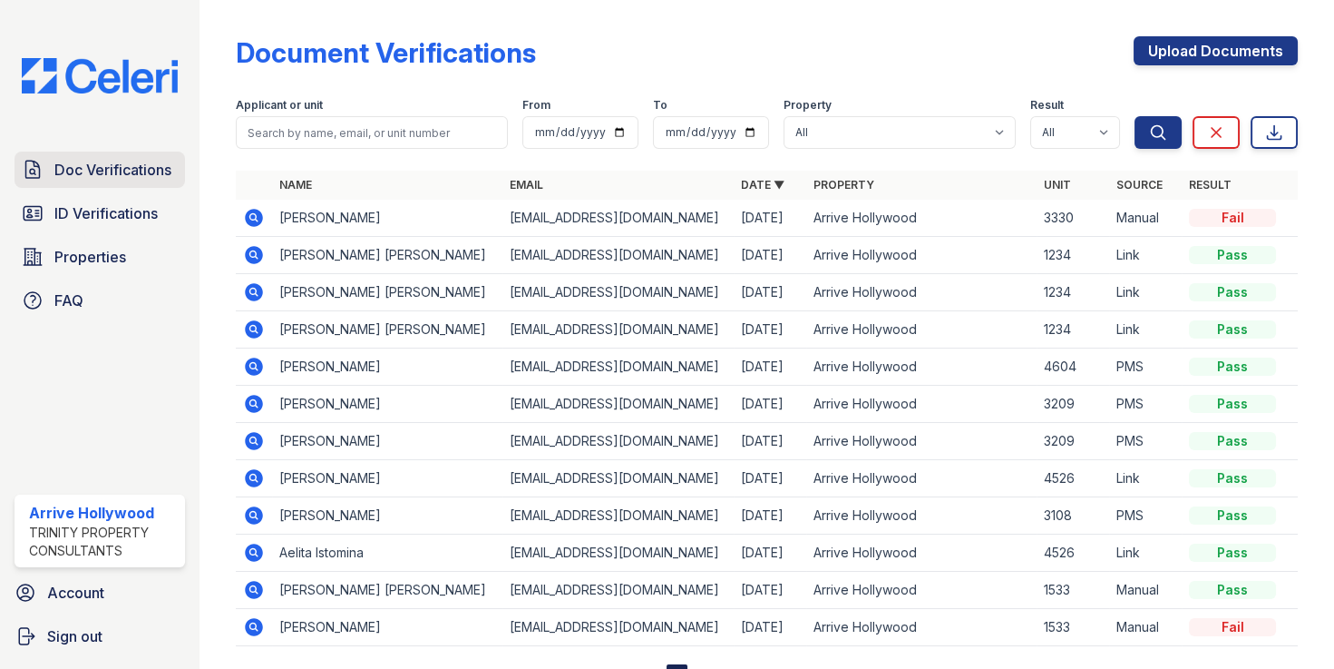
click at [85, 173] on span "Doc Verifications" at bounding box center [112, 170] width 117 height 22
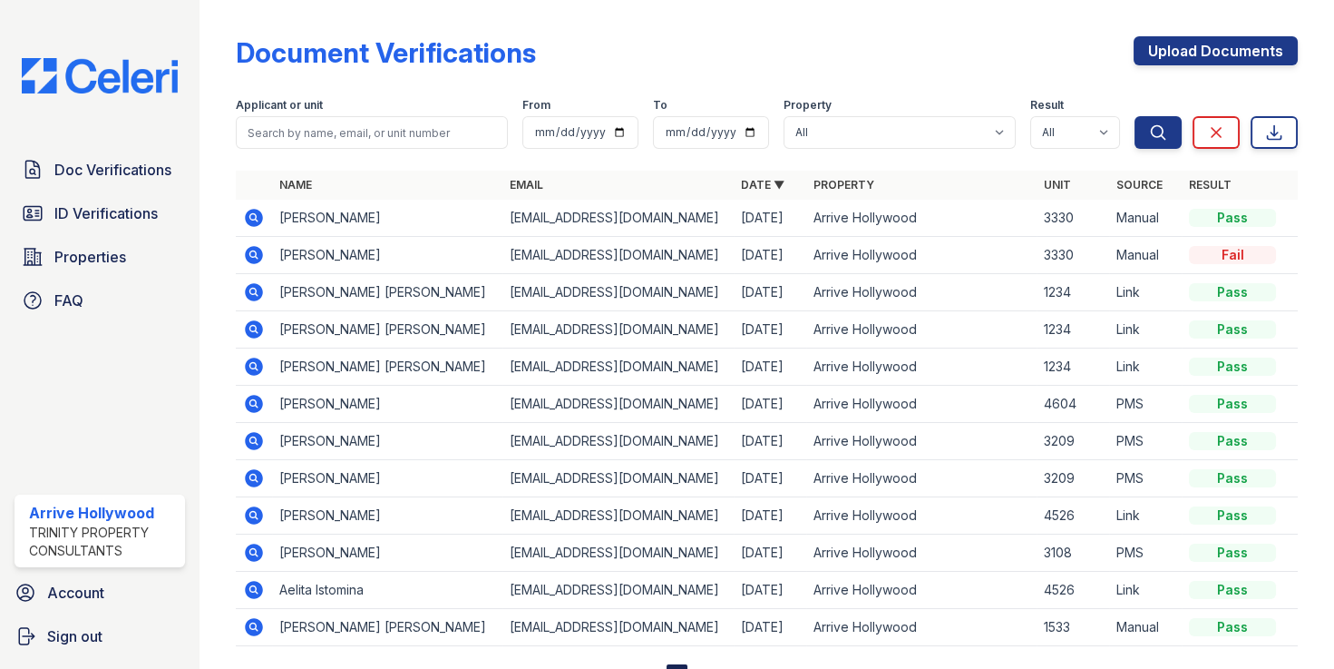
click at [363, 292] on td "[PERSON_NAME] [PERSON_NAME]" at bounding box center [387, 292] width 230 height 37
click at [69, 180] on span "Doc Verifications" at bounding box center [112, 170] width 117 height 22
click at [261, 252] on icon at bounding box center [254, 255] width 18 height 18
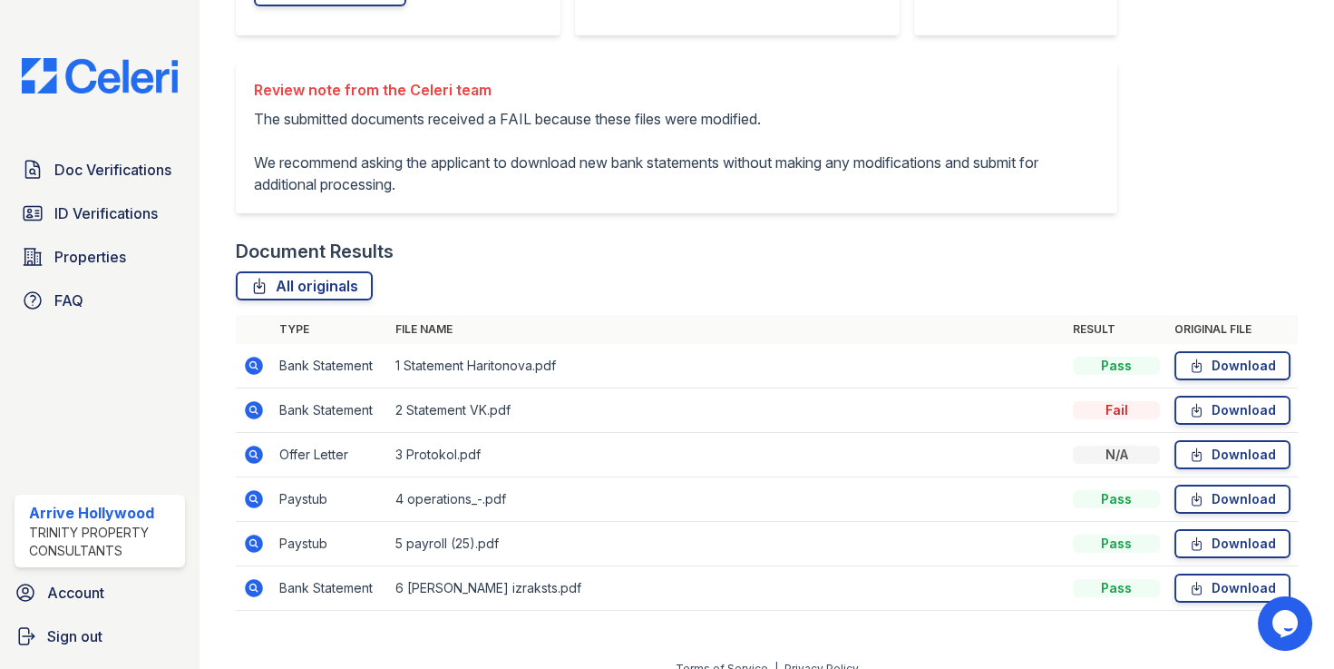
scroll to position [406, 0]
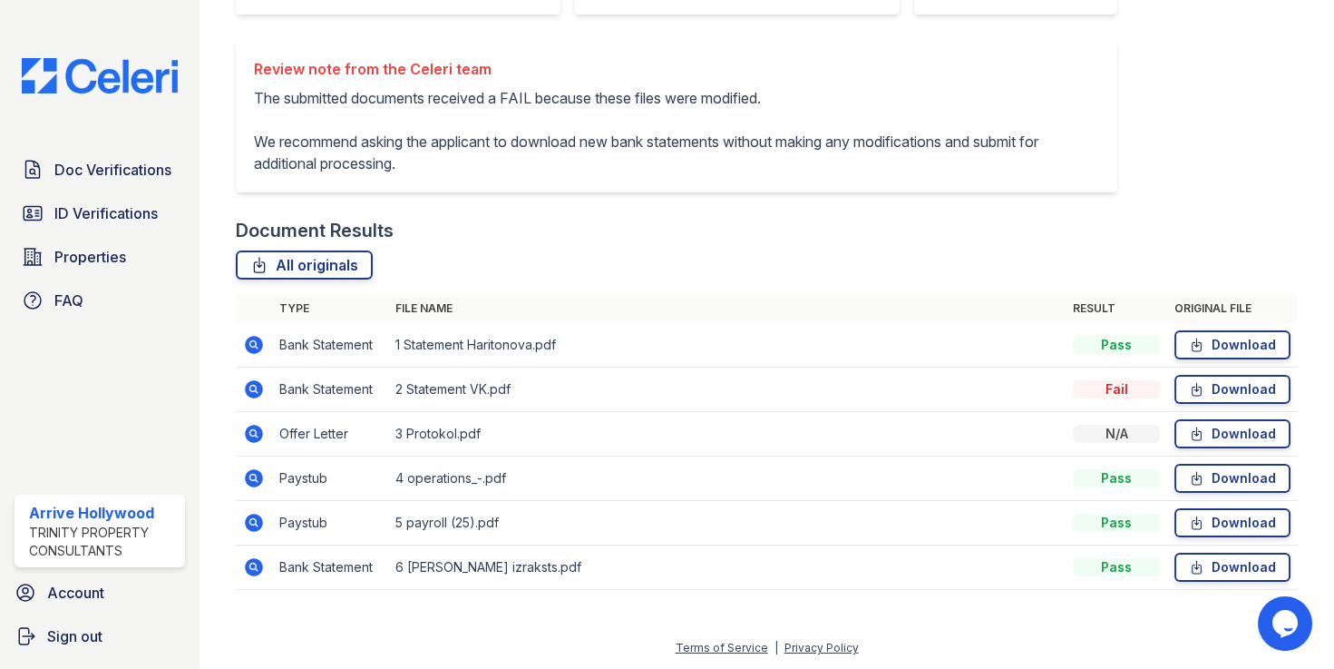
click at [255, 520] on icon at bounding box center [254, 523] width 22 height 22
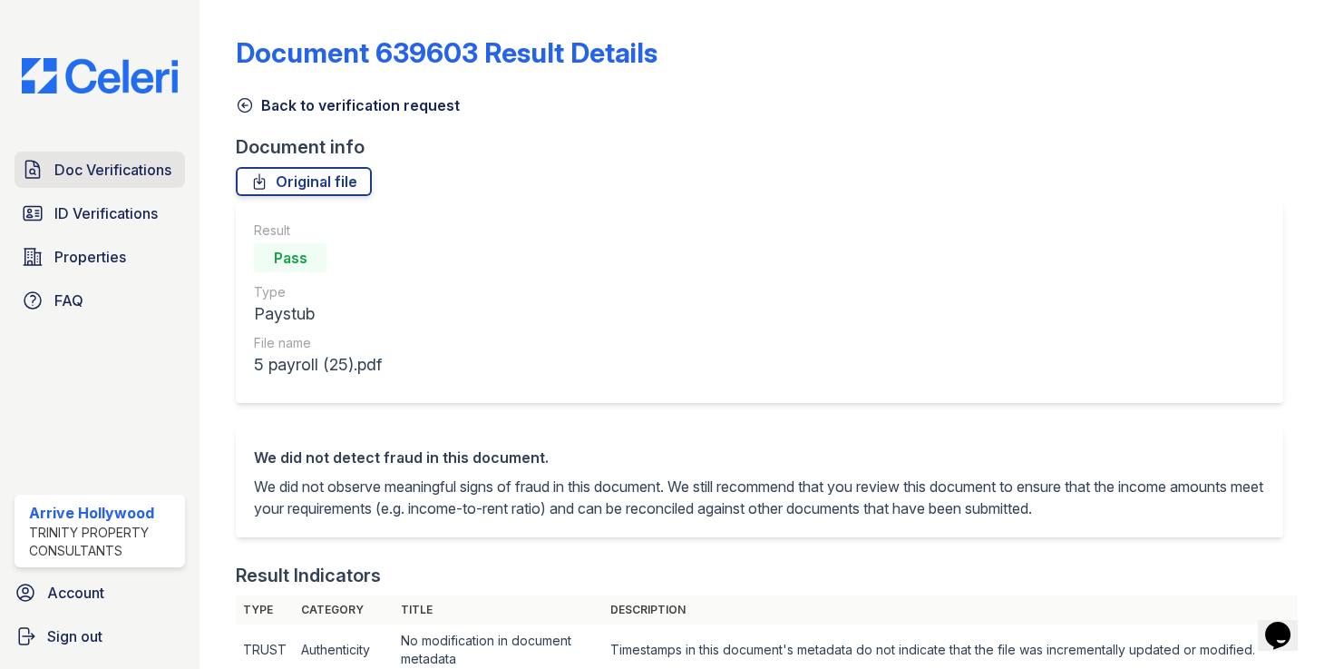
click at [97, 163] on span "Doc Verifications" at bounding box center [112, 170] width 117 height 22
